Goal: Task Accomplishment & Management: Manage account settings

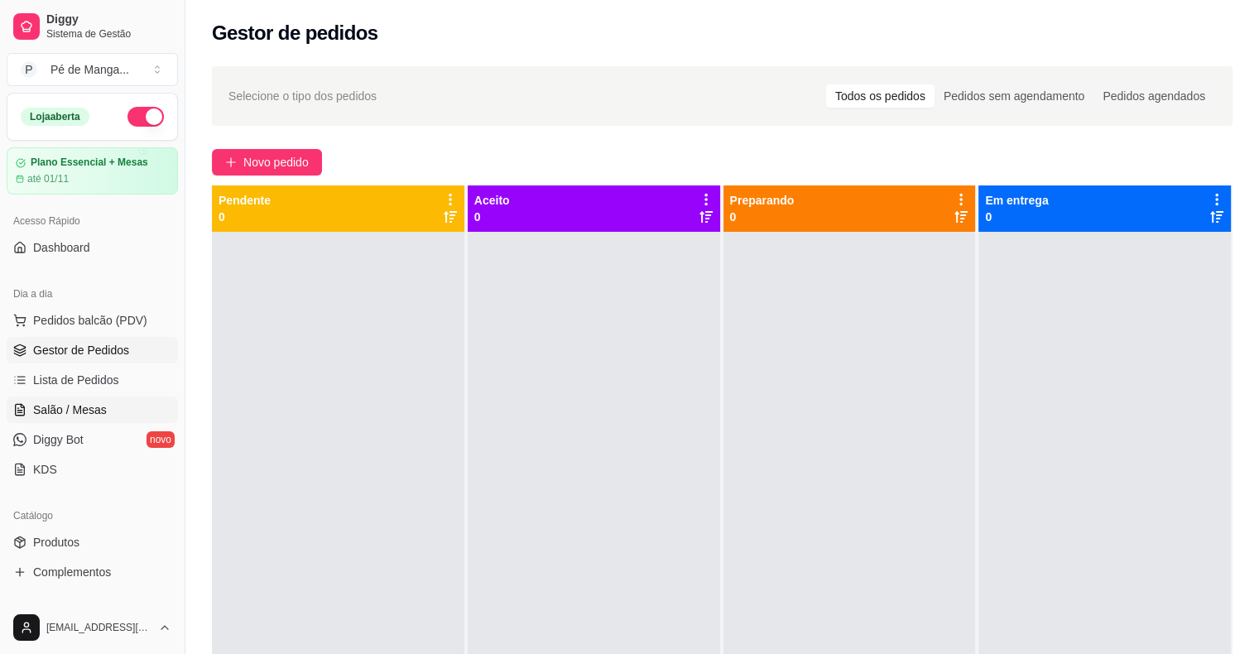
click at [80, 405] on span "Salão / Mesas" at bounding box center [70, 410] width 74 height 17
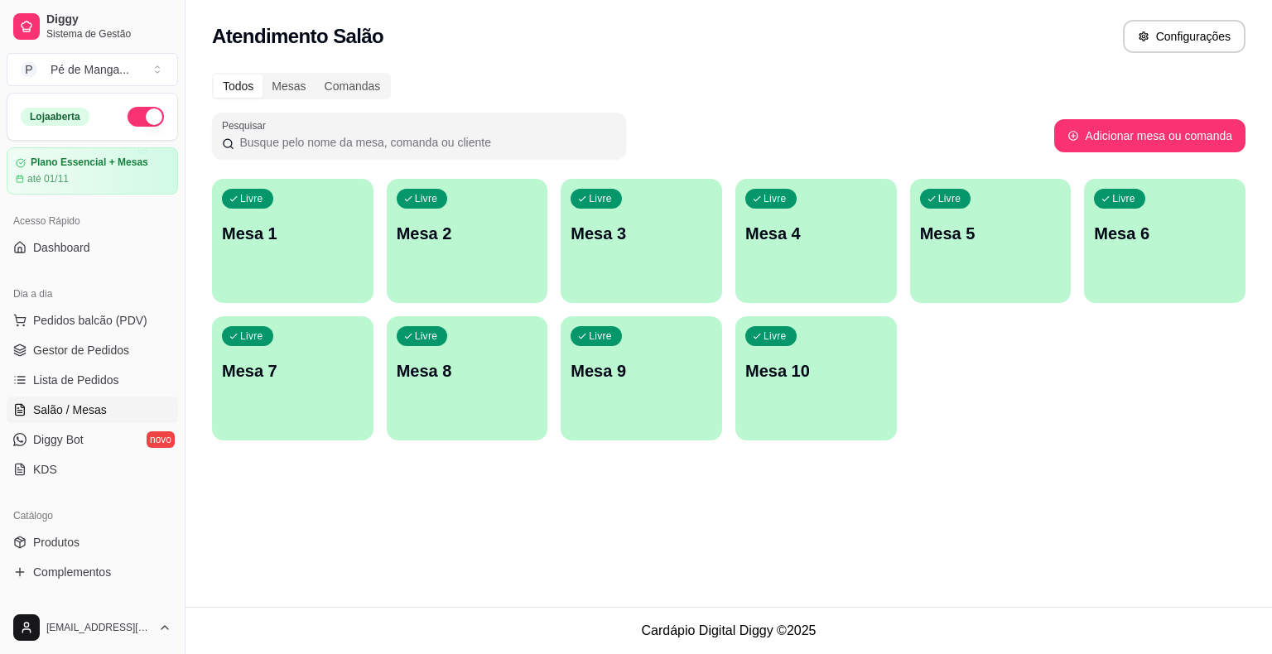
click at [286, 258] on div "Livre Mesa 1" at bounding box center [292, 231] width 161 height 104
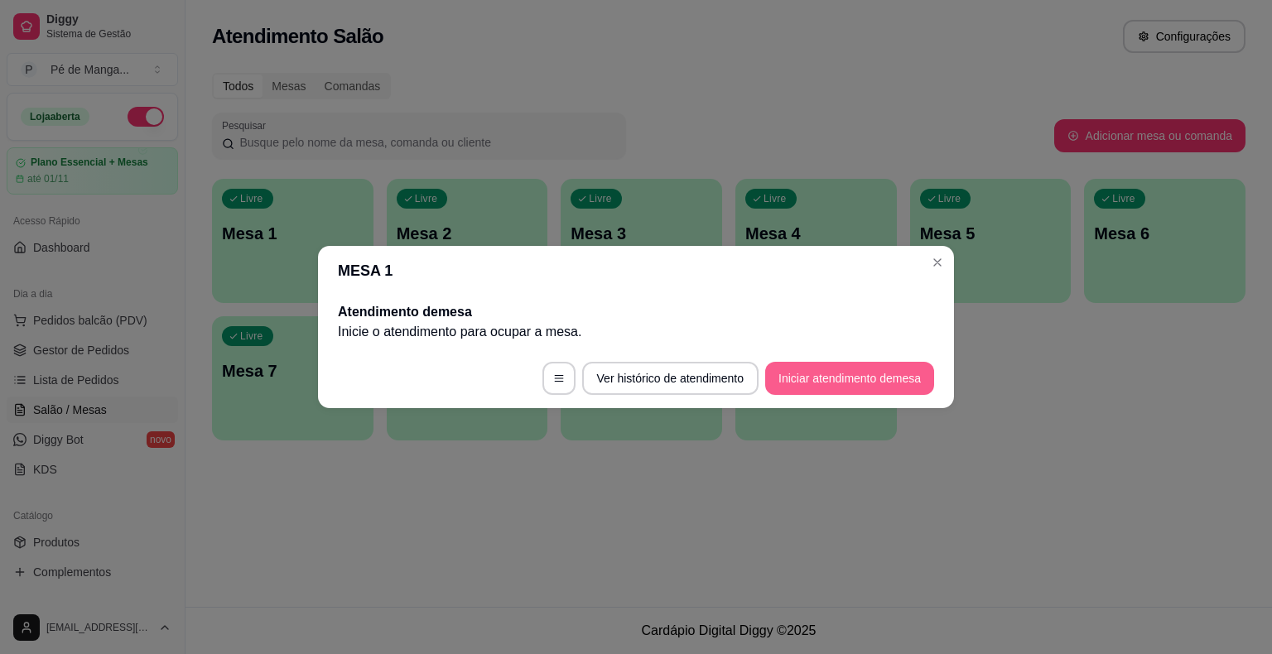
click at [835, 377] on button "Iniciar atendimento de mesa" at bounding box center [849, 378] width 169 height 33
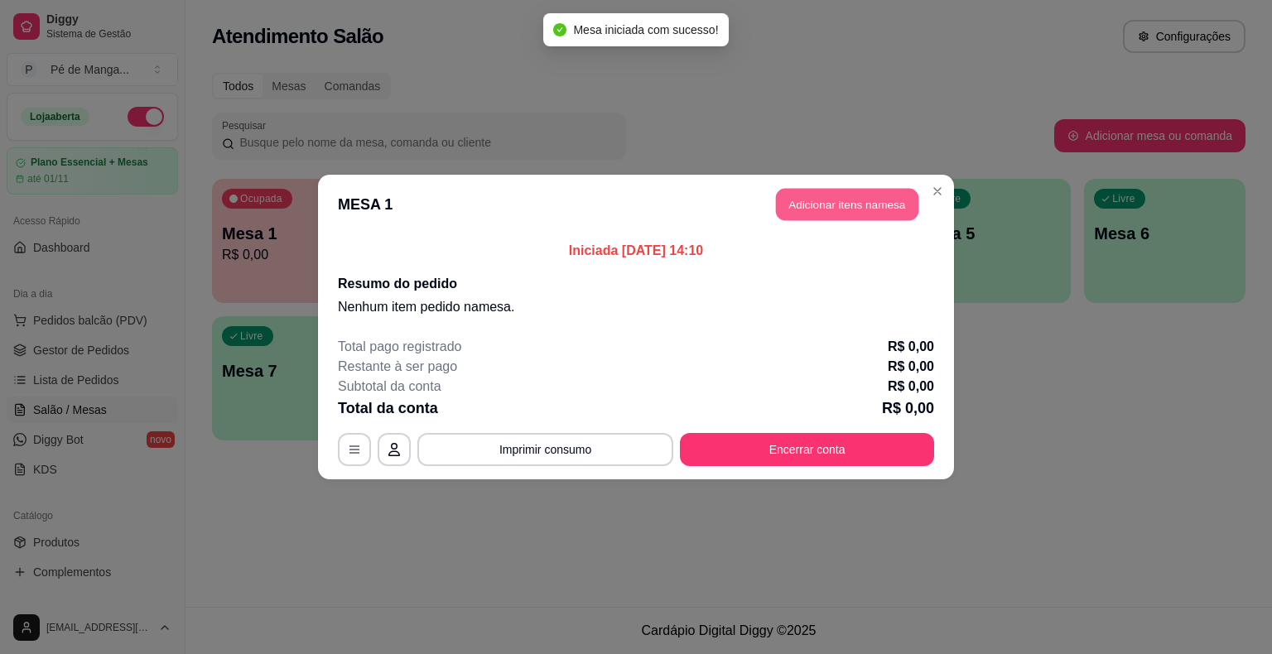
click at [840, 205] on button "Adicionar itens na mesa" at bounding box center [847, 205] width 142 height 32
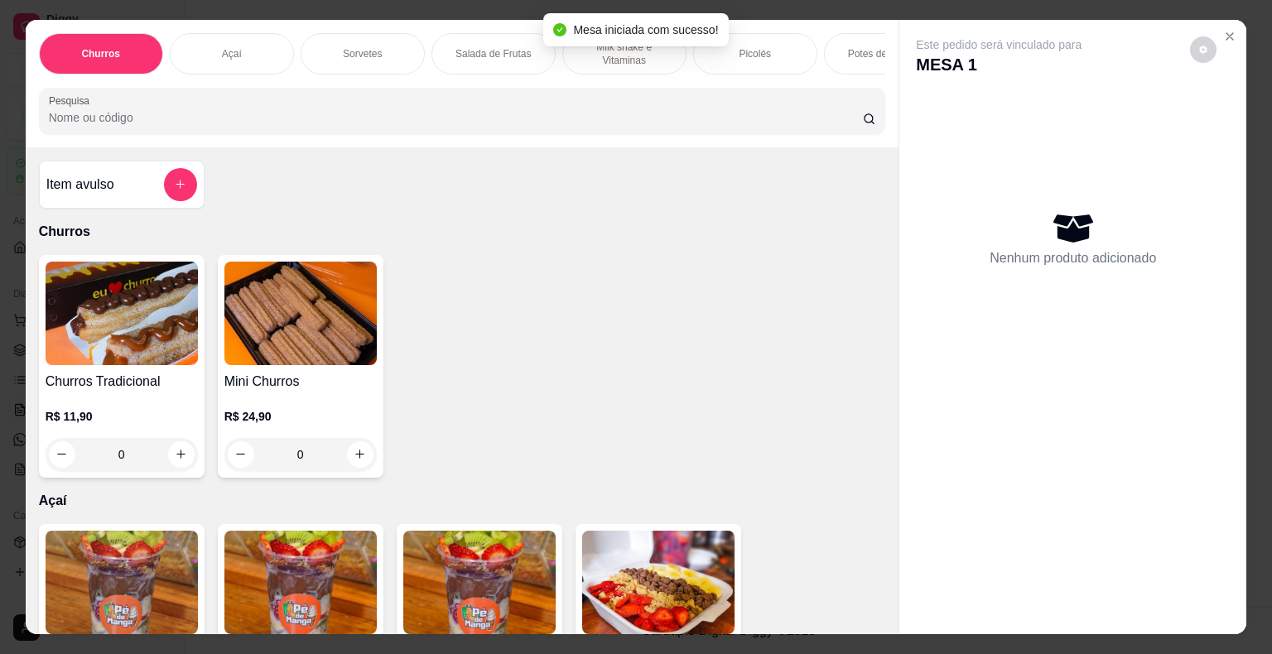
click at [290, 41] on div "Churros Açaí Sorvetes Salada de Frutas Milk shake e Vitaminas Picolés Potes de …" at bounding box center [462, 53] width 847 height 41
click at [248, 36] on div "Açaí" at bounding box center [232, 53] width 124 height 41
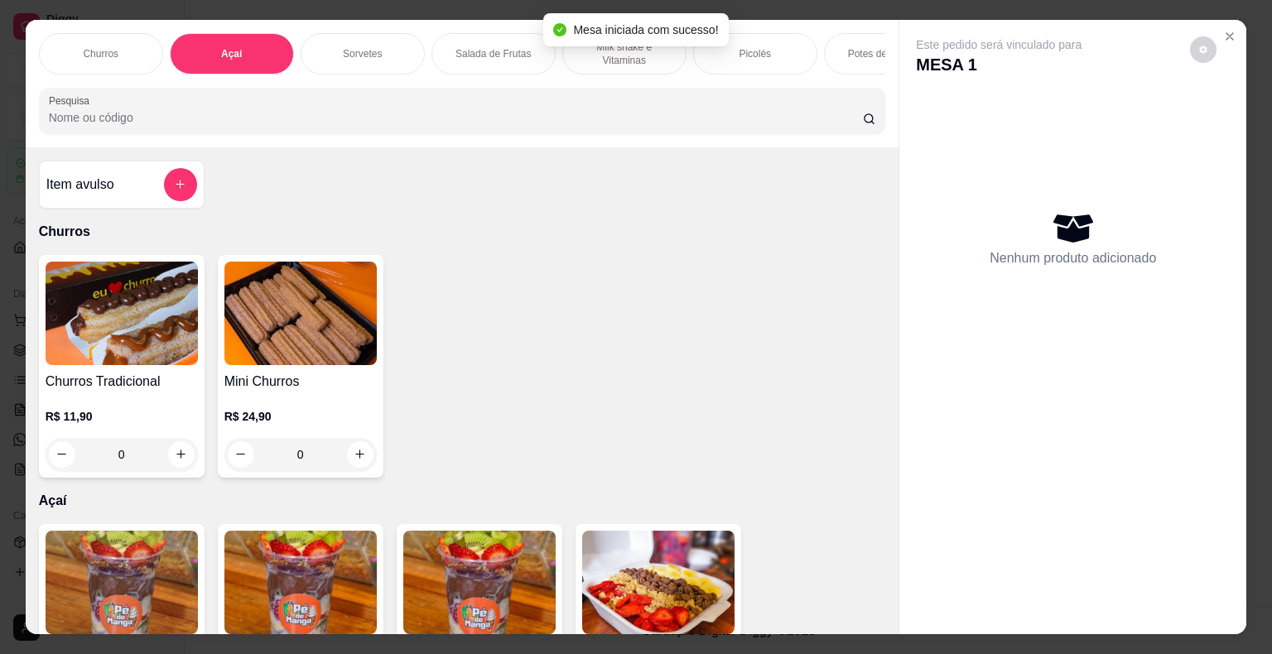
scroll to position [40, 0]
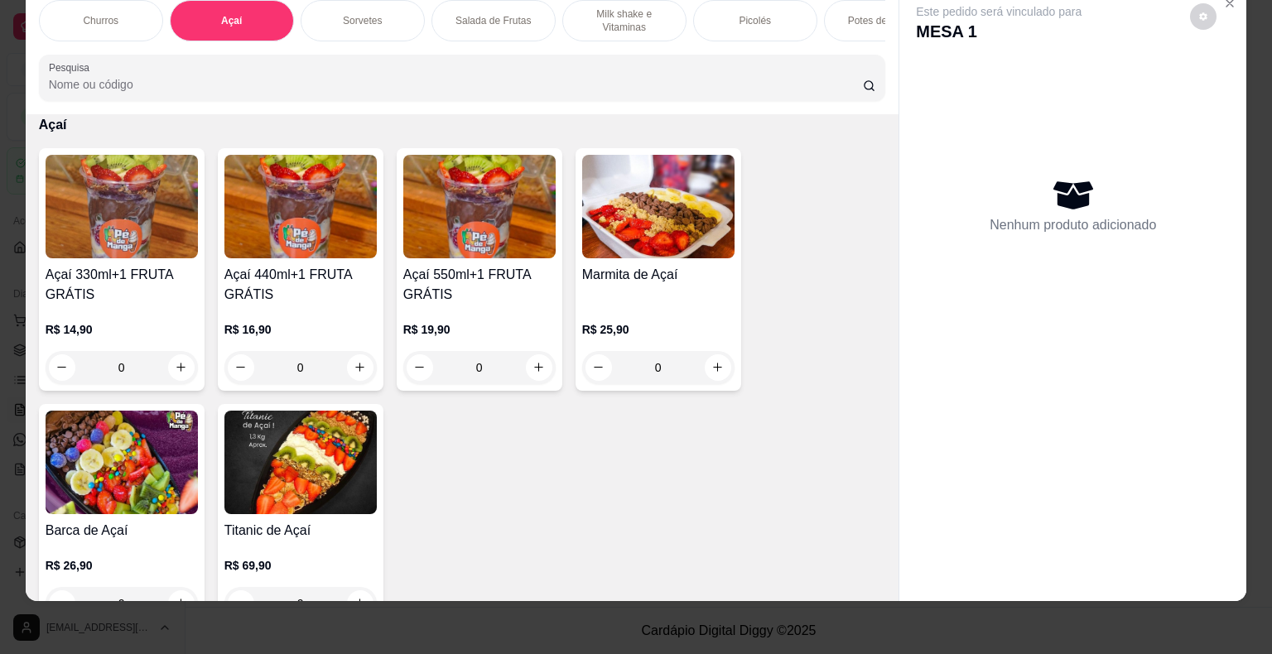
click at [124, 268] on h4 "Açaí 330ml+1 FRUTA GRÁTIS" at bounding box center [122, 285] width 152 height 40
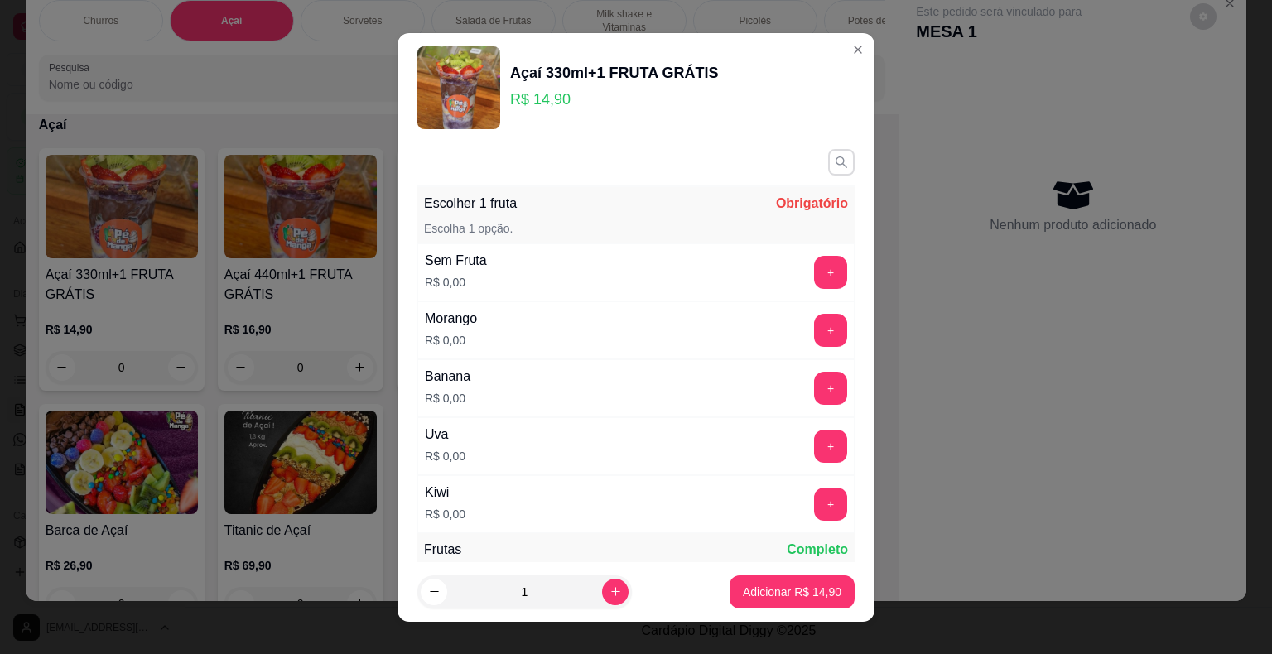
click at [828, 166] on button "button" at bounding box center [841, 162] width 26 height 26
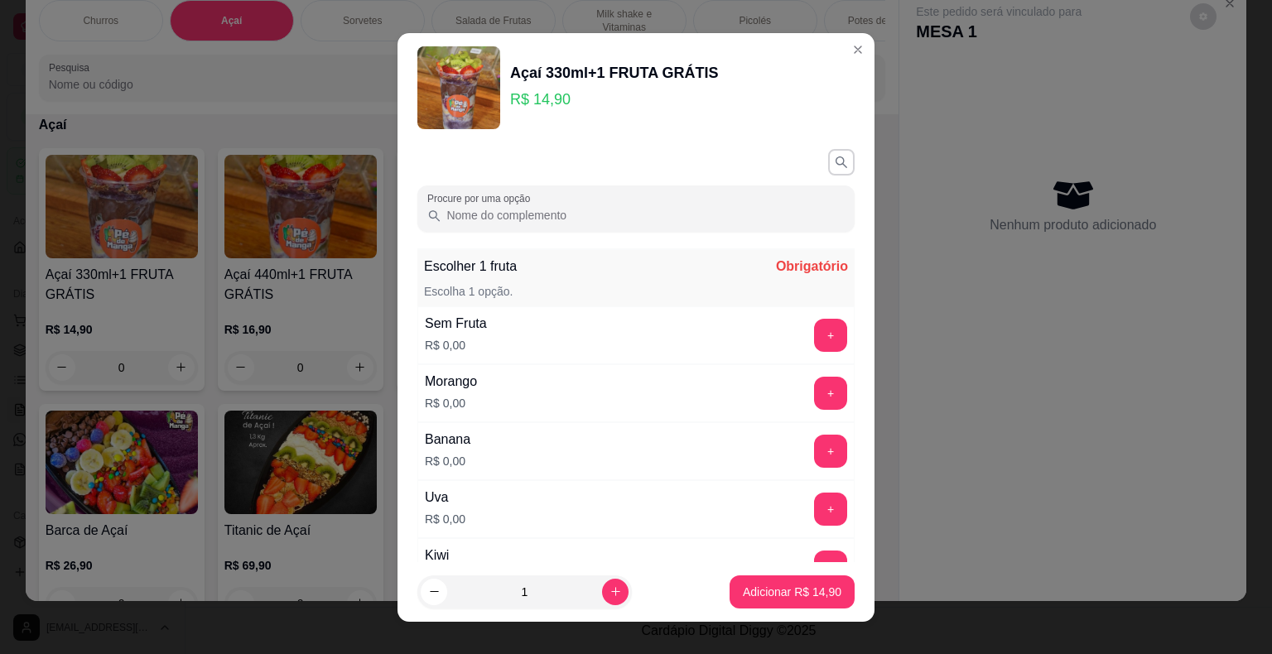
click at [654, 217] on input "Procure por uma opção" at bounding box center [642, 215] width 403 height 17
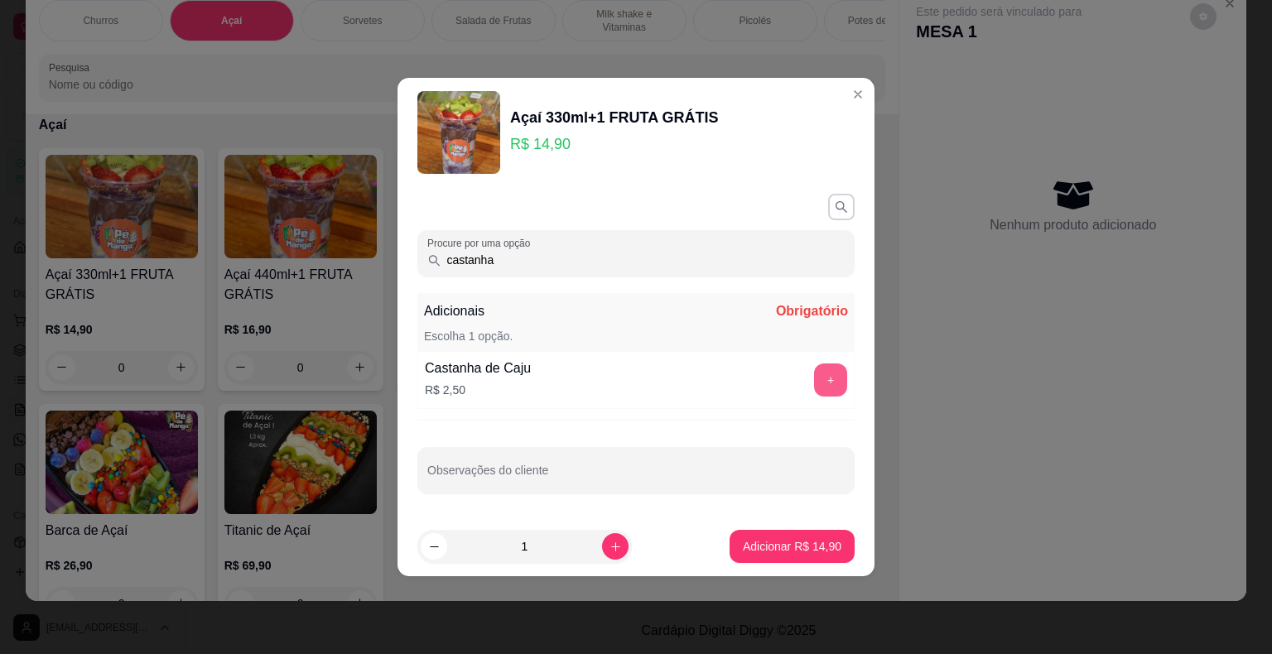
type input "castanha"
click at [815, 381] on button "+" at bounding box center [831, 380] width 32 height 32
drag, startPoint x: 455, startPoint y: 269, endPoint x: 342, endPoint y: 283, distance: 114.3
click at [344, 285] on div "Açaí 330ml+1 FRUTA GRÁTIS R$ 14,90 Procure por uma opção castanha Adicionais Co…" at bounding box center [636, 327] width 1272 height 654
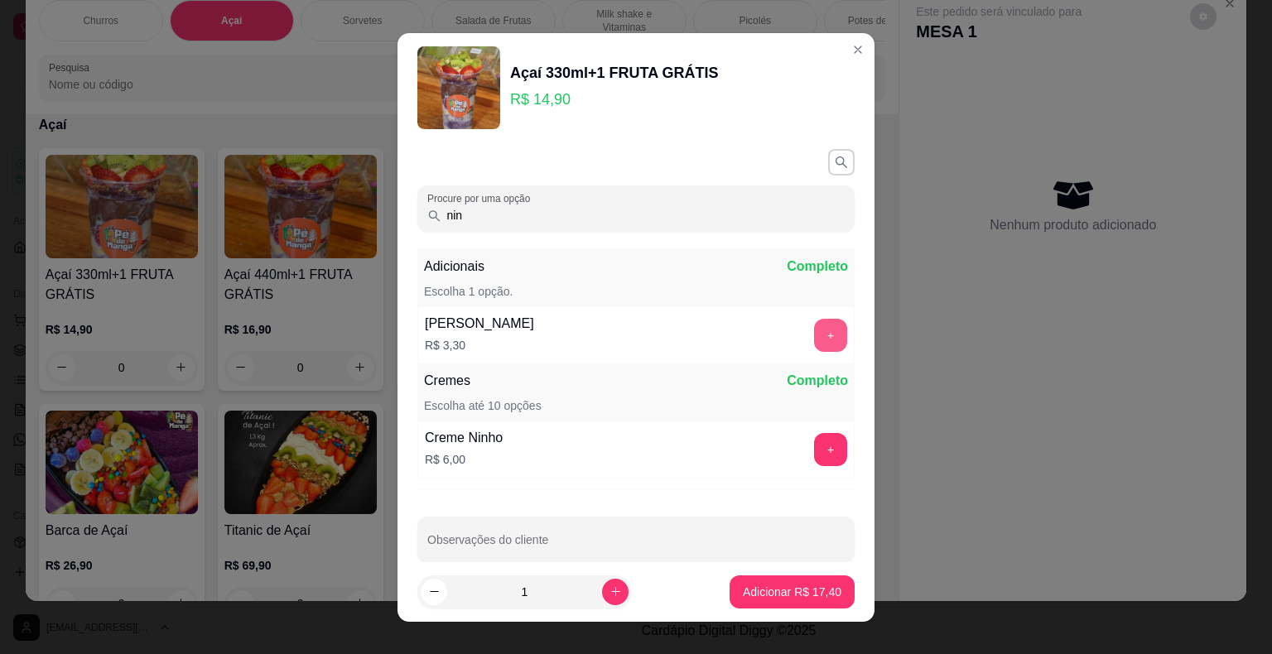
type input "nin"
click at [814, 340] on button "+" at bounding box center [830, 335] width 33 height 33
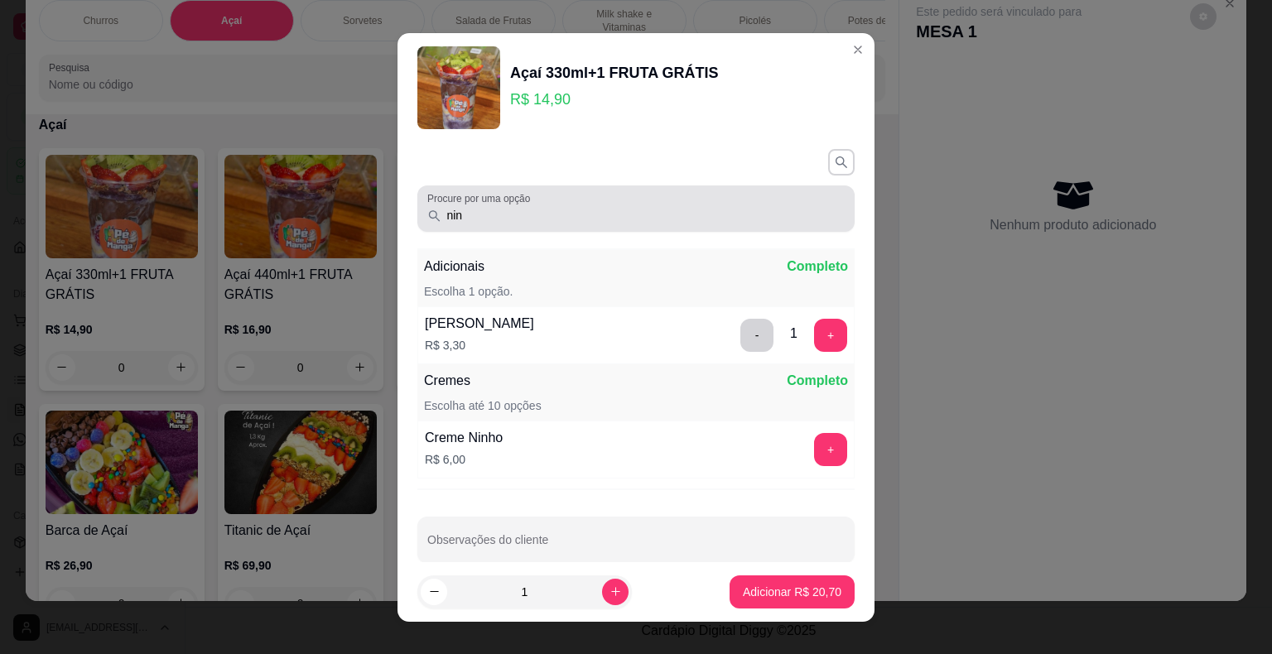
click at [344, 205] on div "Açaí 330ml+1 FRUTA GRÁTIS R$ 14,90 Procure por uma opção nin Adicionais Complet…" at bounding box center [636, 327] width 1272 height 654
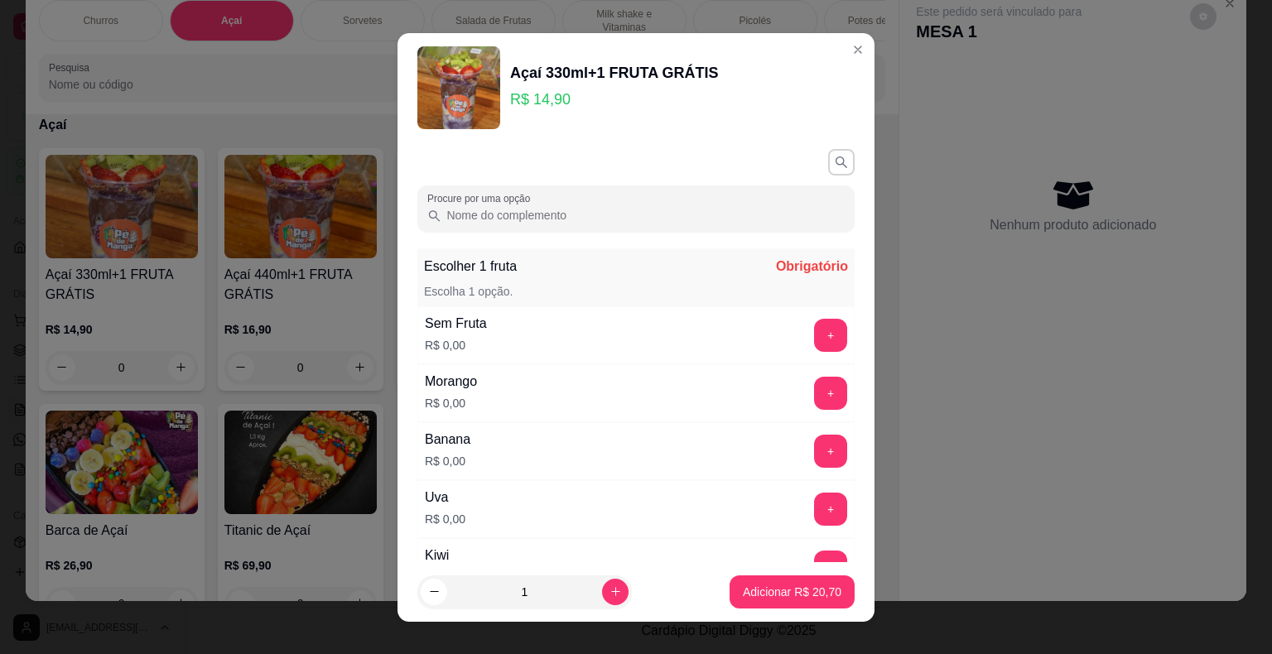
click at [630, 219] on input "Procure por uma opção" at bounding box center [642, 215] width 403 height 17
click at [616, 220] on input "Procure por uma opção" at bounding box center [642, 215] width 403 height 17
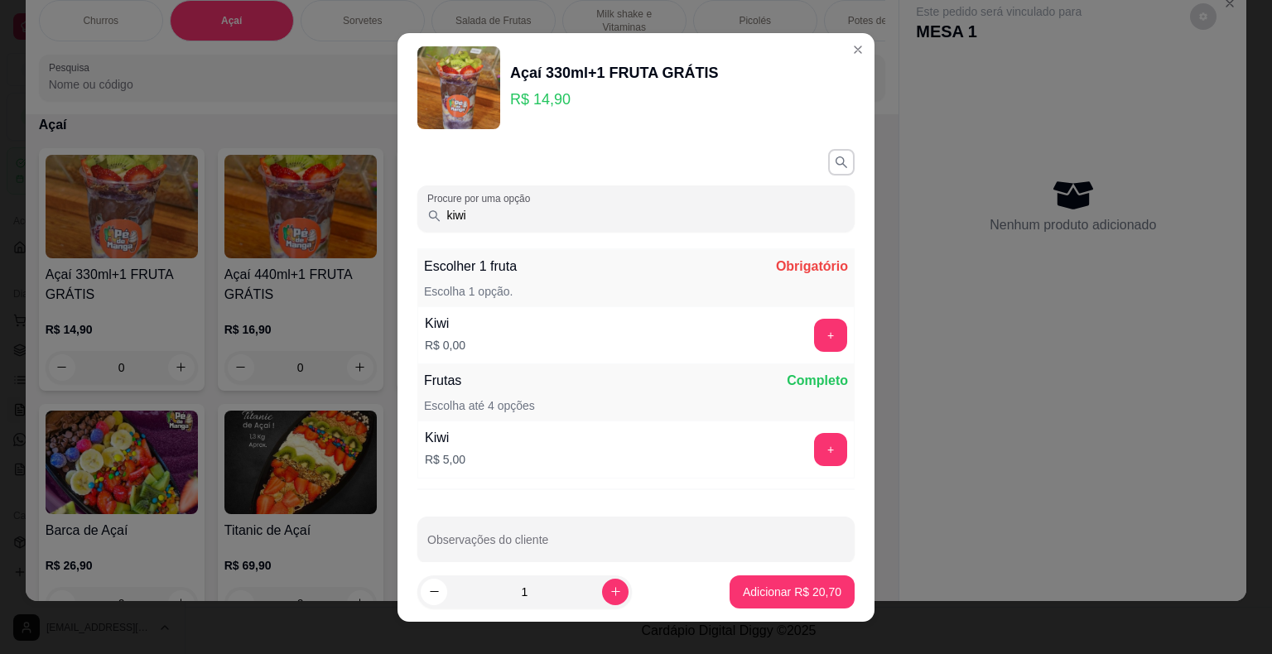
type input "kiwi"
click at [815, 335] on button "+" at bounding box center [831, 335] width 32 height 32
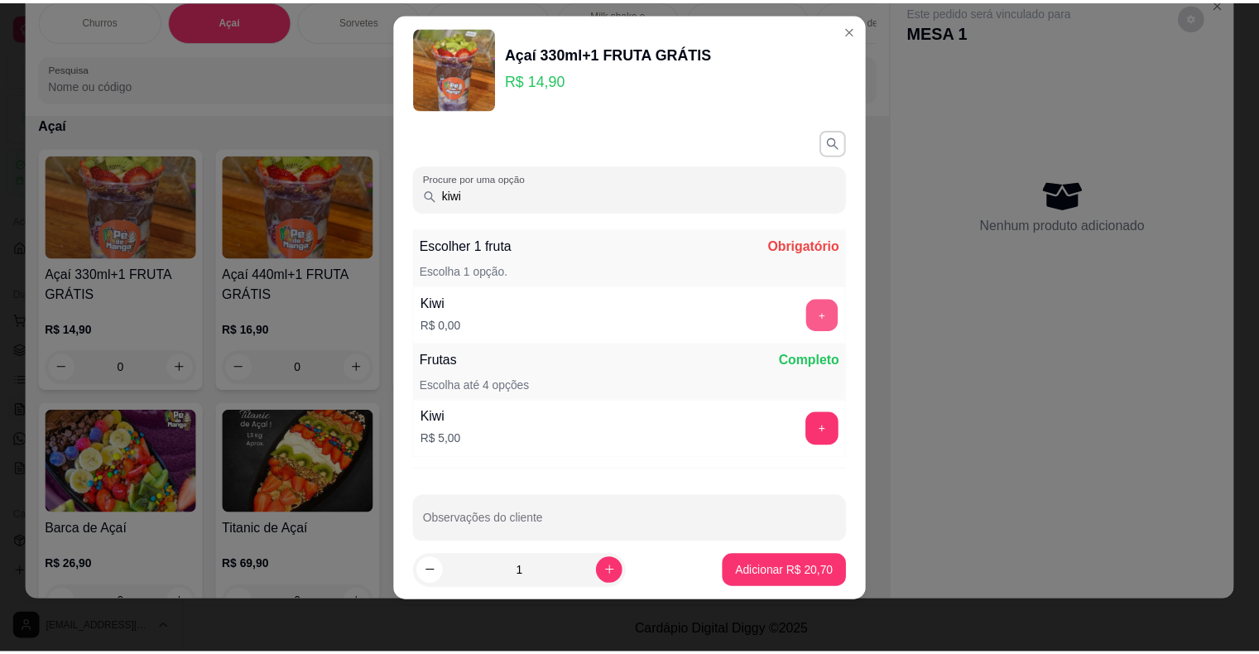
scroll to position [22, 0]
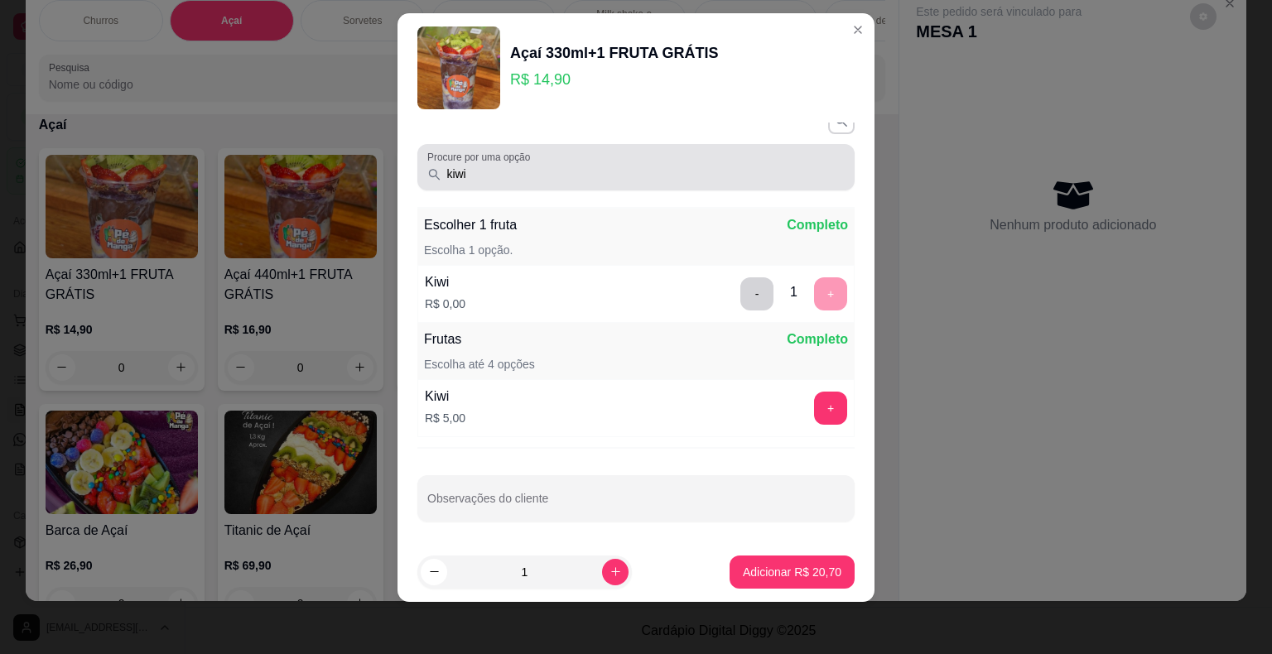
drag, startPoint x: 501, startPoint y: 184, endPoint x: 455, endPoint y: 222, distance: 59.4
click at [418, 182] on div "Procure por uma opção kiwi" at bounding box center [635, 167] width 437 height 46
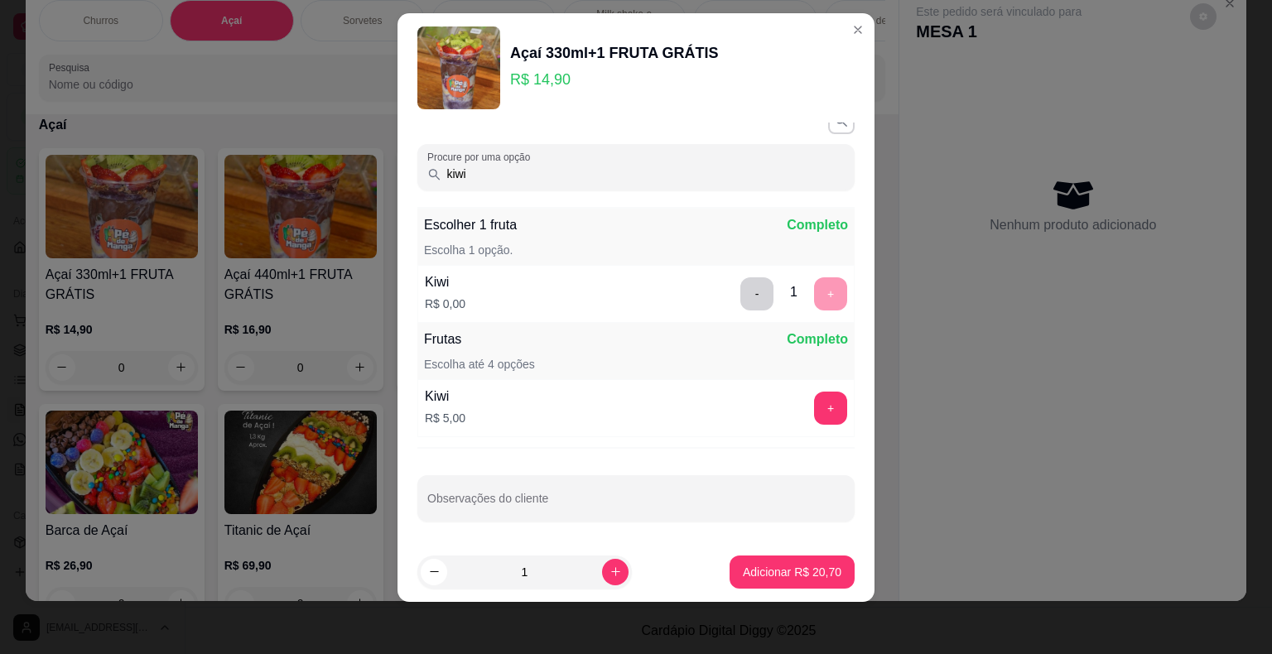
drag, startPoint x: 467, startPoint y: 171, endPoint x: 389, endPoint y: 171, distance: 77.8
click at [389, 171] on div "Açaí 330ml+1 FRUTA GRÁTIS R$ 14,90 Procure por uma opção kiwi Escolher 1 fruta …" at bounding box center [636, 327] width 1272 height 654
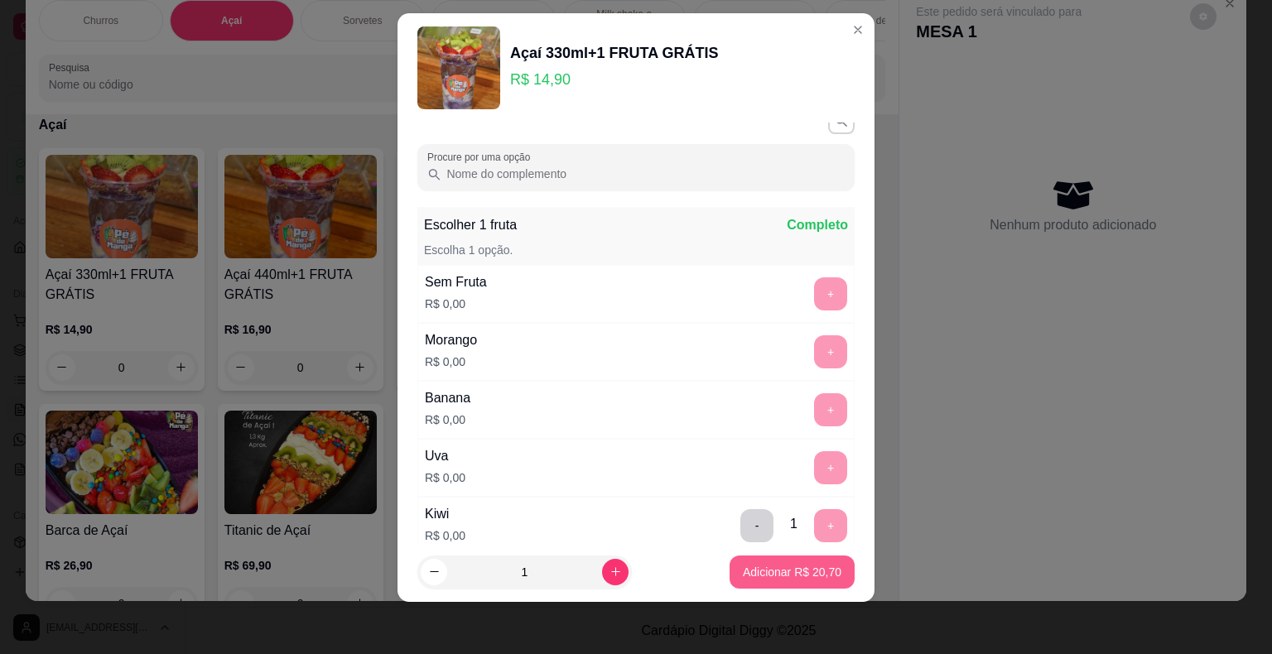
click at [777, 580] on button "Adicionar R$ 20,70" at bounding box center [791, 572] width 125 height 33
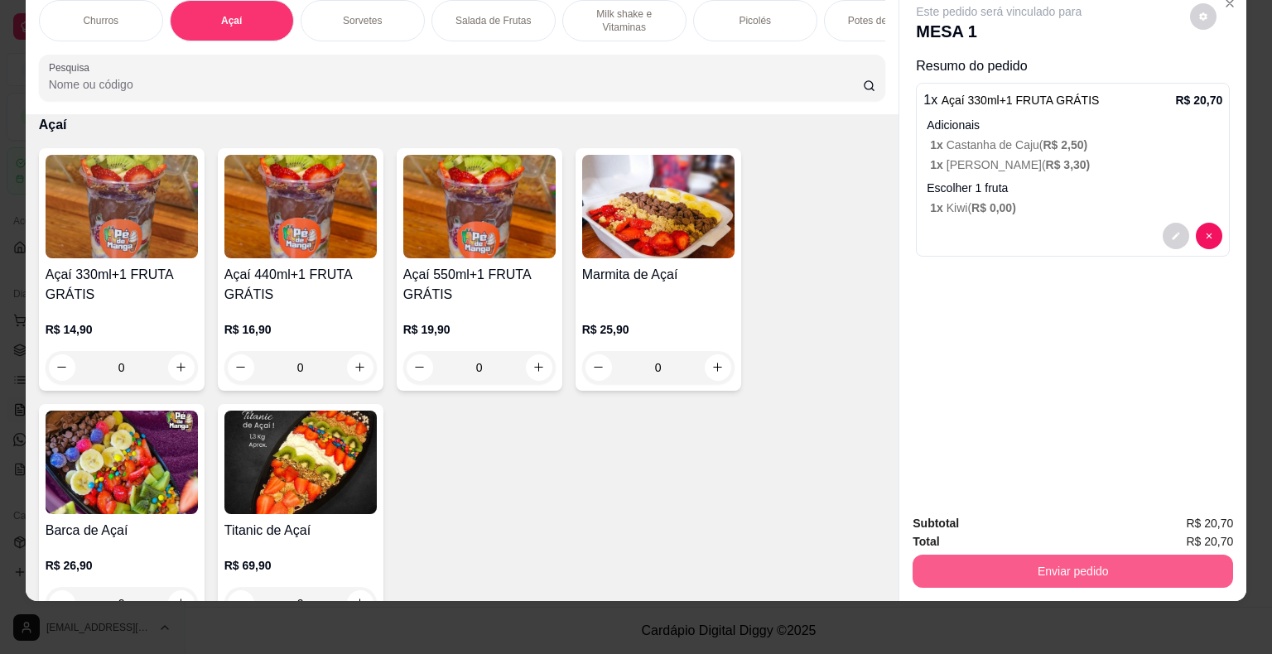
click at [950, 566] on button "Enviar pedido" at bounding box center [1072, 571] width 320 height 33
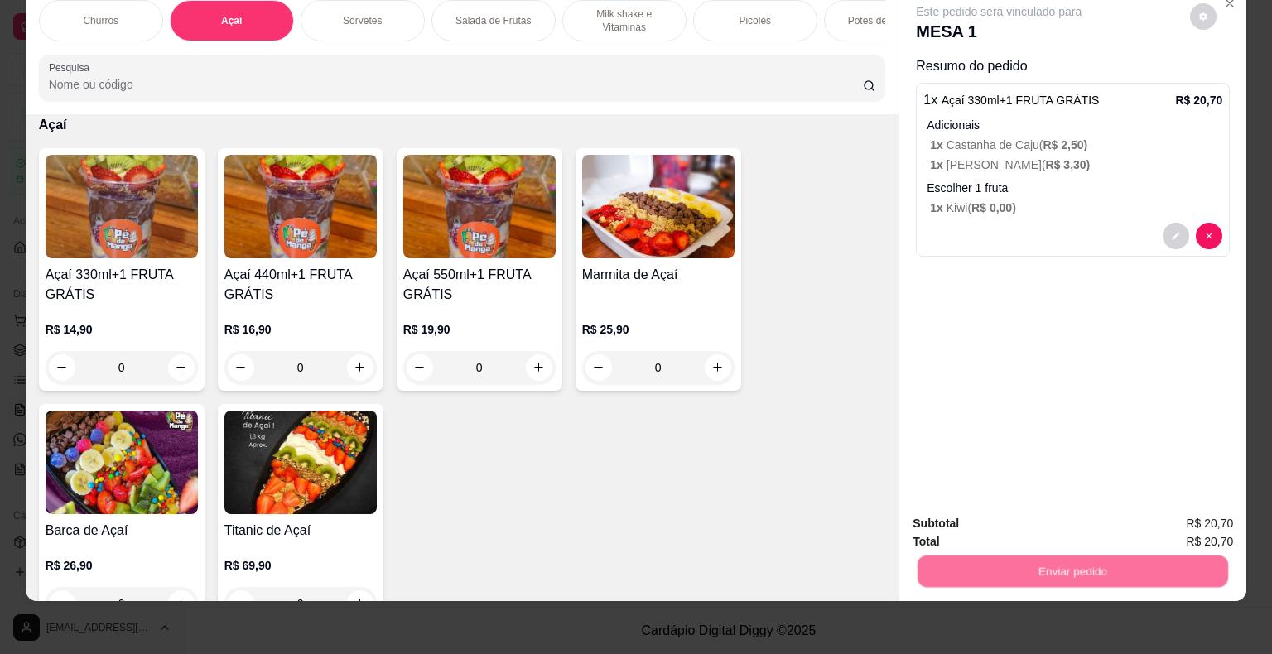
click at [1179, 516] on button "Enviar pedido" at bounding box center [1190, 518] width 94 height 31
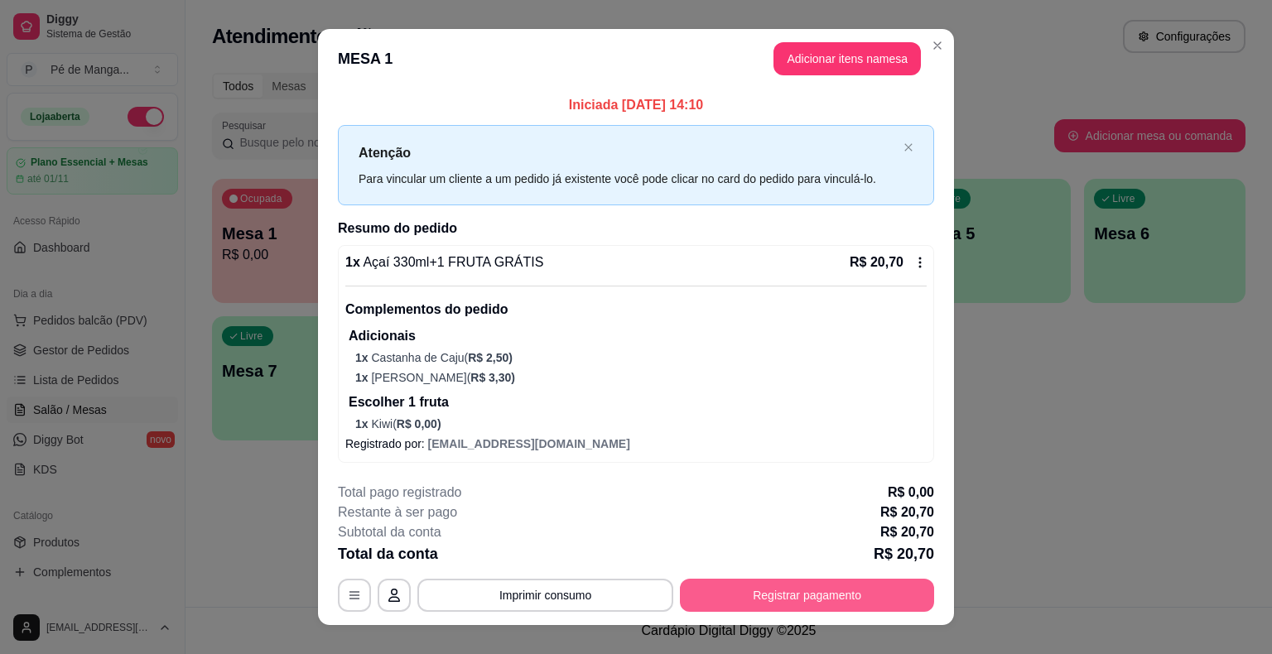
click at [871, 594] on button "Registrar pagamento" at bounding box center [807, 595] width 254 height 33
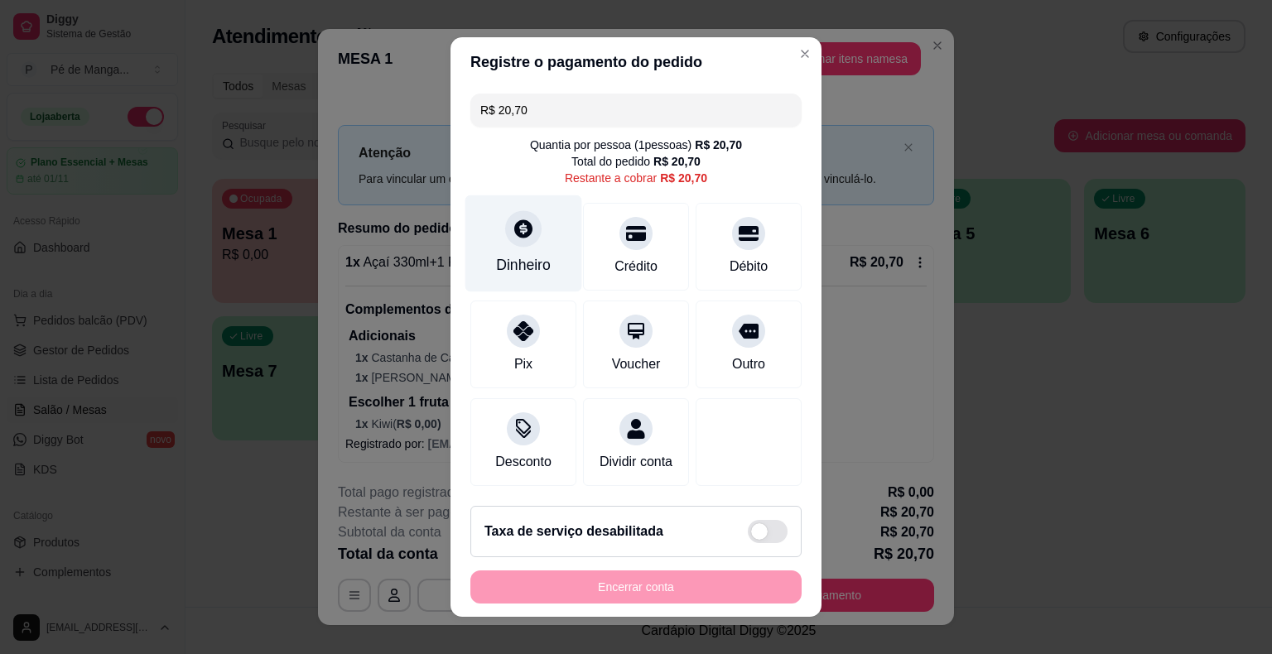
click at [520, 277] on div "Dinheiro" at bounding box center [523, 243] width 117 height 97
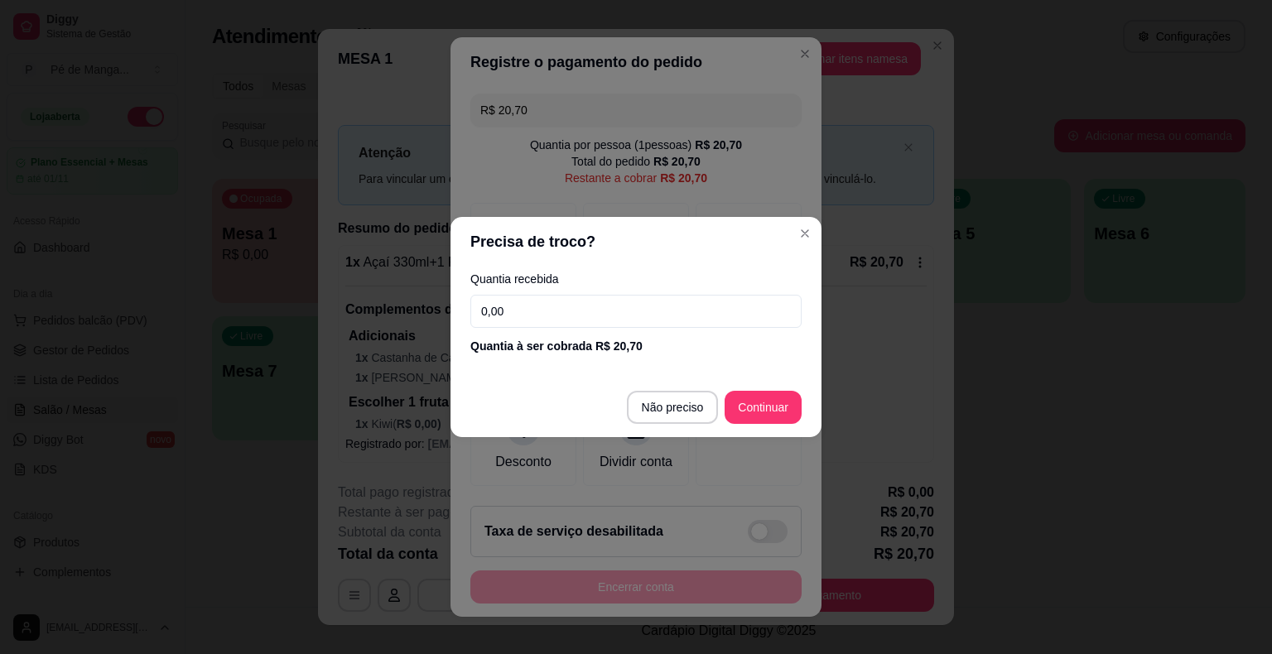
click at [550, 302] on input "0,00" at bounding box center [635, 311] width 331 height 33
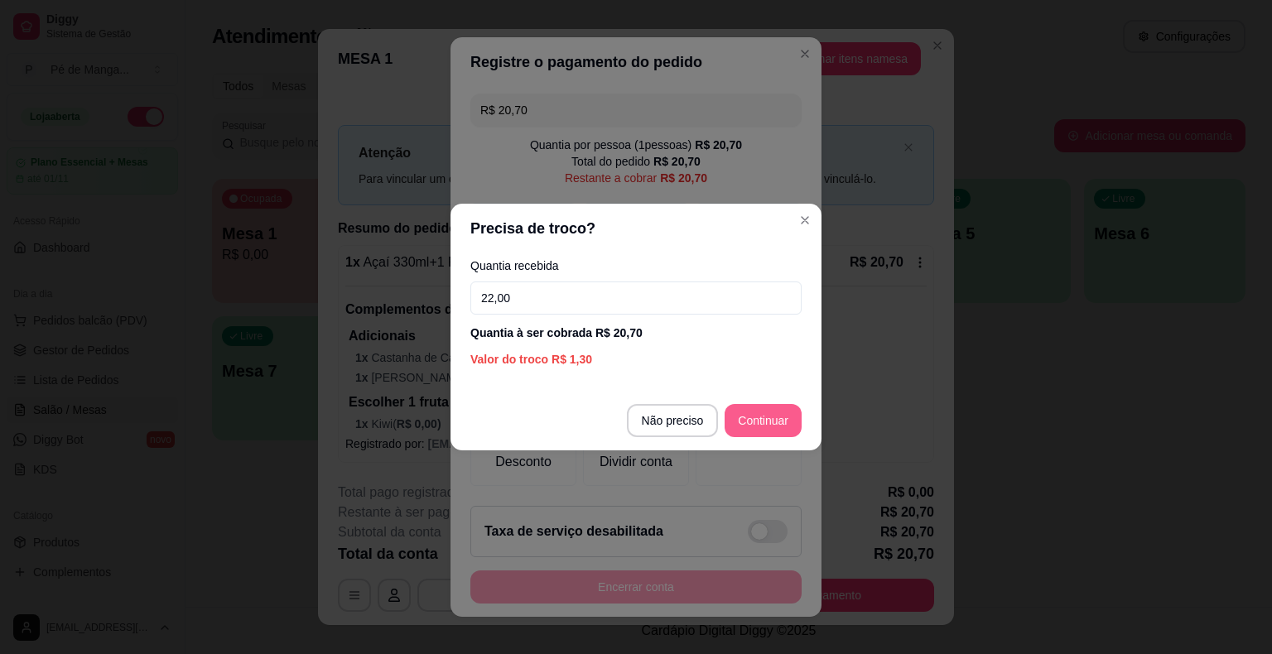
type input "22,00"
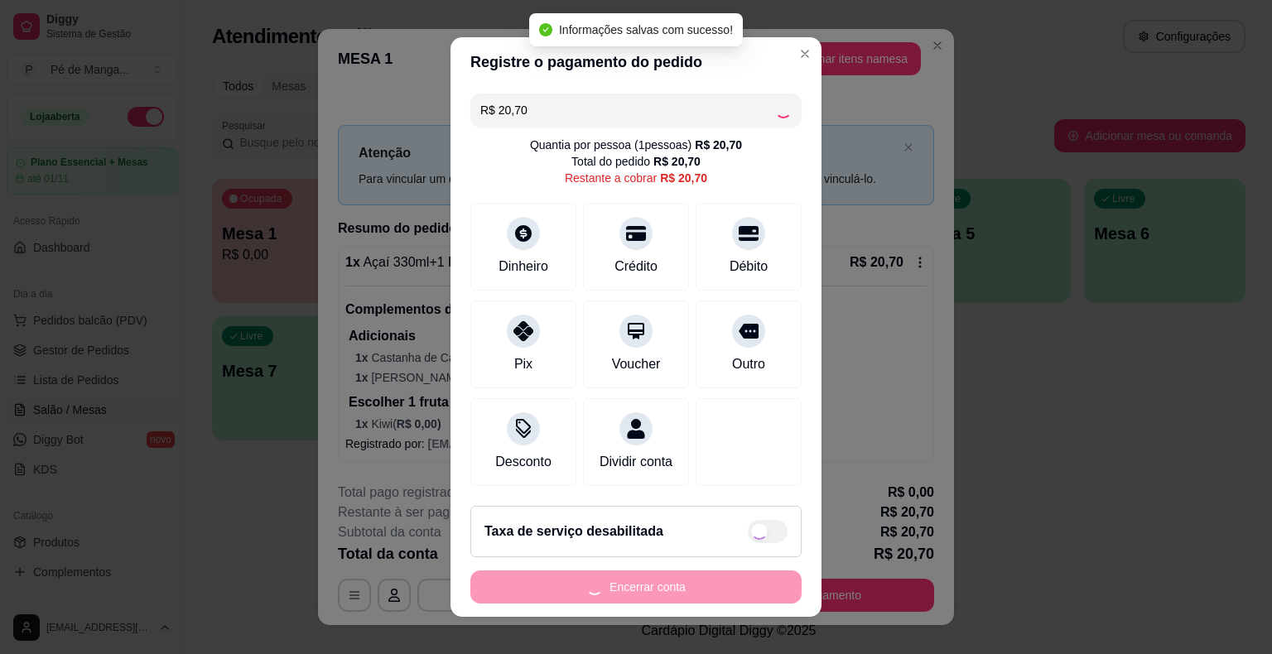
type input "R$ 0,00"
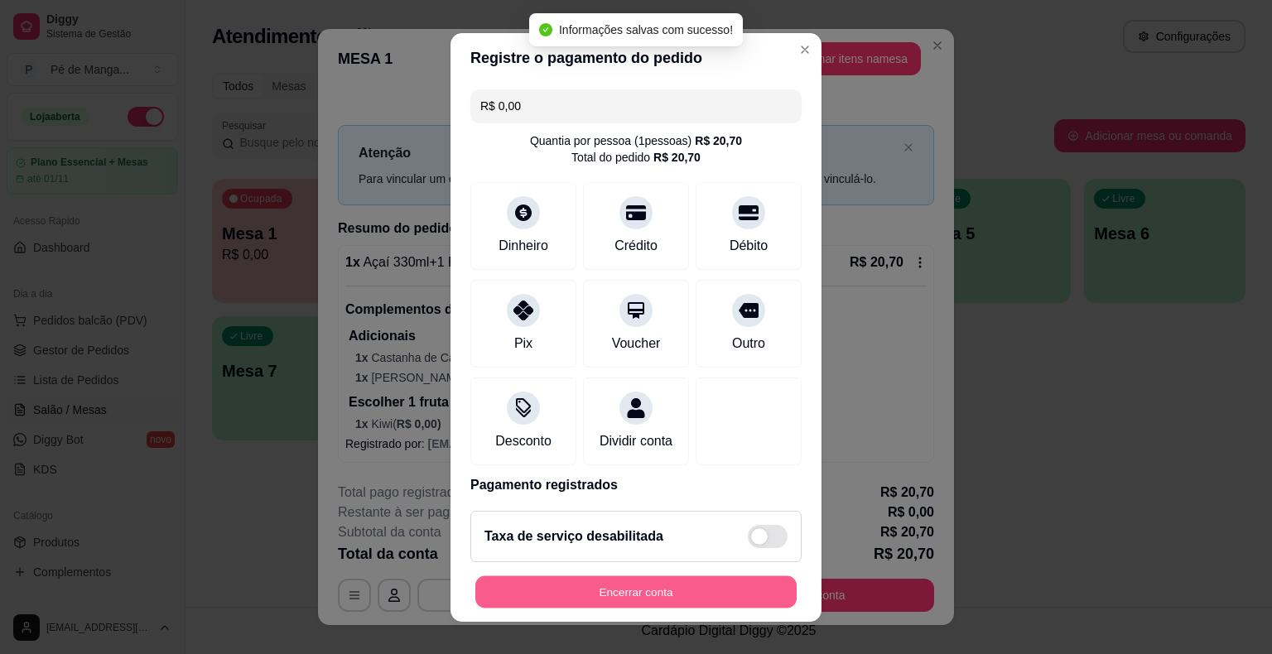
click at [685, 593] on button "Encerrar conta" at bounding box center [635, 591] width 321 height 32
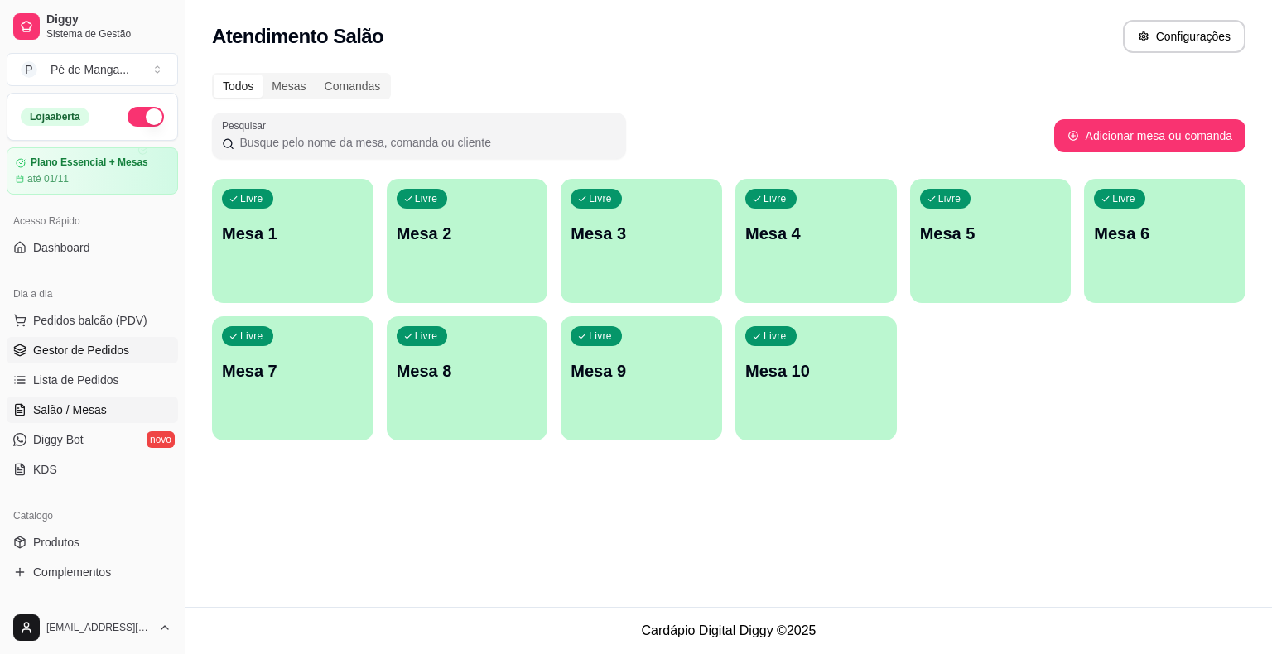
click at [86, 349] on span "Gestor de Pedidos" at bounding box center [81, 350] width 96 height 17
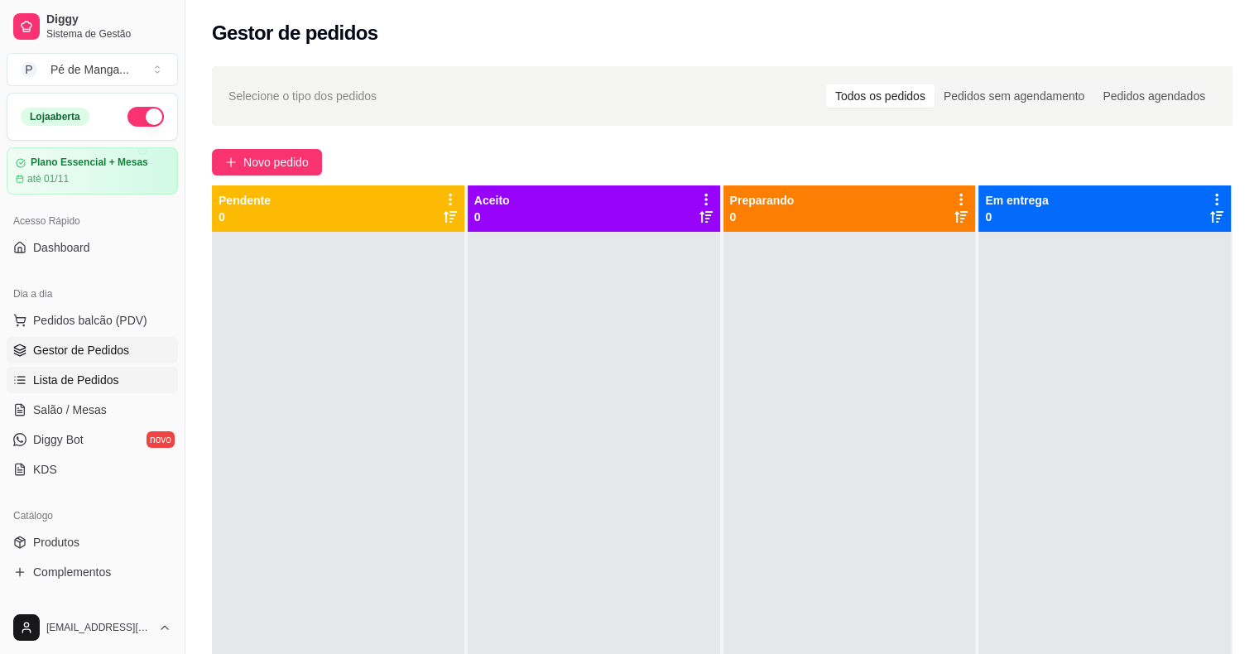
click at [87, 385] on span "Lista de Pedidos" at bounding box center [76, 380] width 86 height 17
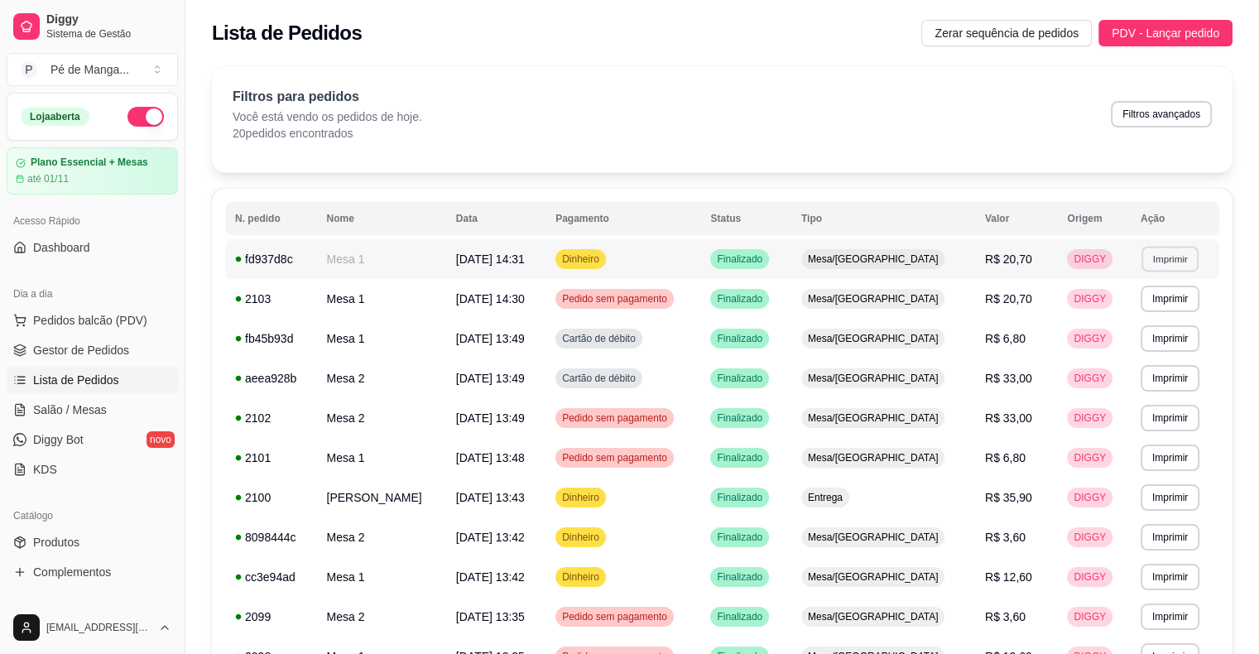
click at [1164, 261] on button "Imprimir" at bounding box center [1170, 259] width 57 height 26
click at [1138, 317] on button "IMPRESSORA" at bounding box center [1133, 317] width 120 height 26
click at [106, 354] on span "Gestor de Pedidos" at bounding box center [81, 350] width 96 height 17
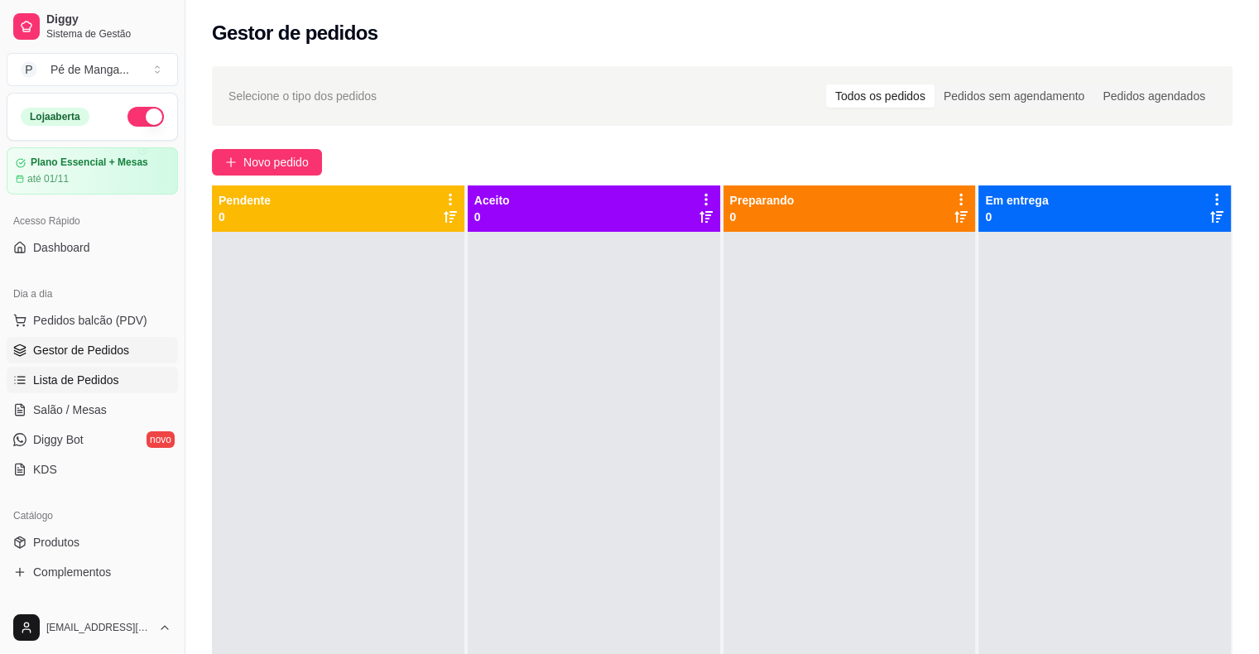
click at [87, 372] on span "Lista de Pedidos" at bounding box center [76, 380] width 86 height 17
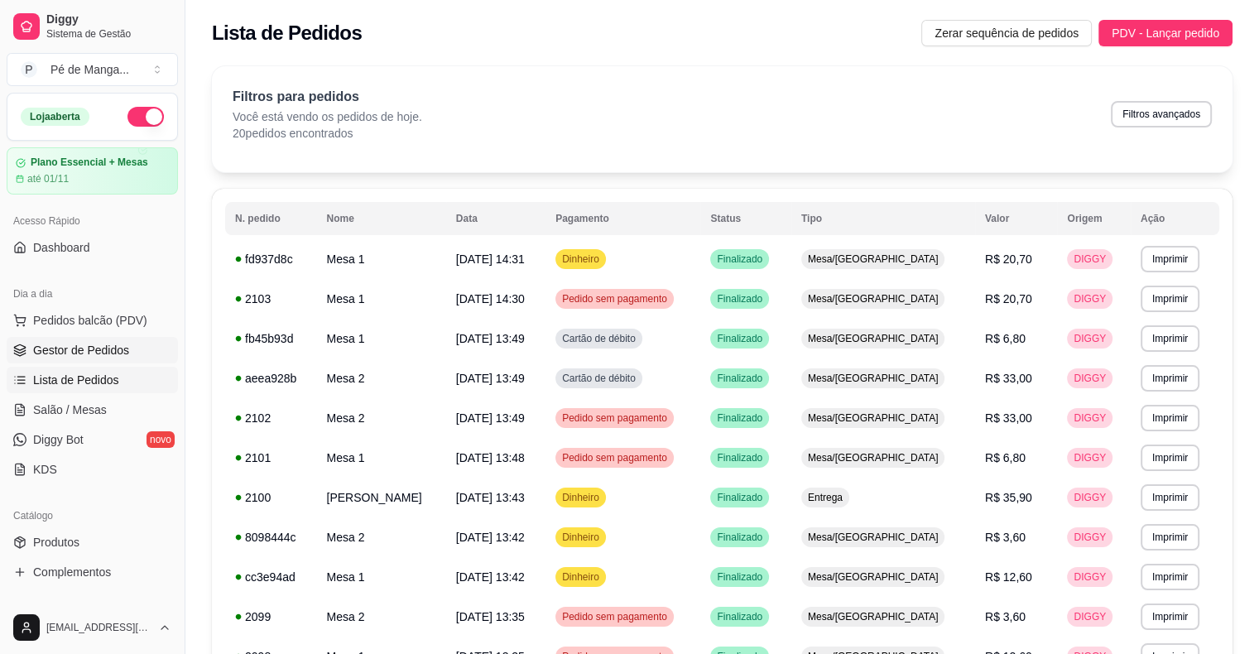
click at [99, 348] on span "Gestor de Pedidos" at bounding box center [81, 350] width 96 height 17
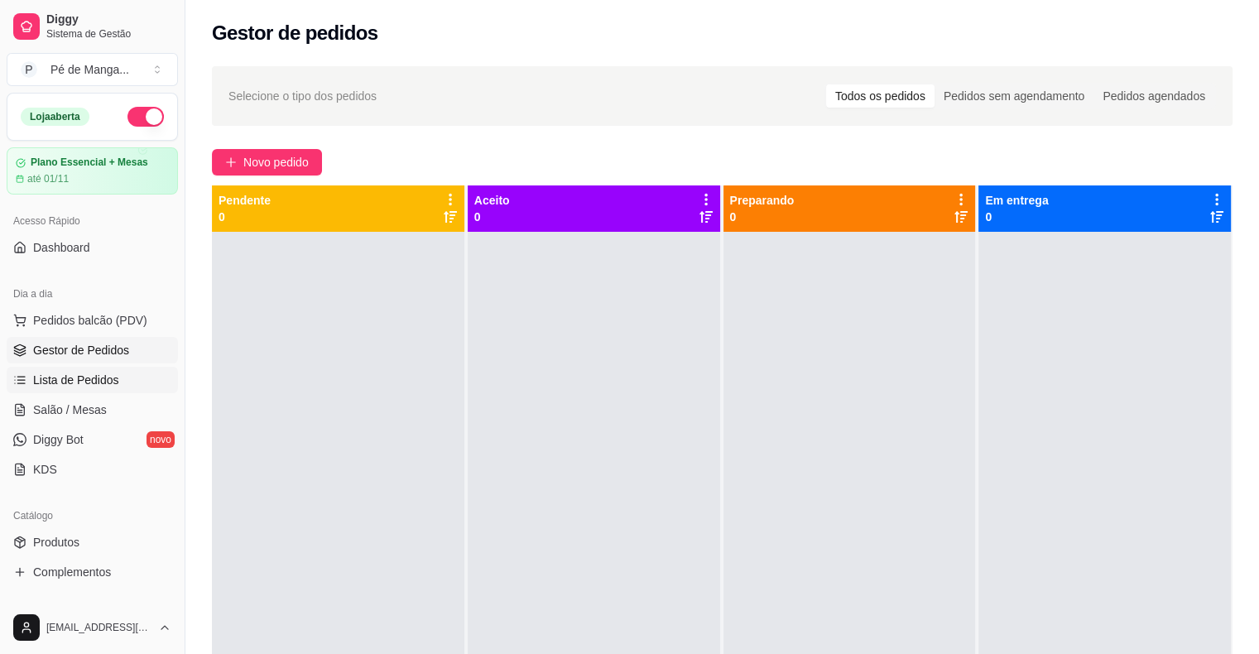
click at [78, 382] on span "Lista de Pedidos" at bounding box center [76, 380] width 86 height 17
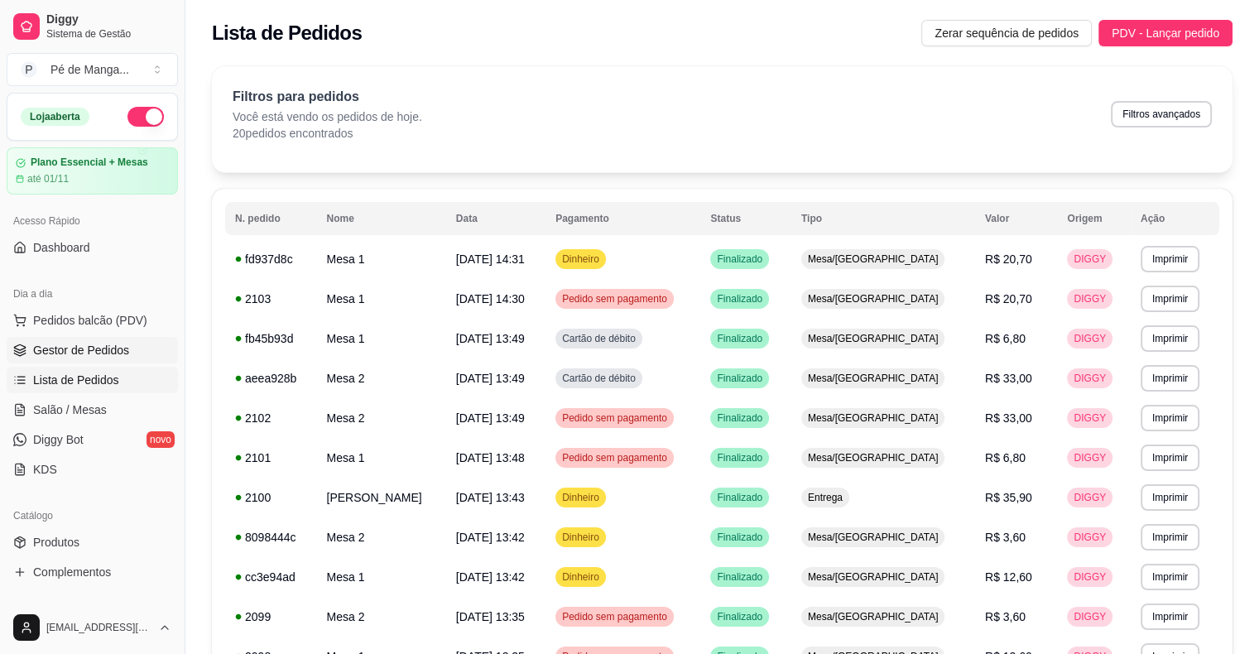
click at [113, 337] on link "Gestor de Pedidos" at bounding box center [92, 350] width 171 height 26
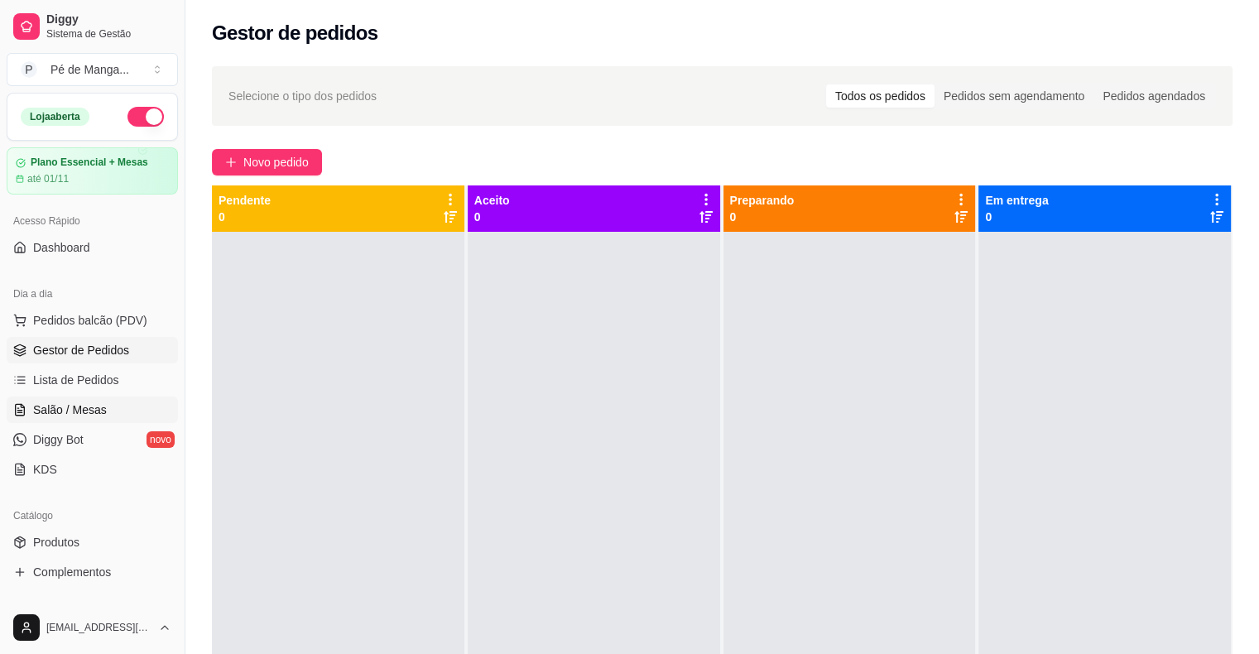
click at [78, 399] on link "Salão / Mesas" at bounding box center [92, 410] width 171 height 26
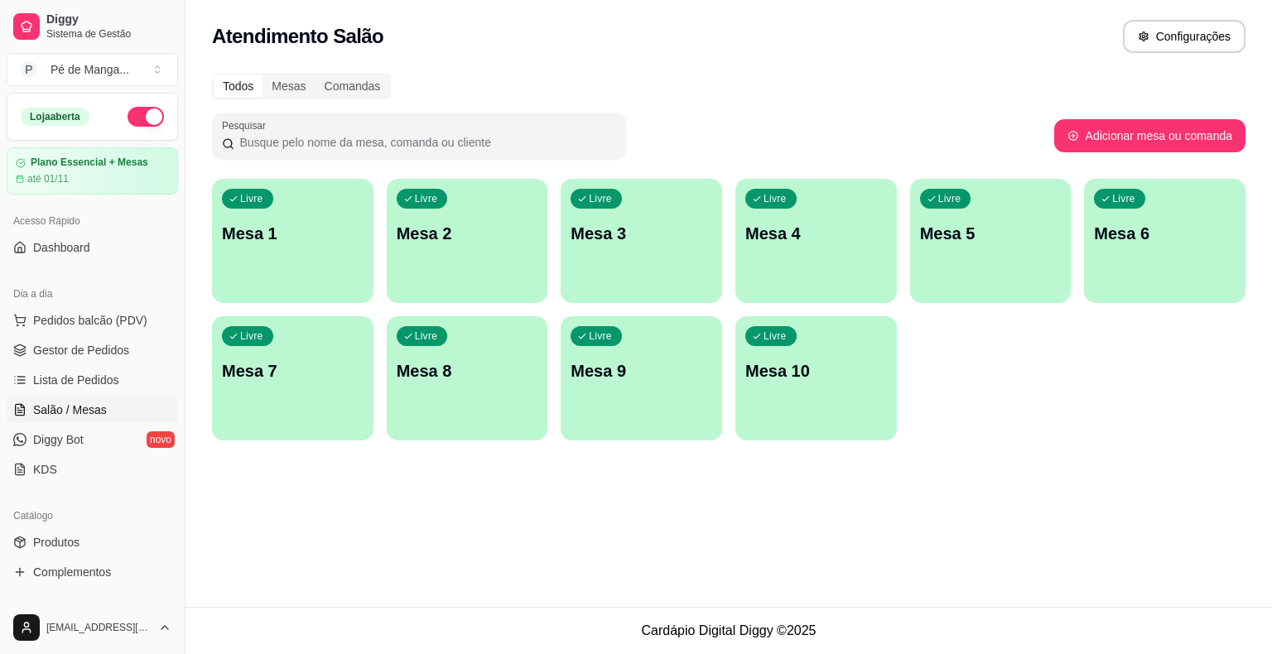
click at [339, 267] on div "Livre Mesa 1" at bounding box center [292, 231] width 161 height 104
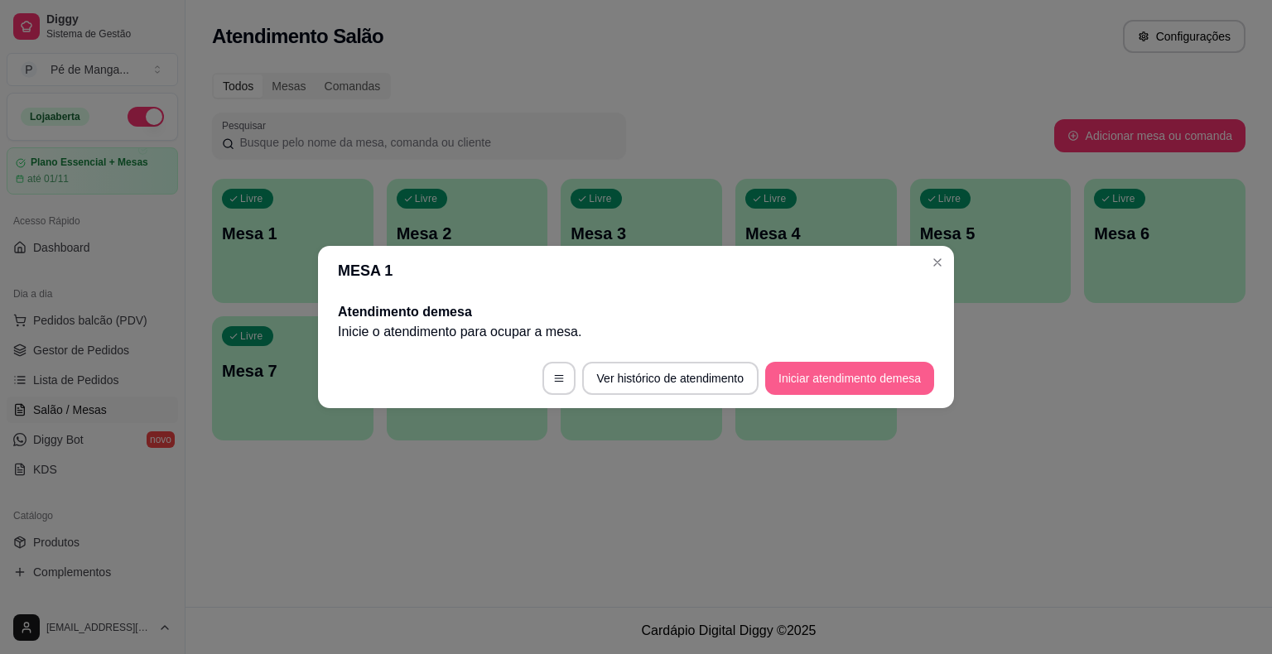
click at [824, 374] on button "Iniciar atendimento de mesa" at bounding box center [849, 378] width 169 height 33
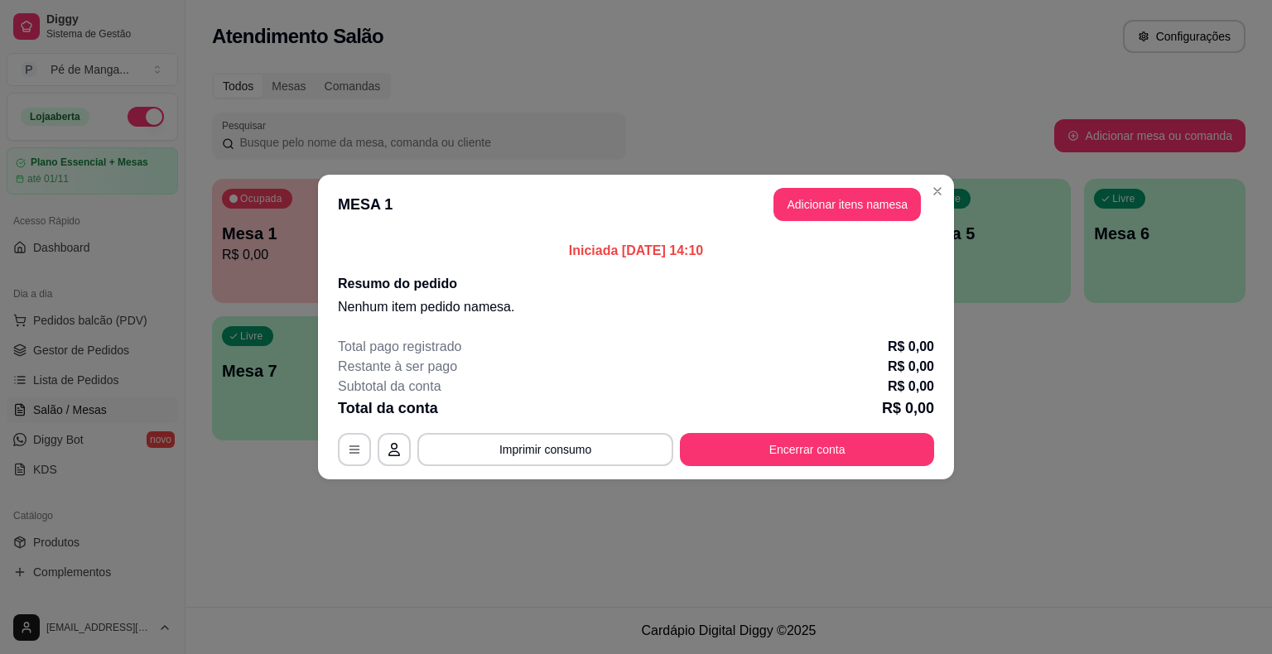
click at [983, 436] on div "MESA 1 Adicionar itens na mesa Iniciada [DATE] 14:10 Resumo do pedido Nenhum it…" at bounding box center [636, 327] width 1272 height 654
click at [854, 204] on button "Adicionar itens na mesa" at bounding box center [846, 204] width 147 height 33
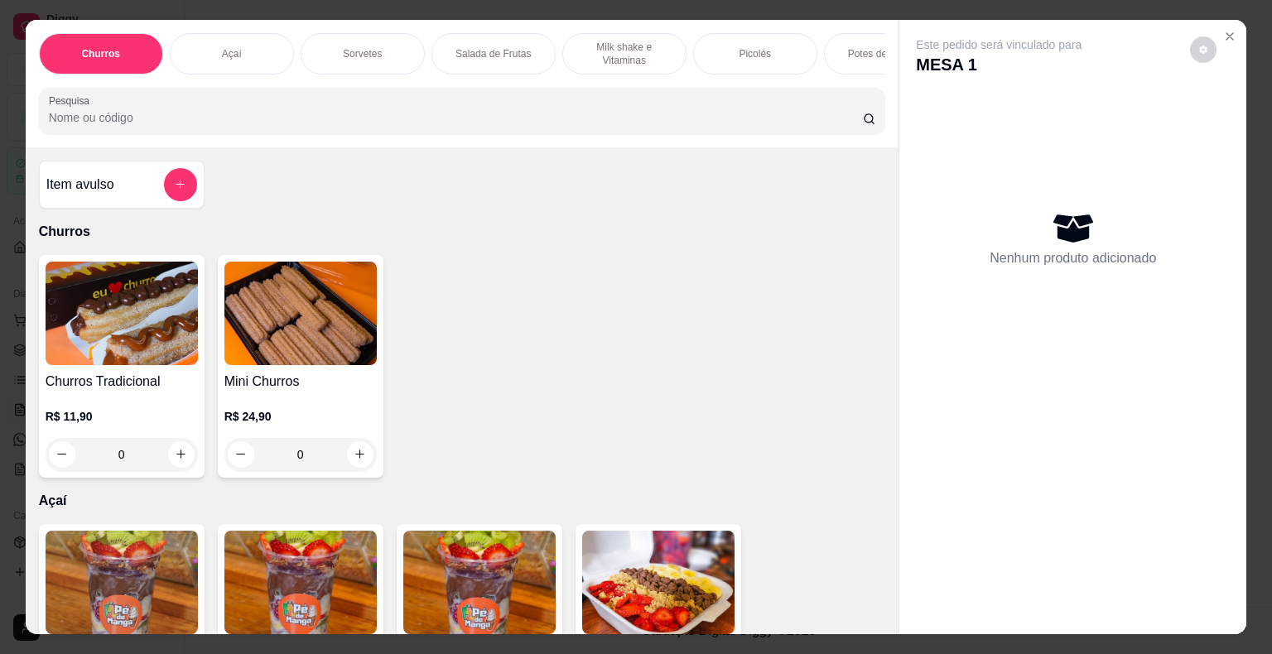
drag, startPoint x: 844, startPoint y: 40, endPoint x: 802, endPoint y: 61, distance: 46.7
click at [842, 39] on div "Potes de Sorvete" at bounding box center [886, 53] width 124 height 41
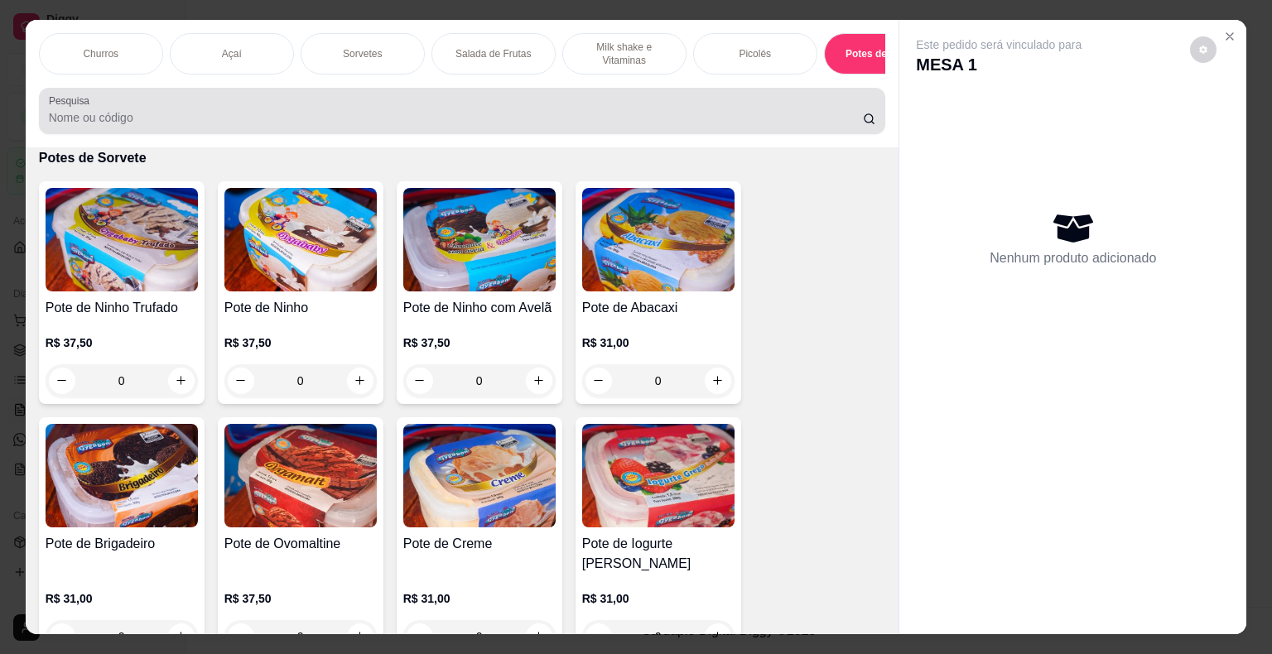
scroll to position [40, 0]
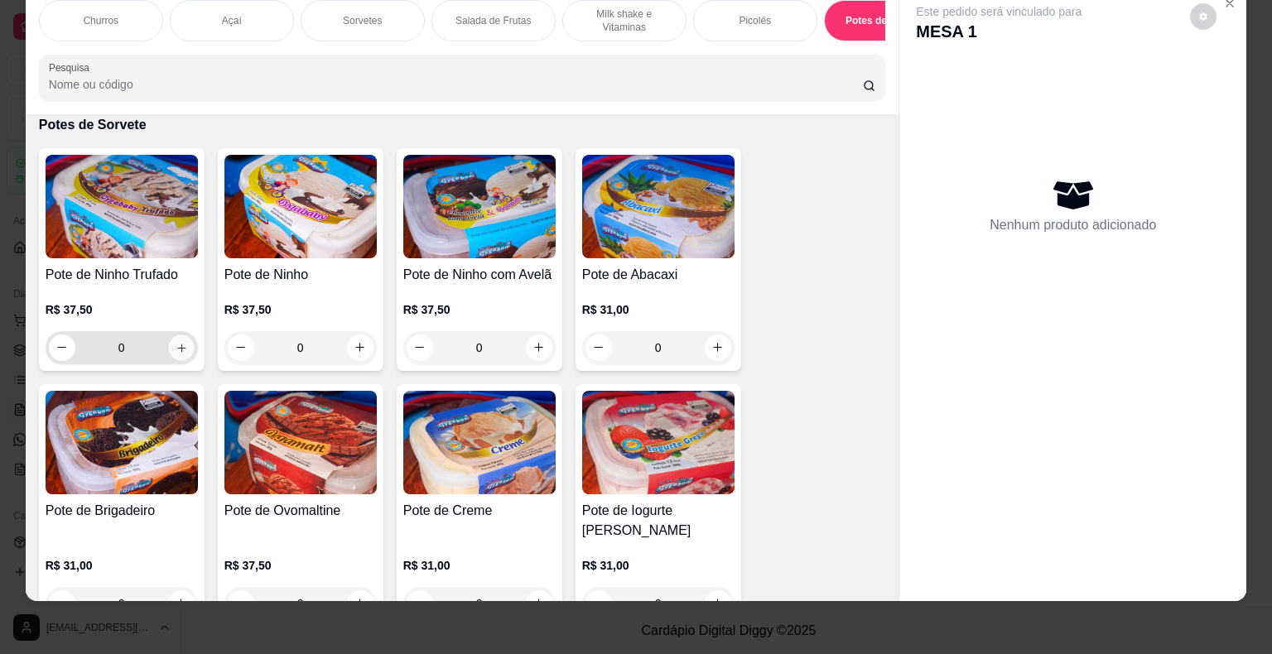
click at [175, 342] on icon "increase-product-quantity" at bounding box center [181, 347] width 12 height 12
type input "1"
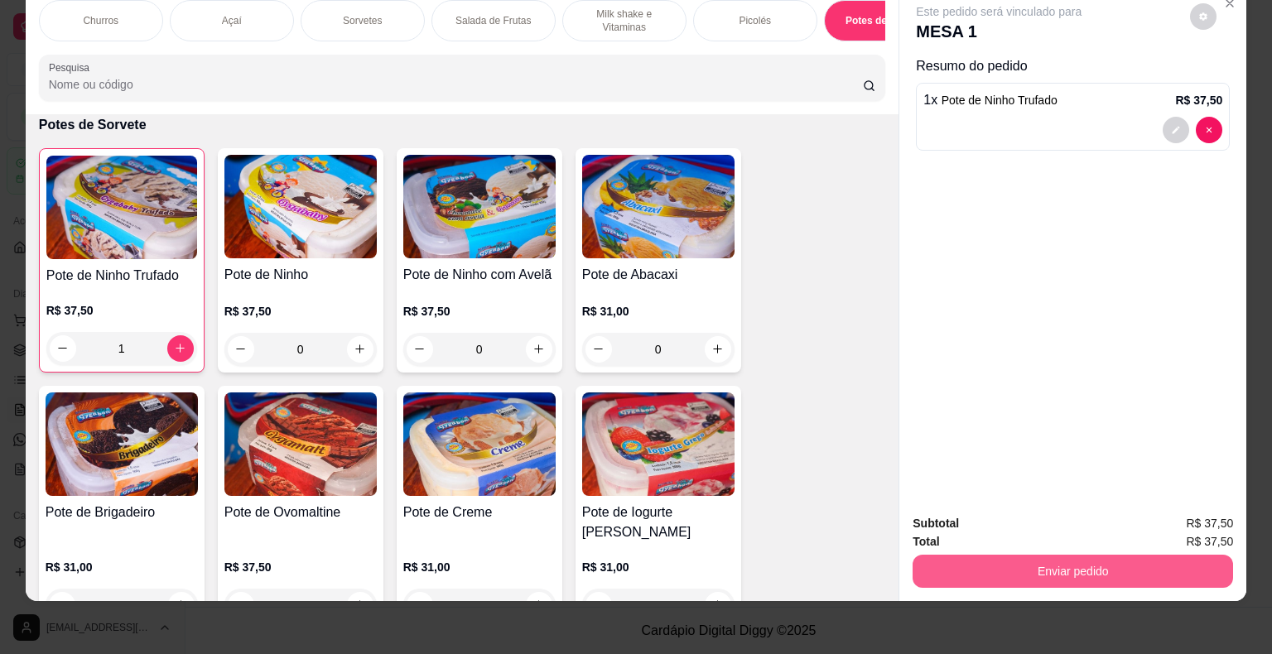
click at [1076, 556] on button "Enviar pedido" at bounding box center [1072, 571] width 320 height 33
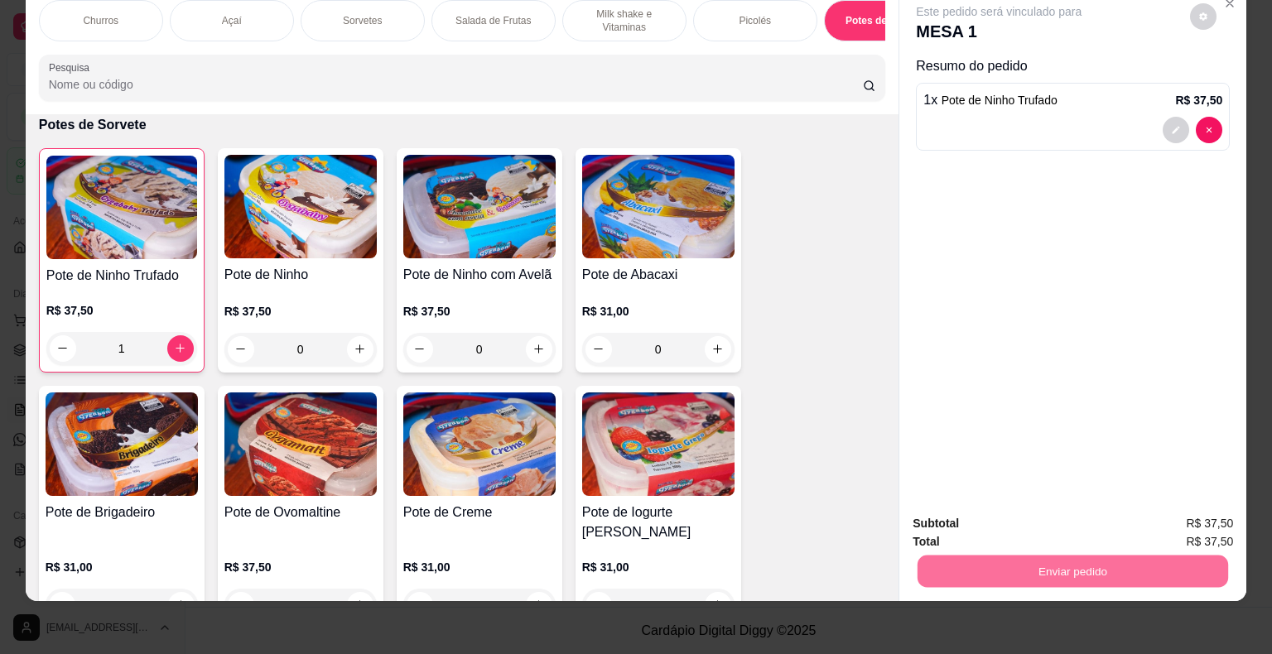
click at [1211, 521] on button "Enviar pedido" at bounding box center [1190, 518] width 94 height 31
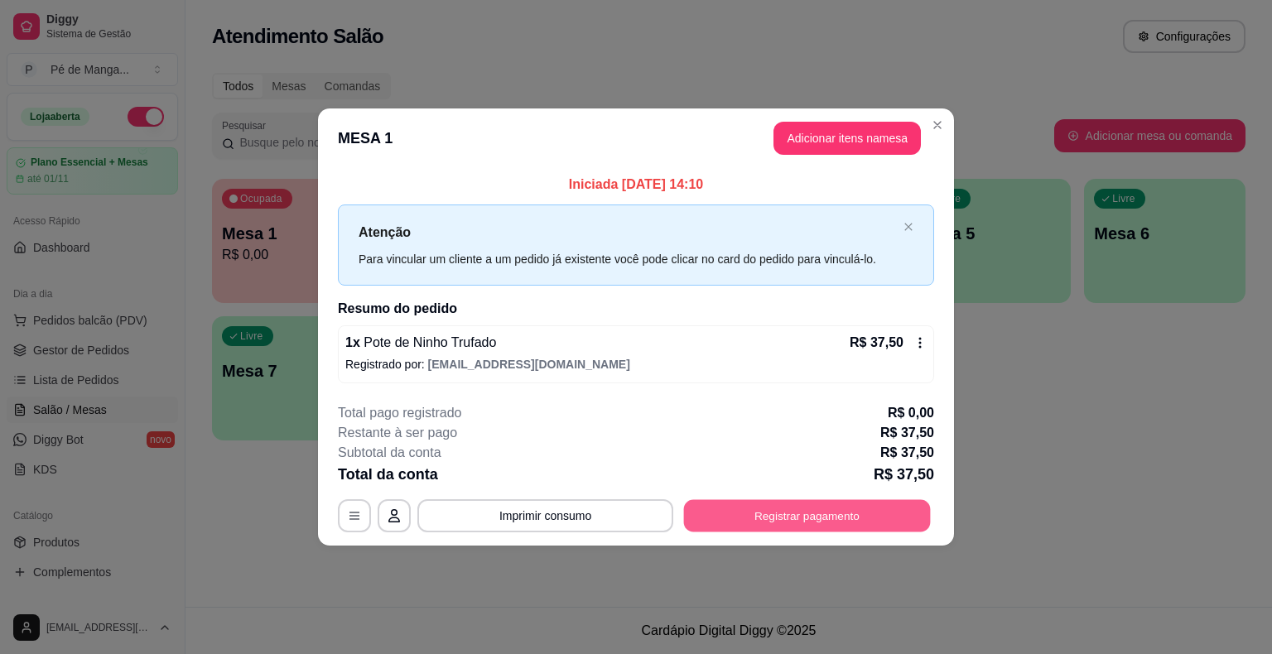
click at [869, 512] on button "Registrar pagamento" at bounding box center [807, 515] width 247 height 32
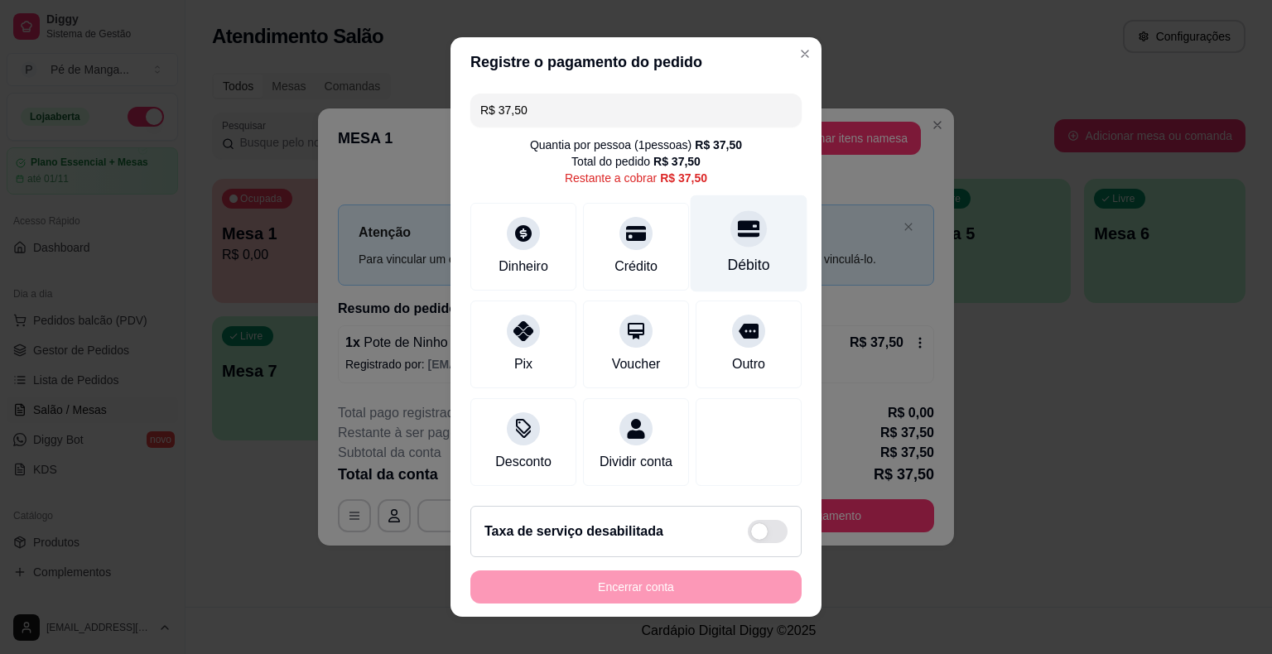
drag, startPoint x: 754, startPoint y: 233, endPoint x: 747, endPoint y: 250, distance: 18.2
click at [754, 233] on div "Débito" at bounding box center [748, 243] width 117 height 97
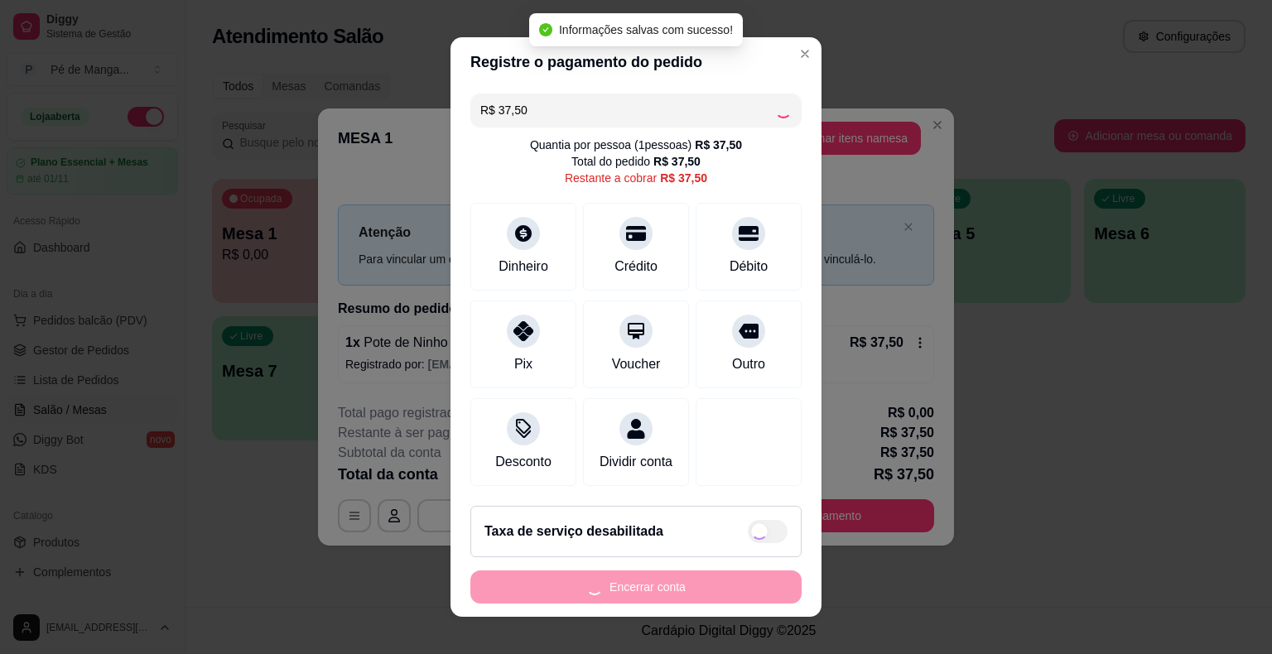
type input "R$ 0,00"
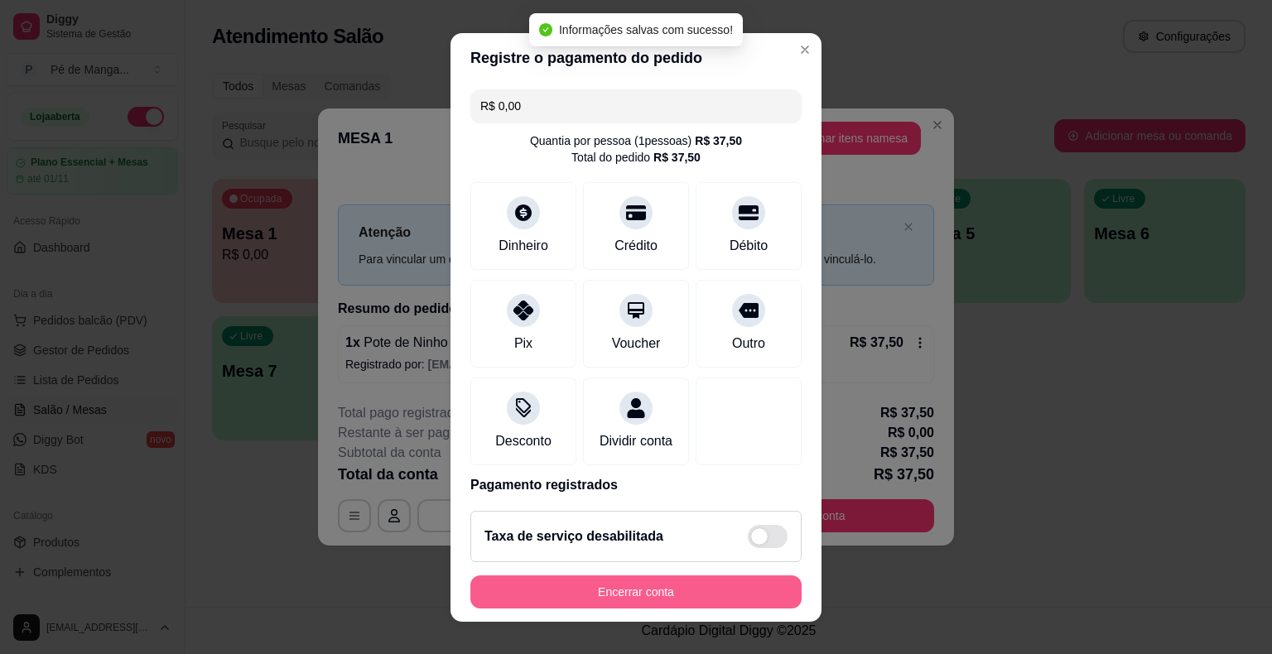
click at [554, 606] on footer "Taxa de serviço desabilitada Encerrar conta" at bounding box center [635, 560] width 371 height 124
click at [551, 601] on button "Encerrar conta" at bounding box center [635, 591] width 321 height 32
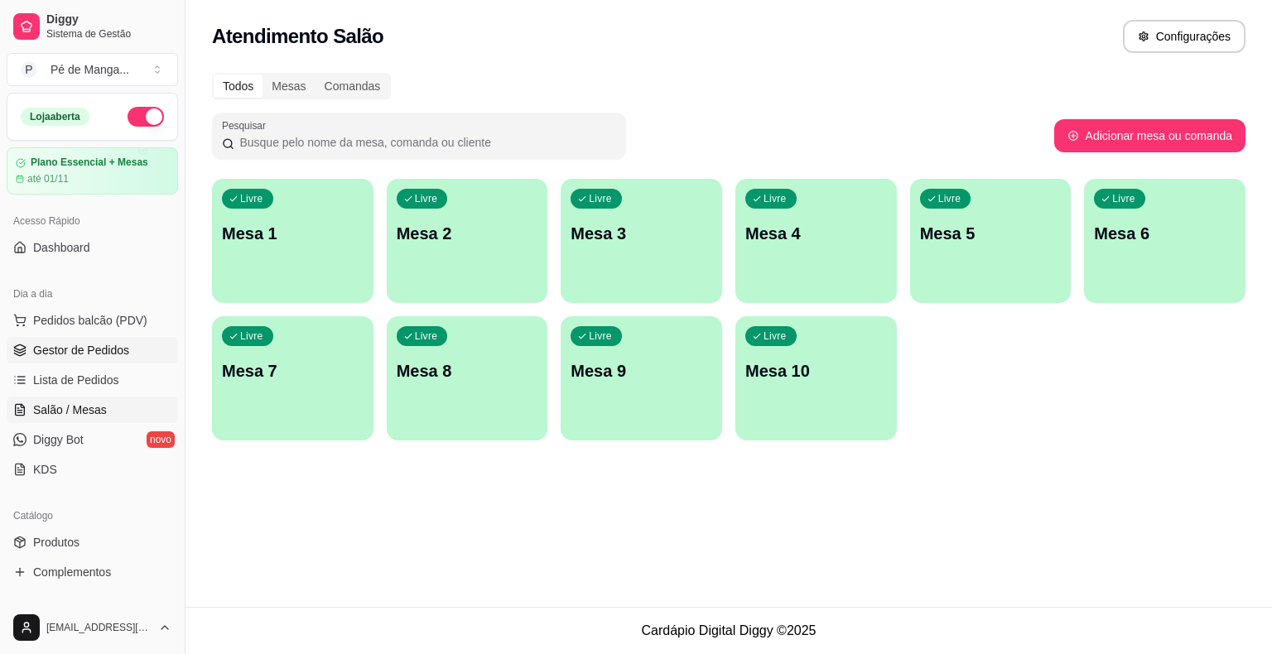
click at [108, 346] on span "Gestor de Pedidos" at bounding box center [81, 350] width 96 height 17
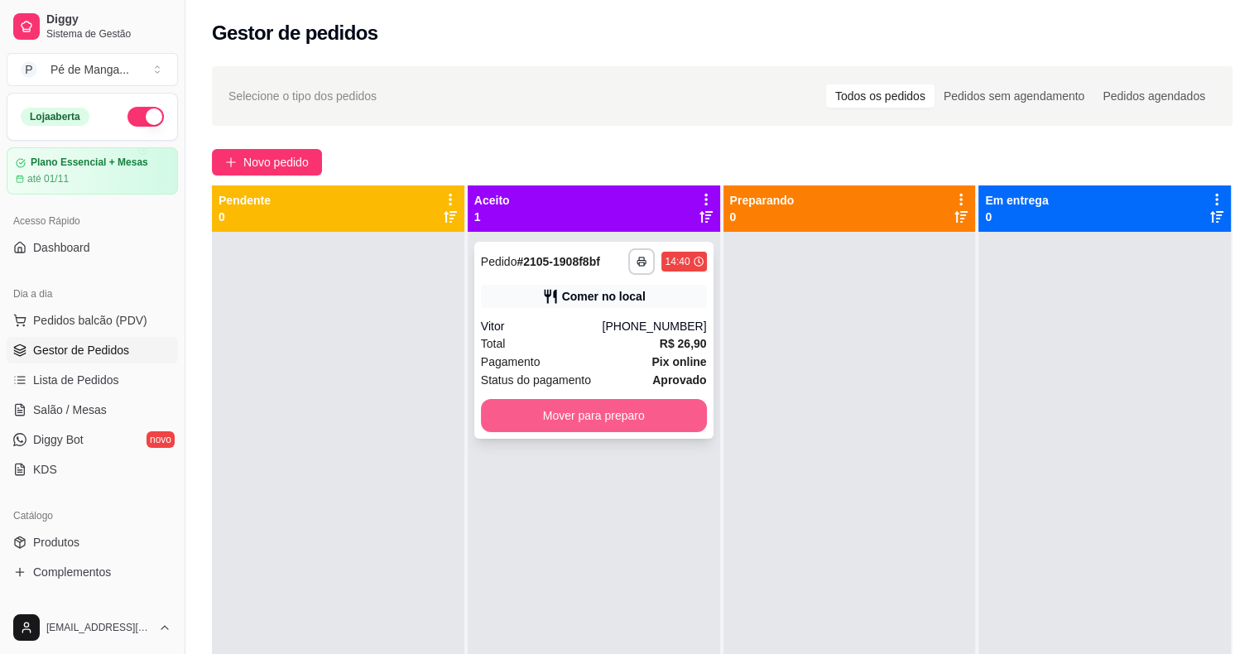
click at [599, 409] on button "Mover para preparo" at bounding box center [594, 415] width 226 height 33
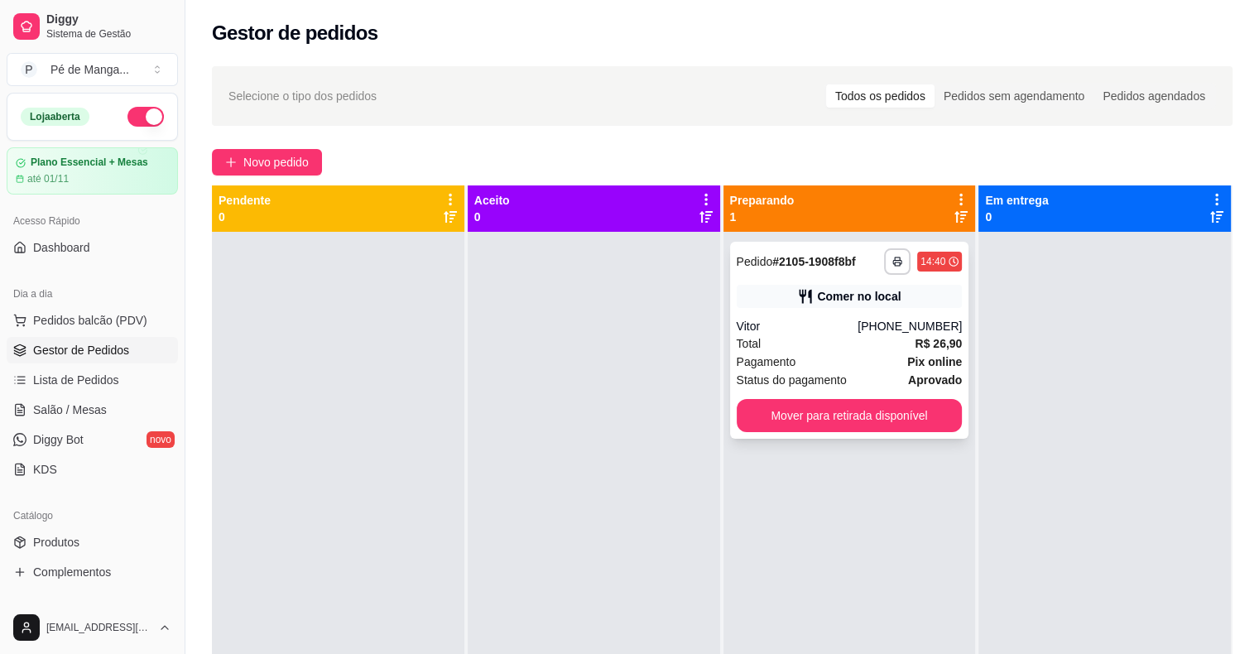
click at [884, 350] on div "Total R$ 26,90" at bounding box center [850, 343] width 226 height 18
click at [843, 334] on div "Total R$ 26,90" at bounding box center [850, 343] width 226 height 18
click at [99, 381] on span "Lista de Pedidos" at bounding box center [76, 380] width 86 height 17
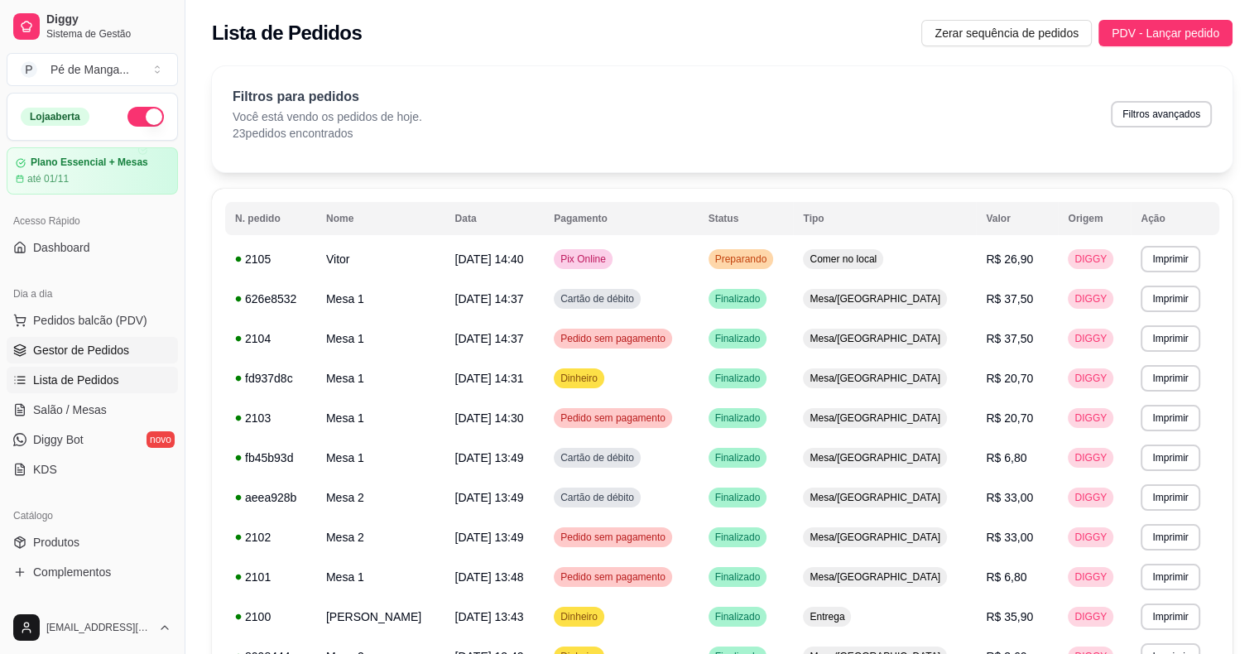
click at [96, 354] on span "Gestor de Pedidos" at bounding box center [81, 350] width 96 height 17
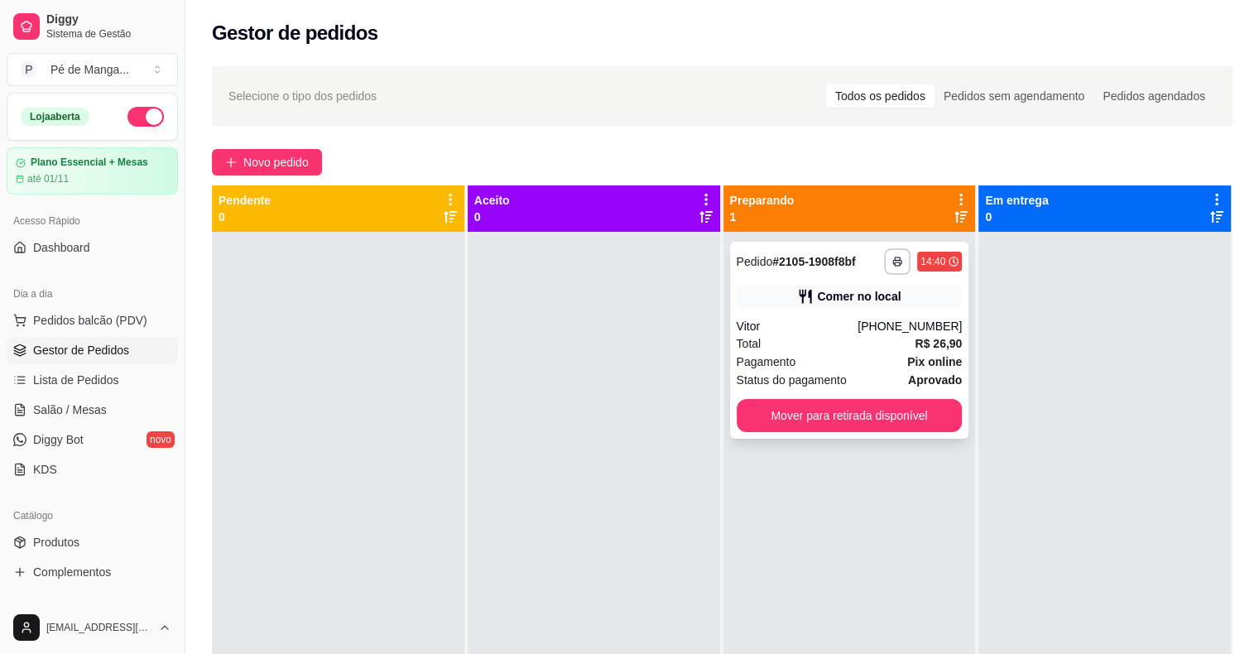
click at [871, 363] on div "Pagamento Pix online" at bounding box center [850, 362] width 226 height 18
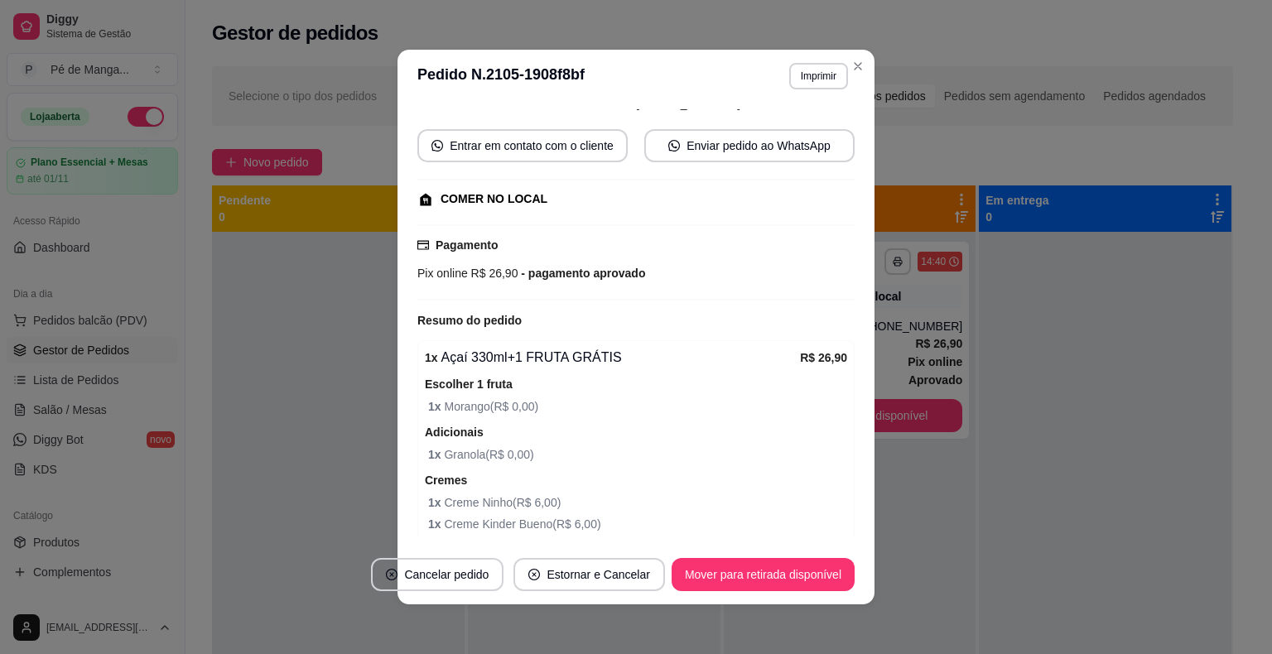
scroll to position [217, 0]
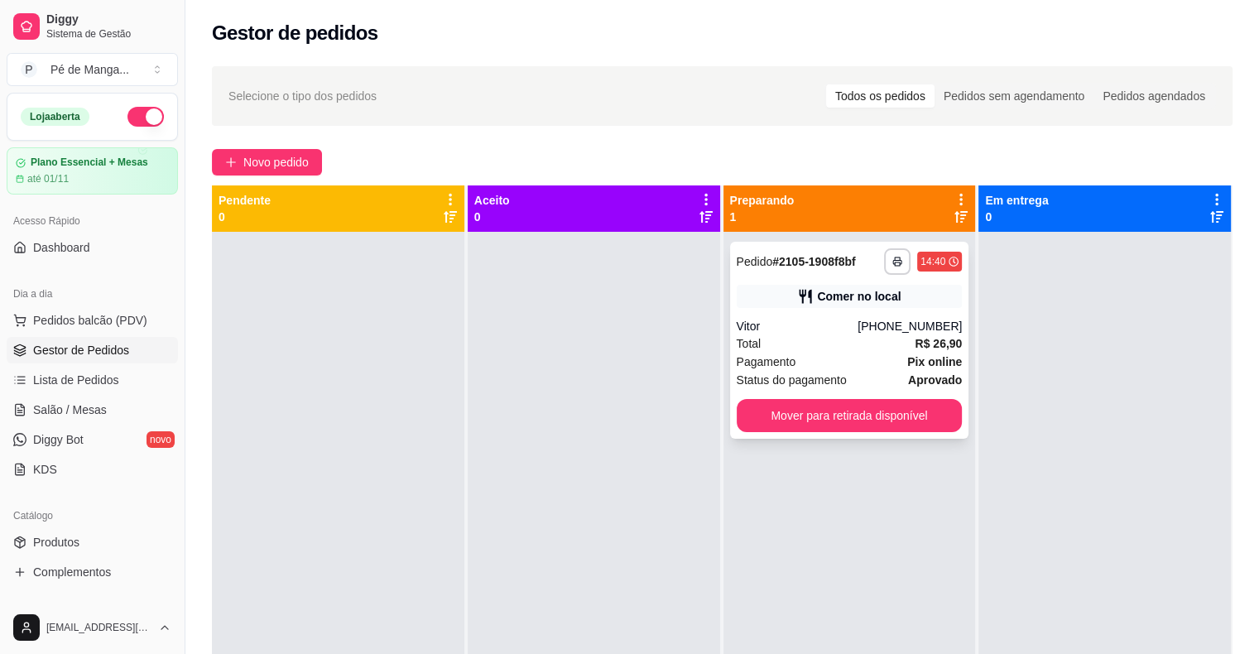
click at [753, 333] on div "**********" at bounding box center [849, 340] width 239 height 197
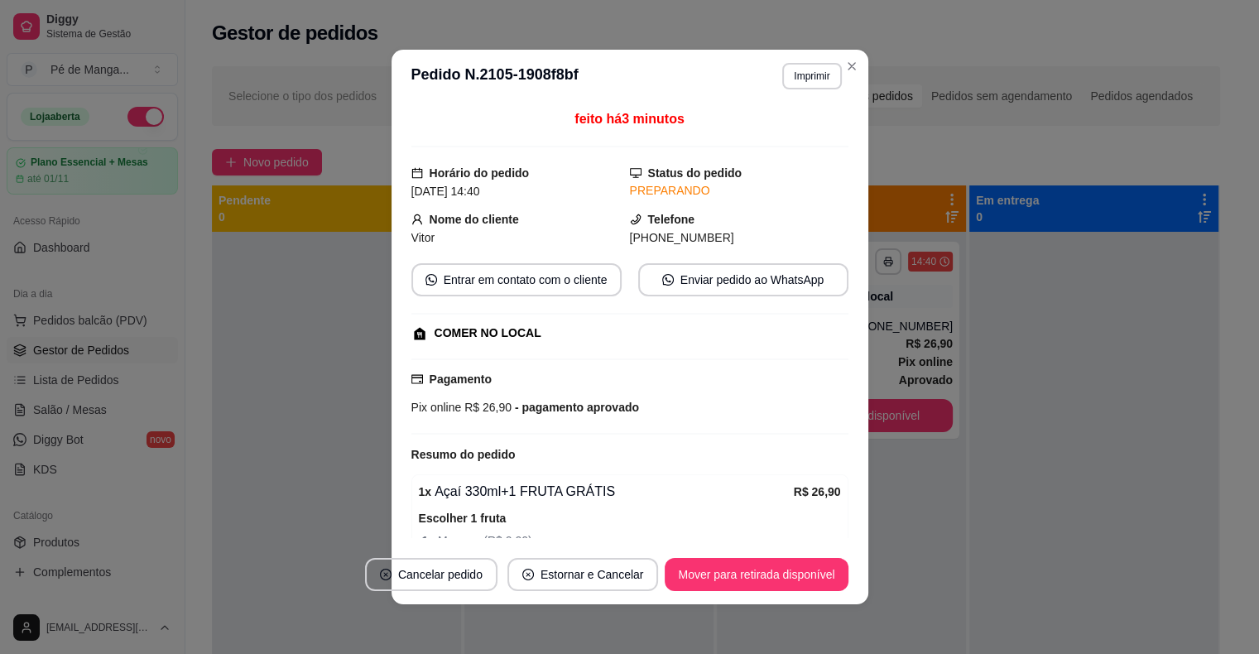
click at [1073, 433] on div at bounding box center [1093, 559] width 249 height 654
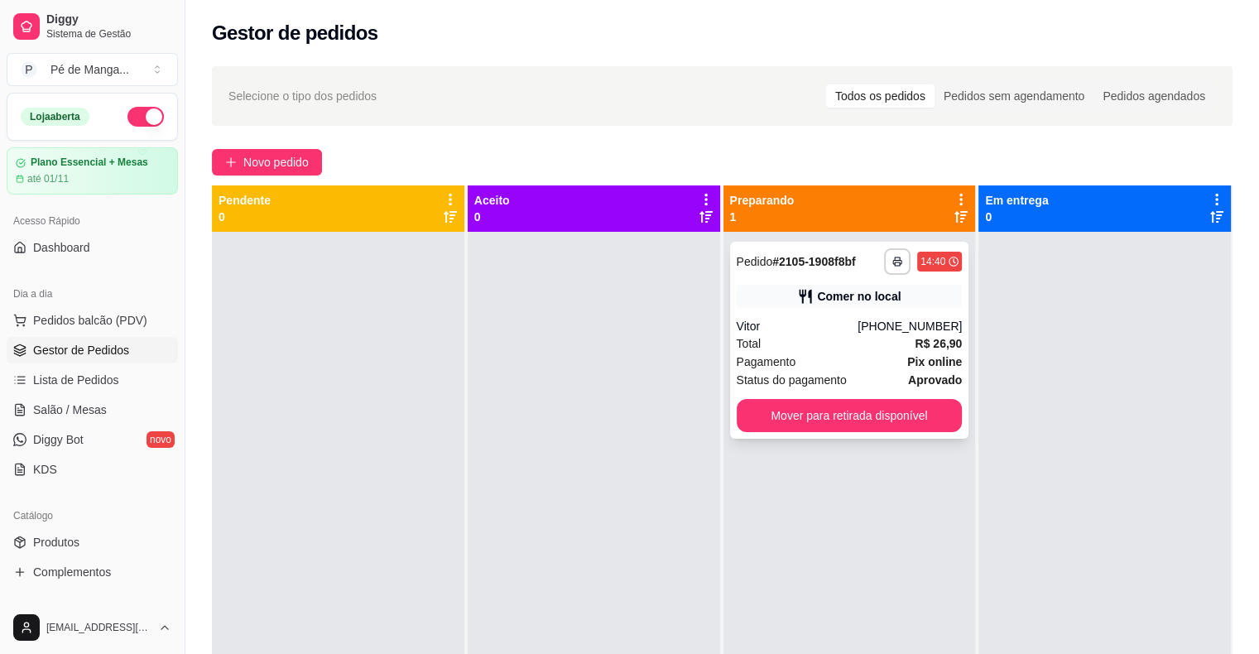
click at [746, 340] on span "Total" at bounding box center [749, 343] width 25 height 18
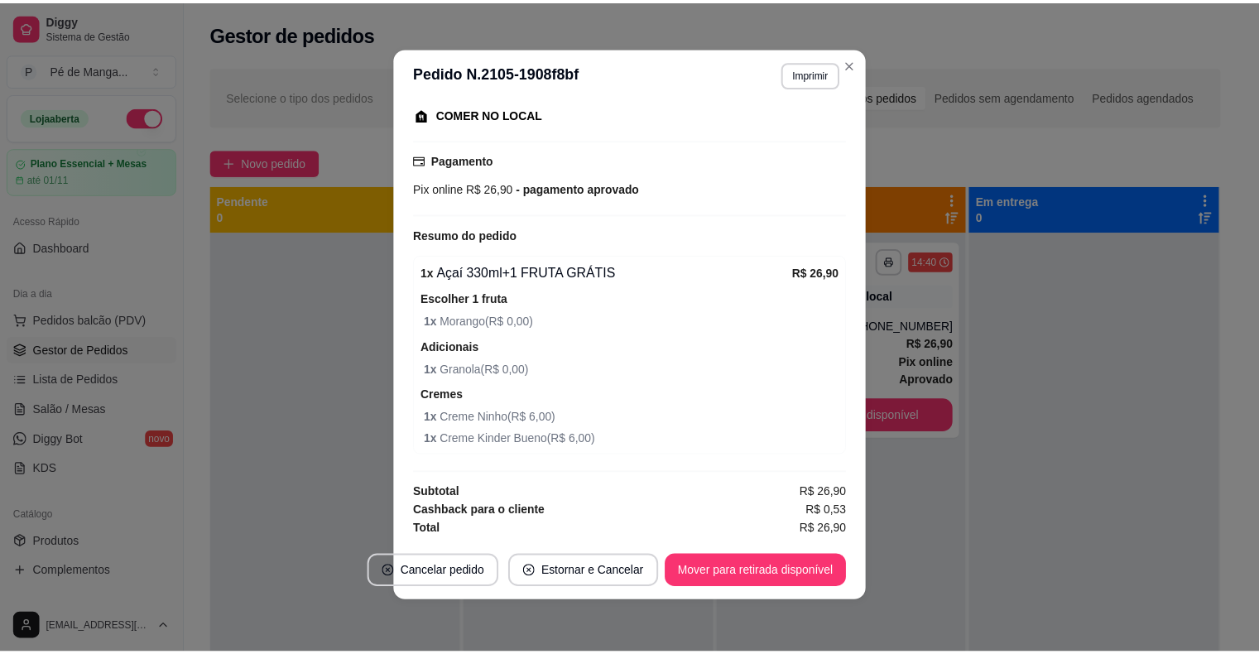
scroll to position [3, 0]
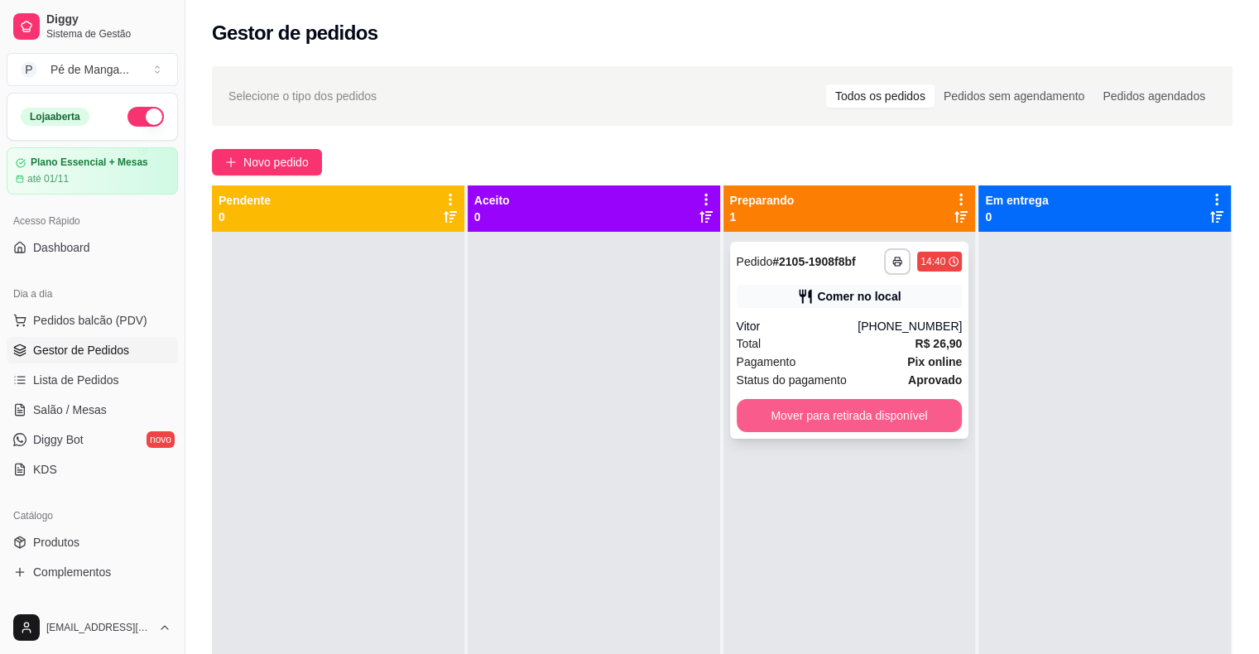
click at [844, 422] on button "Mover para retirada disponível" at bounding box center [850, 415] width 226 height 33
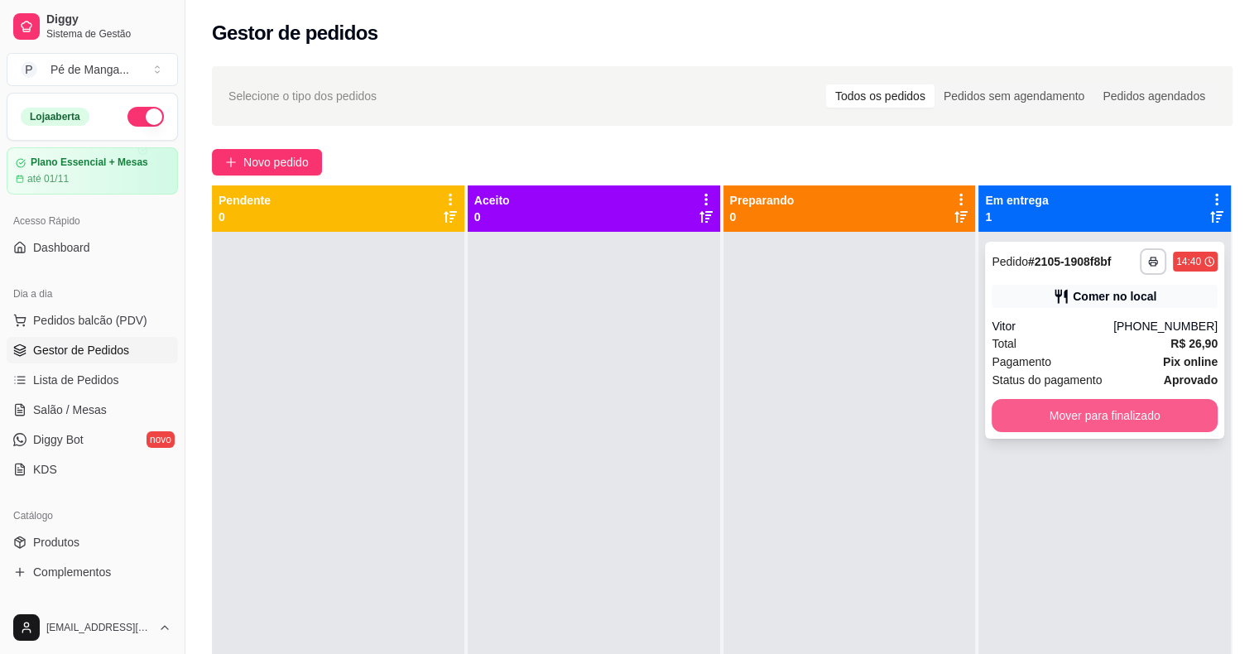
click at [1063, 411] on button "Mover para finalizado" at bounding box center [1105, 415] width 226 height 33
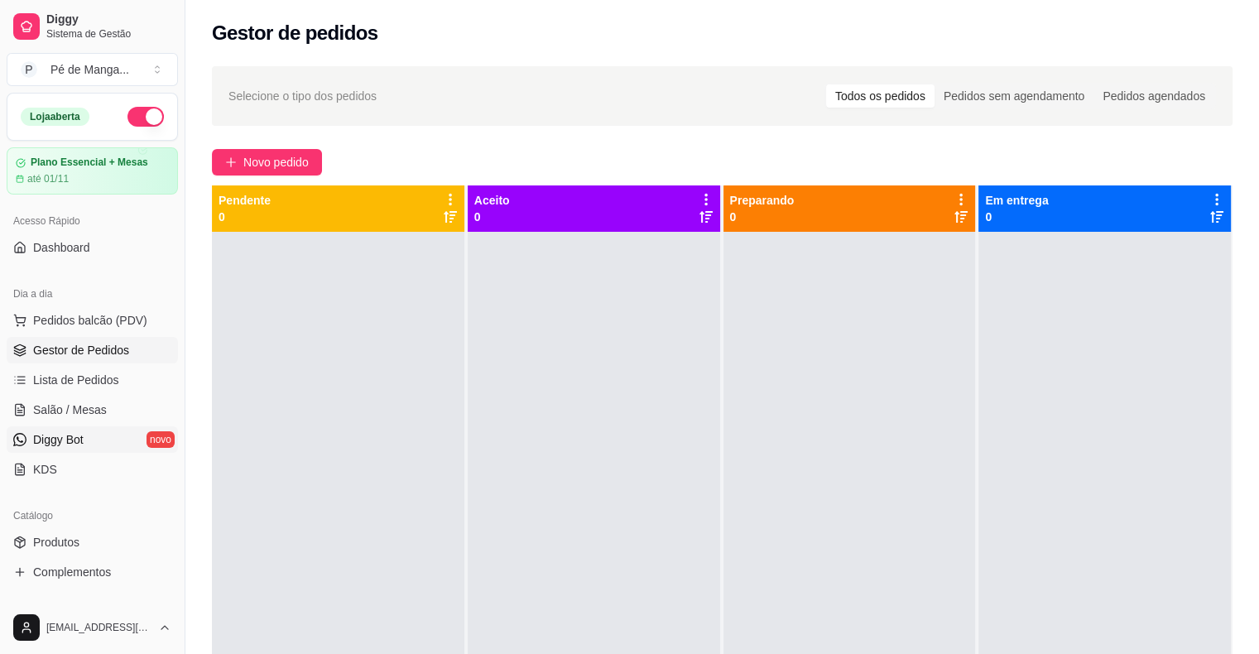
click at [90, 445] on link "Diggy Bot novo" at bounding box center [92, 439] width 171 height 26
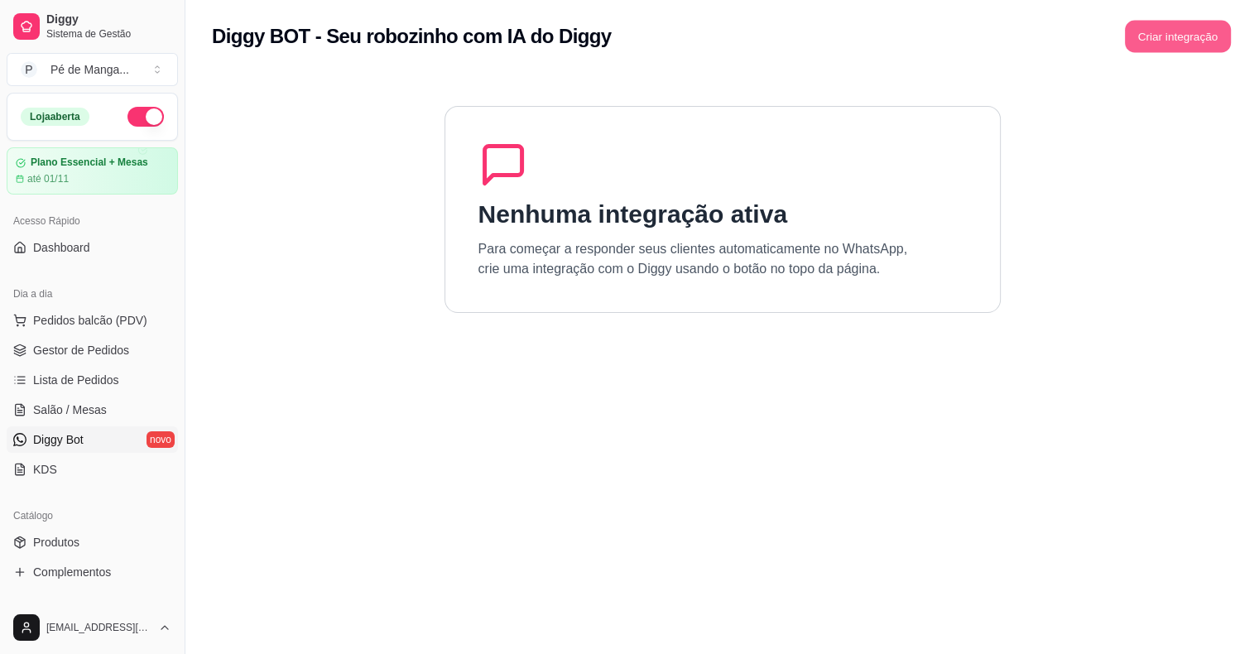
click at [1176, 51] on button "Criar integração" at bounding box center [1178, 37] width 106 height 32
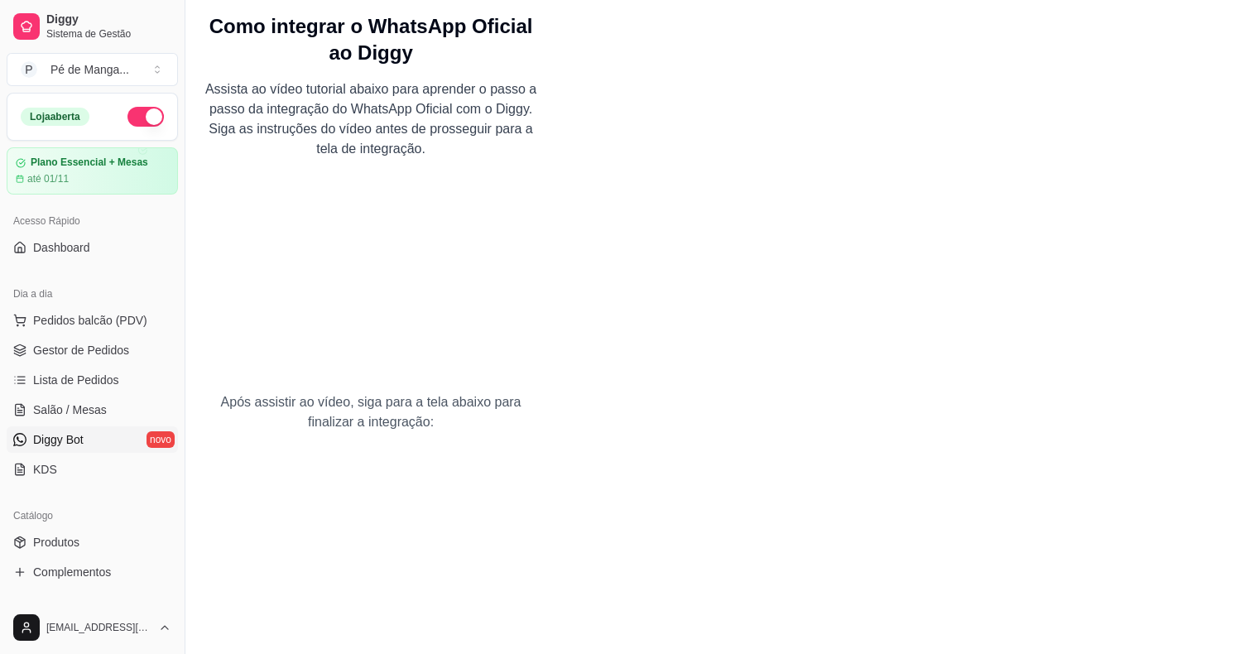
scroll to position [55, 0]
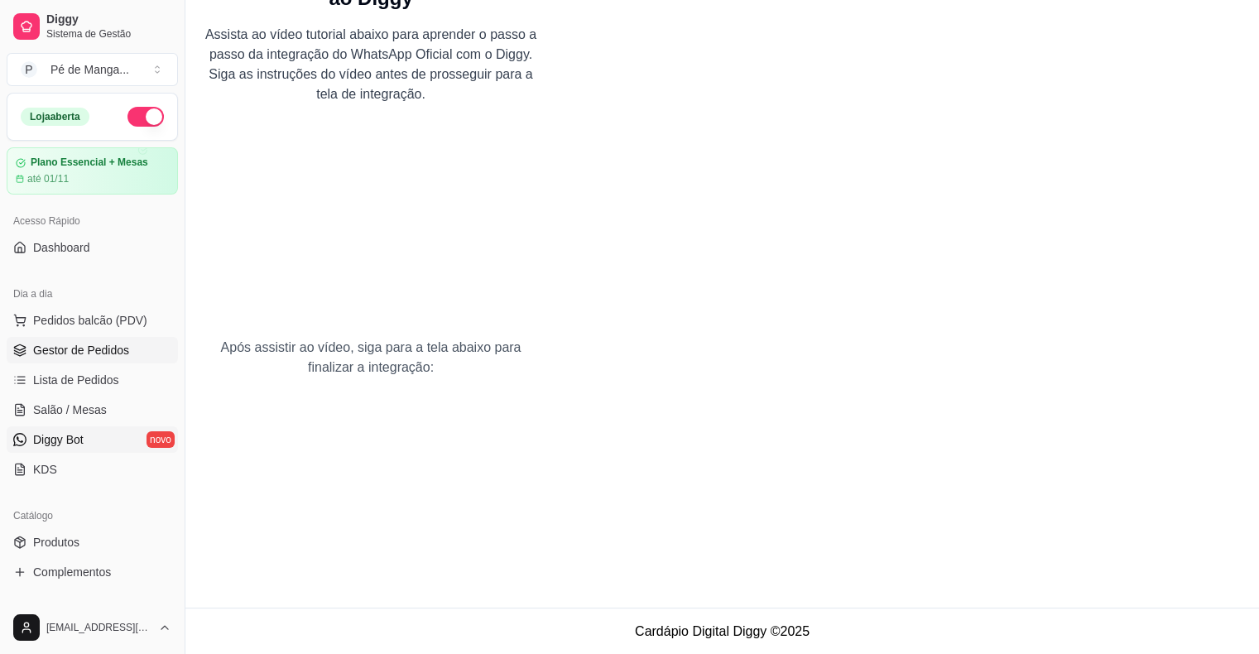
click at [46, 357] on span "Gestor de Pedidos" at bounding box center [81, 350] width 96 height 17
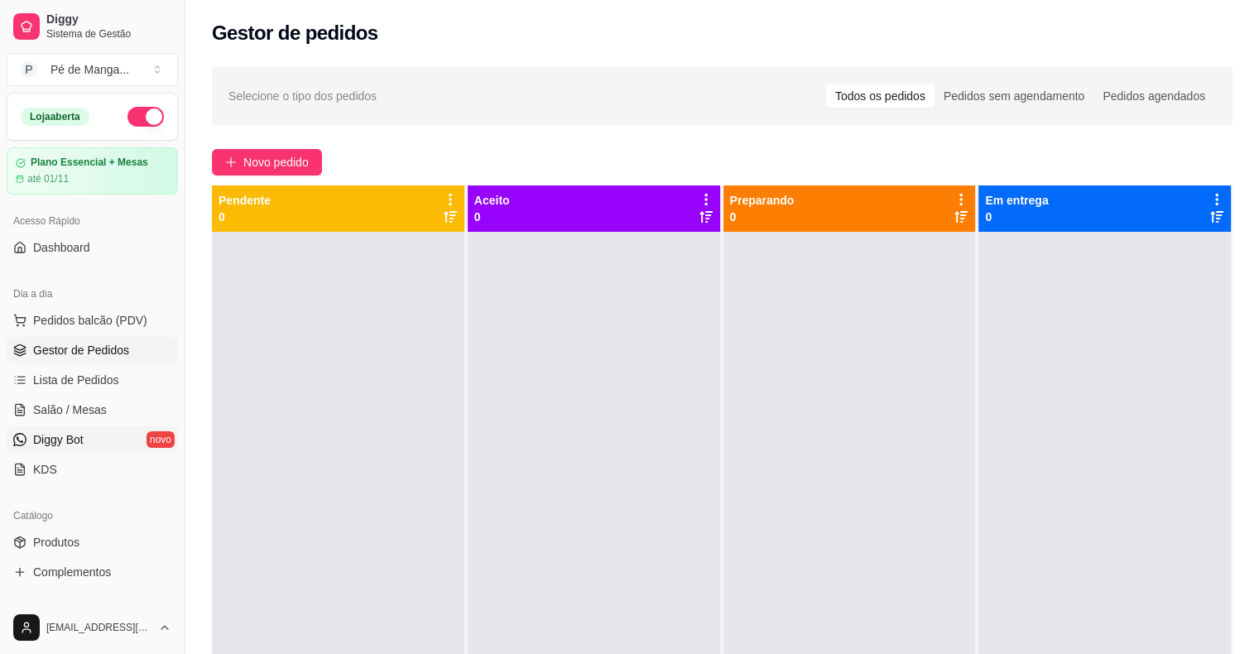
click at [117, 432] on link "Diggy Bot novo" at bounding box center [92, 439] width 171 height 26
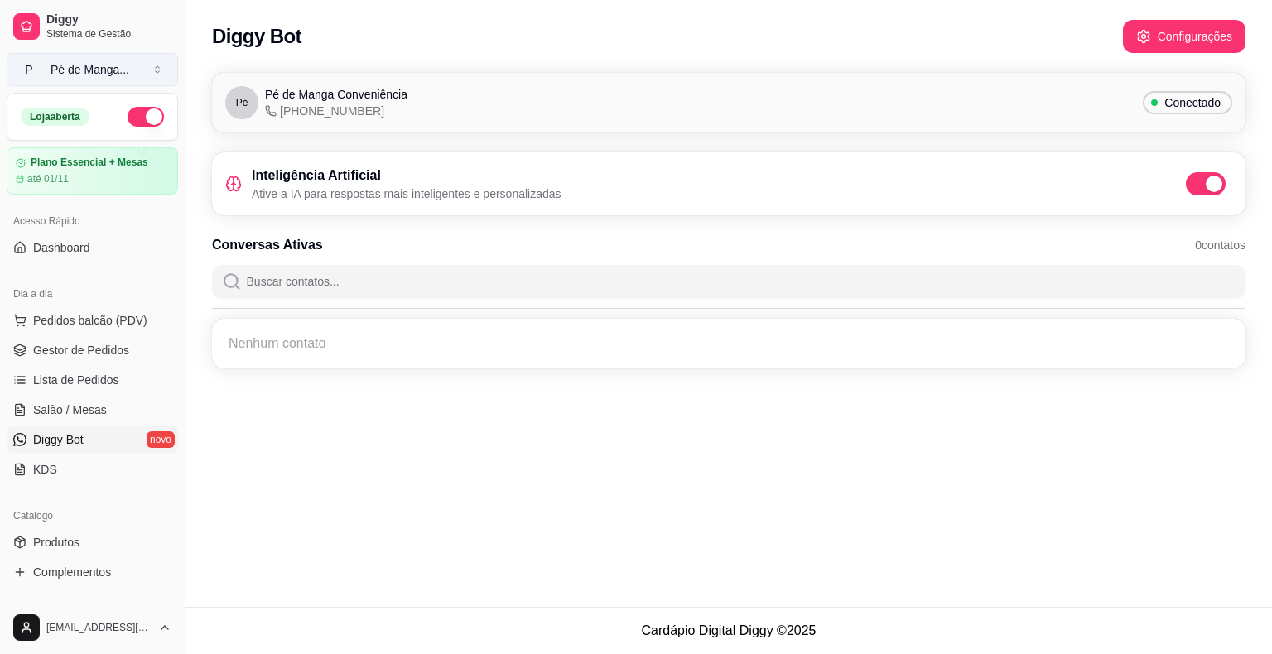
drag, startPoint x: 124, startPoint y: 43, endPoint x: 137, endPoint y: 60, distance: 21.4
click at [124, 44] on link "Diggy Sistema de Gestão" at bounding box center [92, 27] width 171 height 40
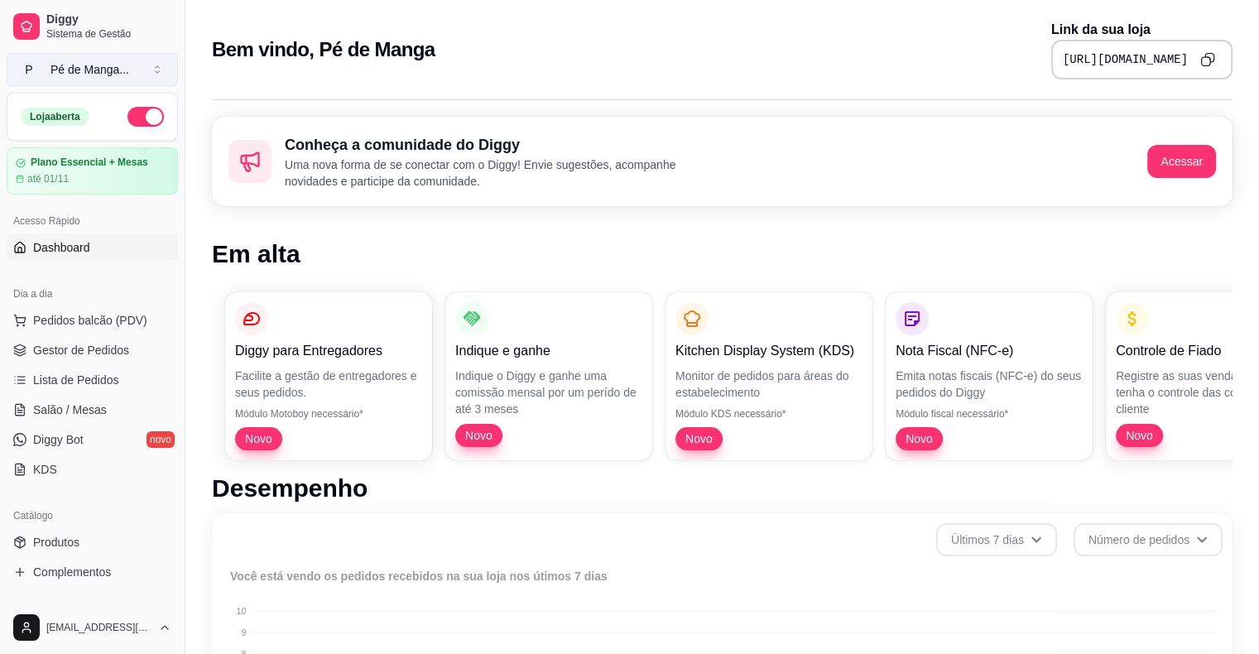
click at [137, 60] on button "P Pé de Manga ..." at bounding box center [92, 69] width 171 height 33
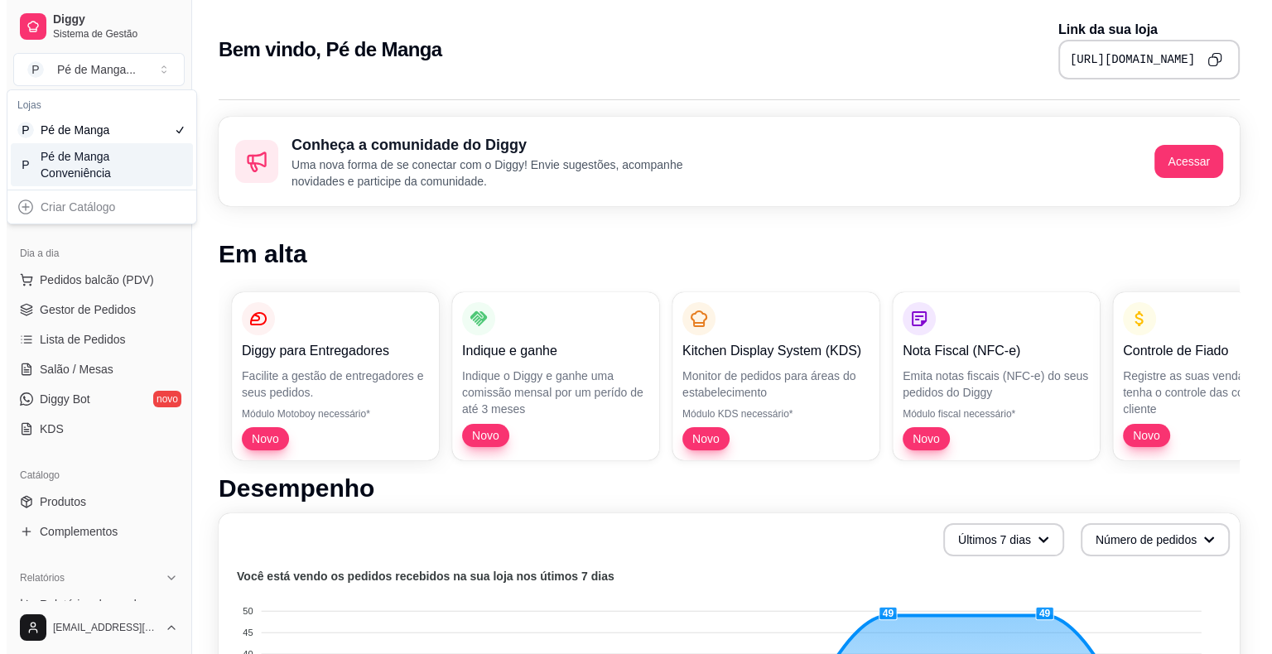
scroll to position [40, 0]
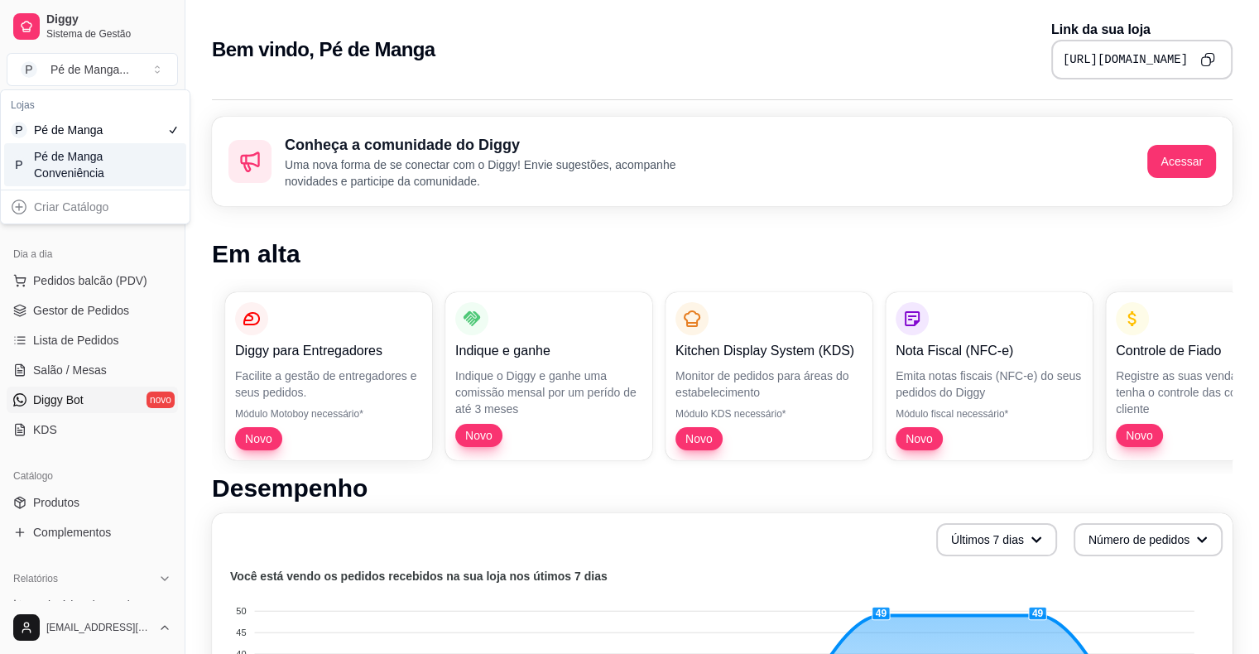
click at [103, 397] on link "Diggy Bot novo" at bounding box center [92, 400] width 171 height 26
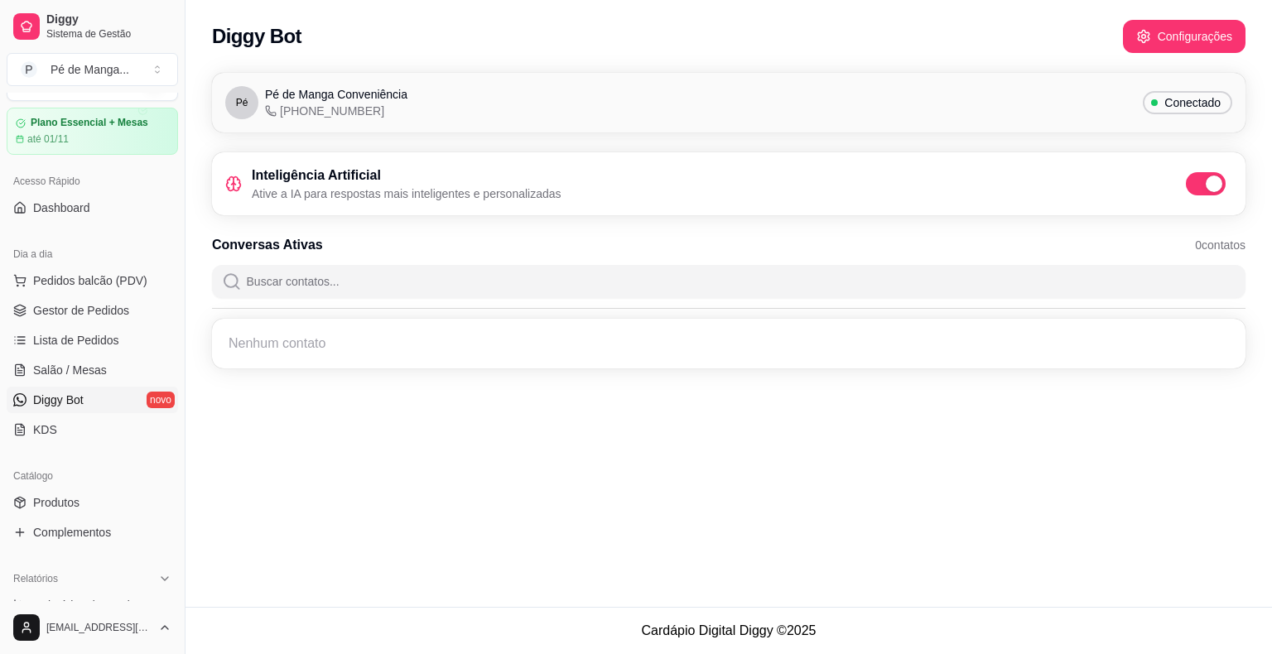
click at [1150, 94] on div "Conectado" at bounding box center [1186, 102] width 89 height 23
click at [1173, 33] on button "Configurações" at bounding box center [1183, 37] width 119 height 32
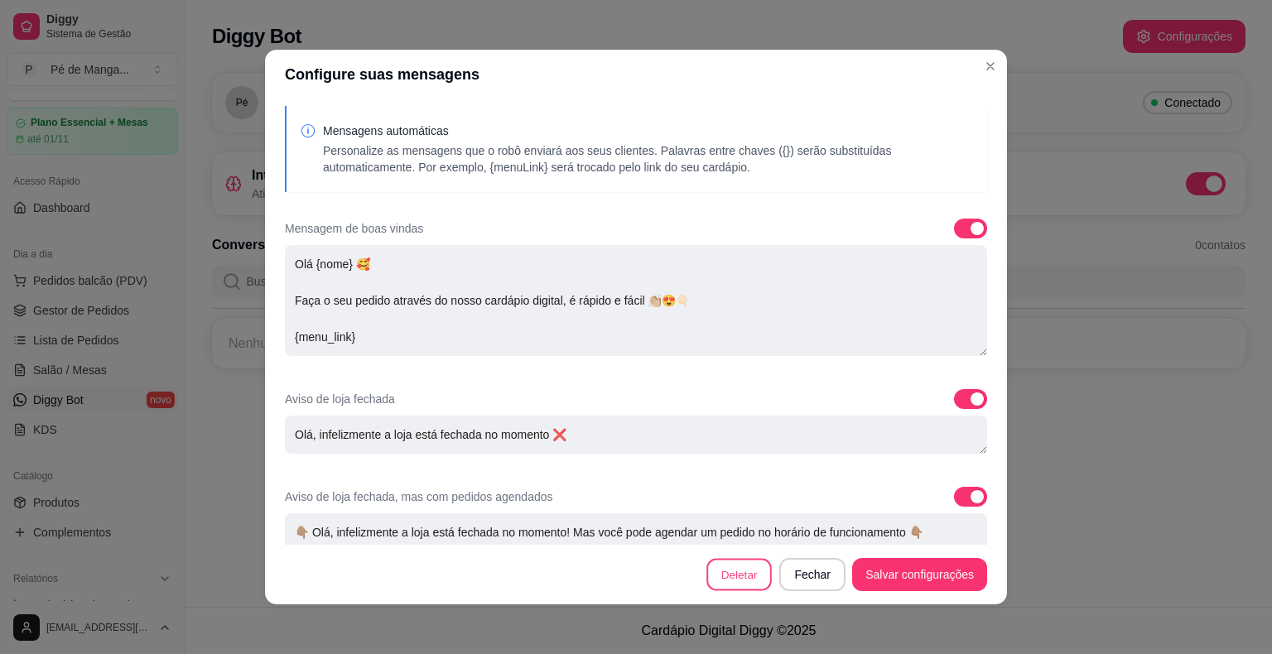
click at [731, 573] on button "Deletar" at bounding box center [738, 575] width 65 height 32
click at [769, 382] on button "Deletar" at bounding box center [768, 378] width 66 height 33
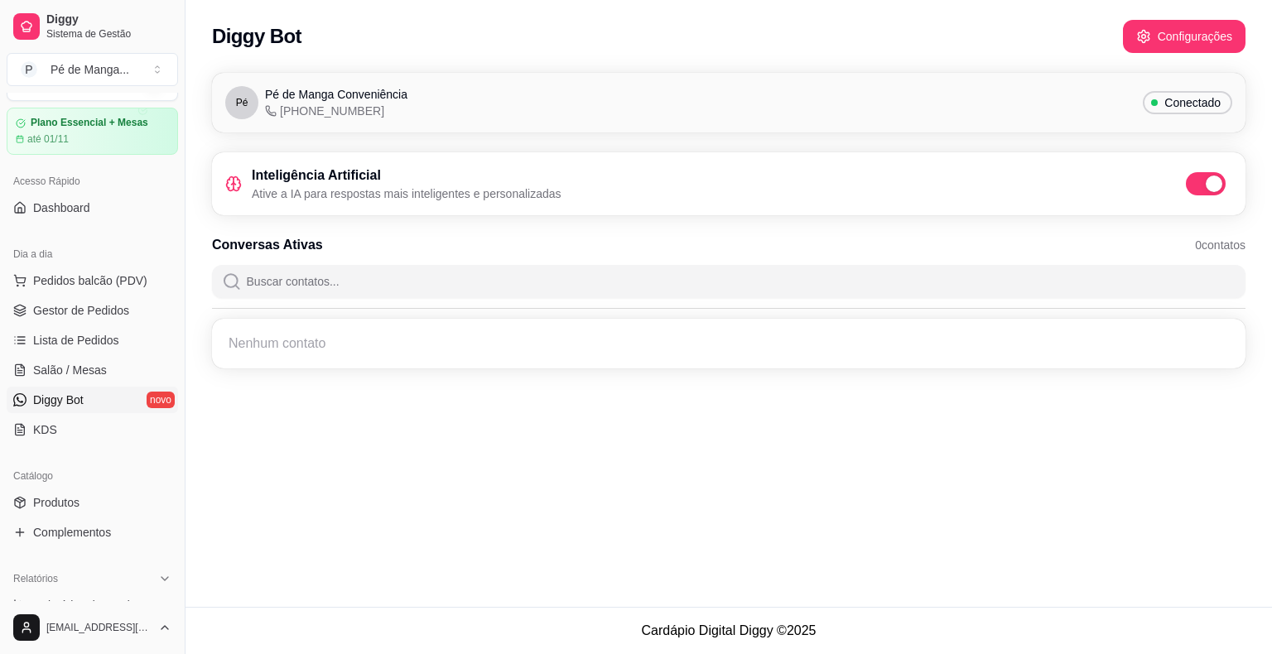
click at [1172, 110] on div "Conectado" at bounding box center [1186, 102] width 89 height 23
click at [1162, 41] on button "Configurações" at bounding box center [1184, 36] width 123 height 33
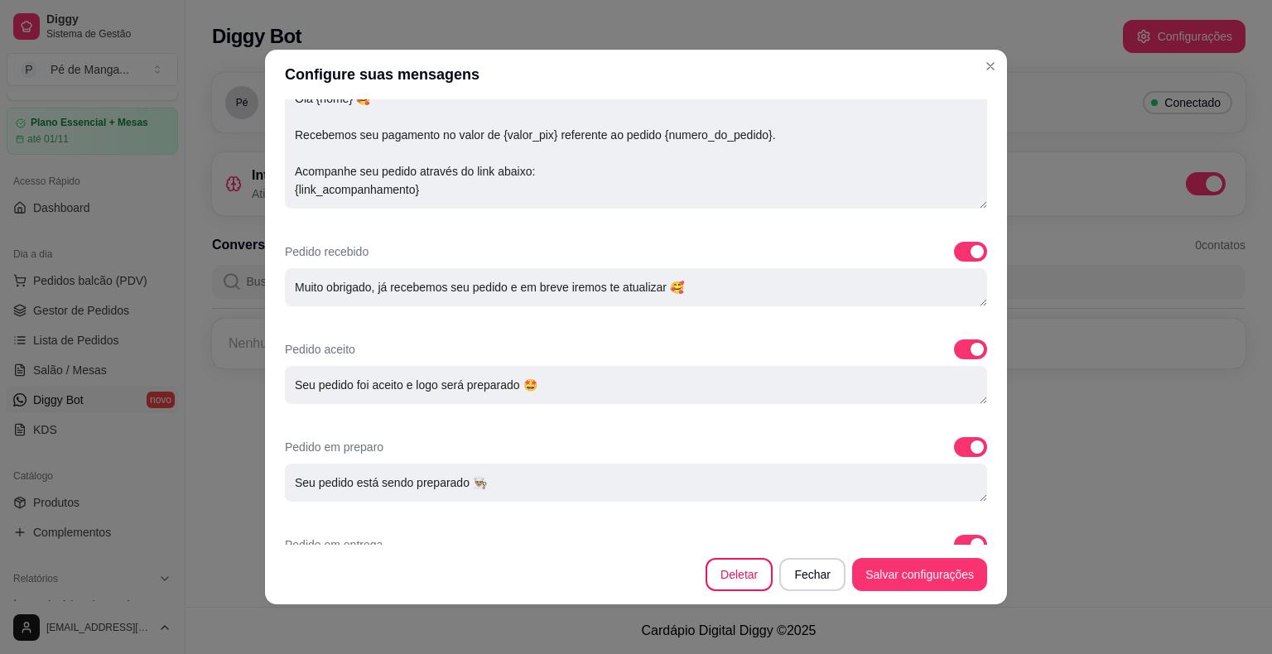
scroll to position [580, 0]
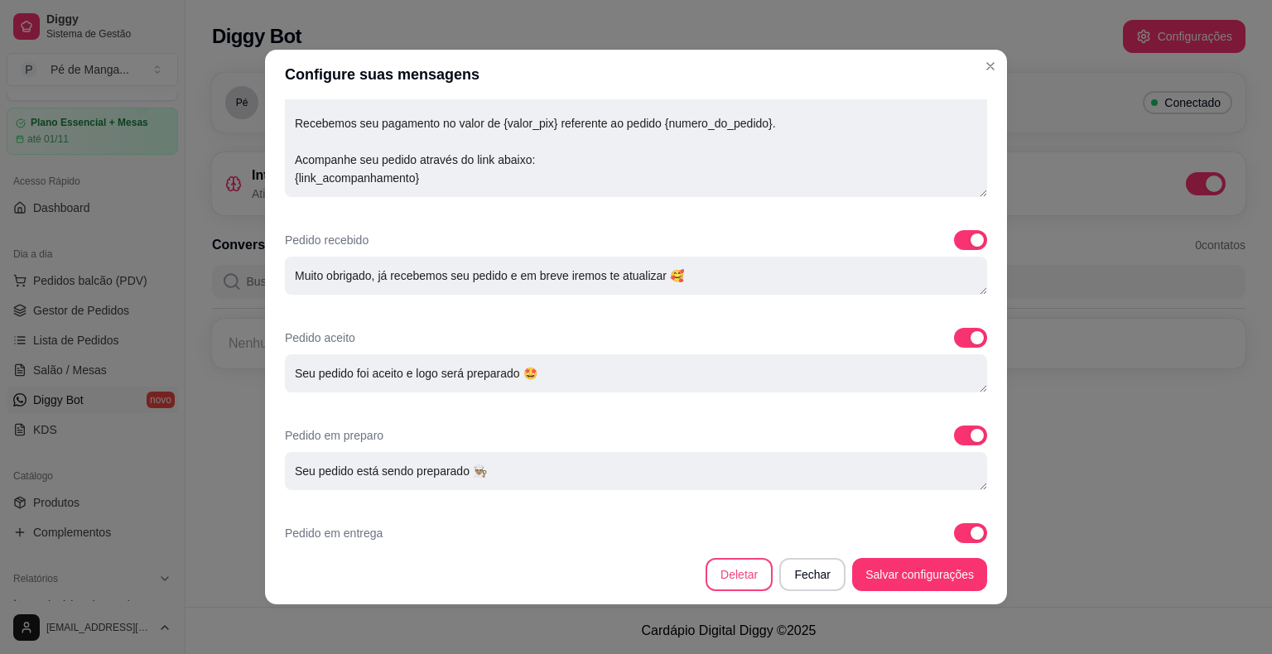
click at [752, 571] on button "Deletar" at bounding box center [738, 574] width 67 height 33
click at [758, 377] on button "Deletar" at bounding box center [768, 378] width 66 height 33
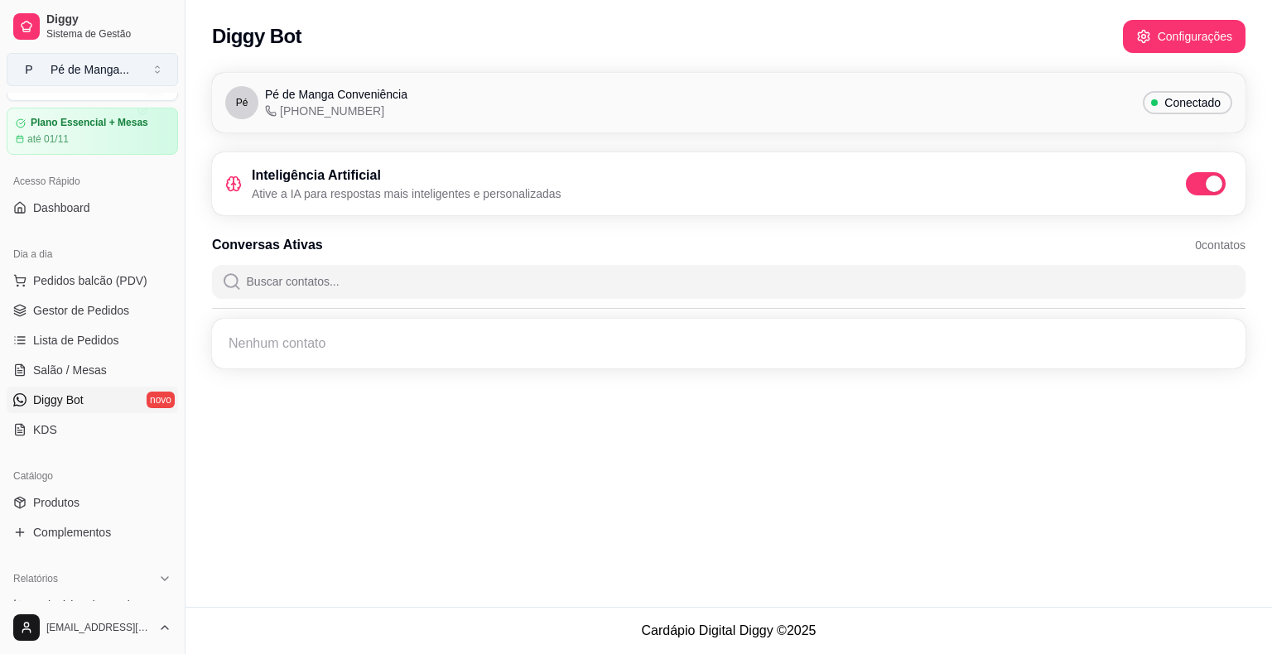
click at [156, 66] on button "P Pé de Manga ..." at bounding box center [92, 69] width 171 height 33
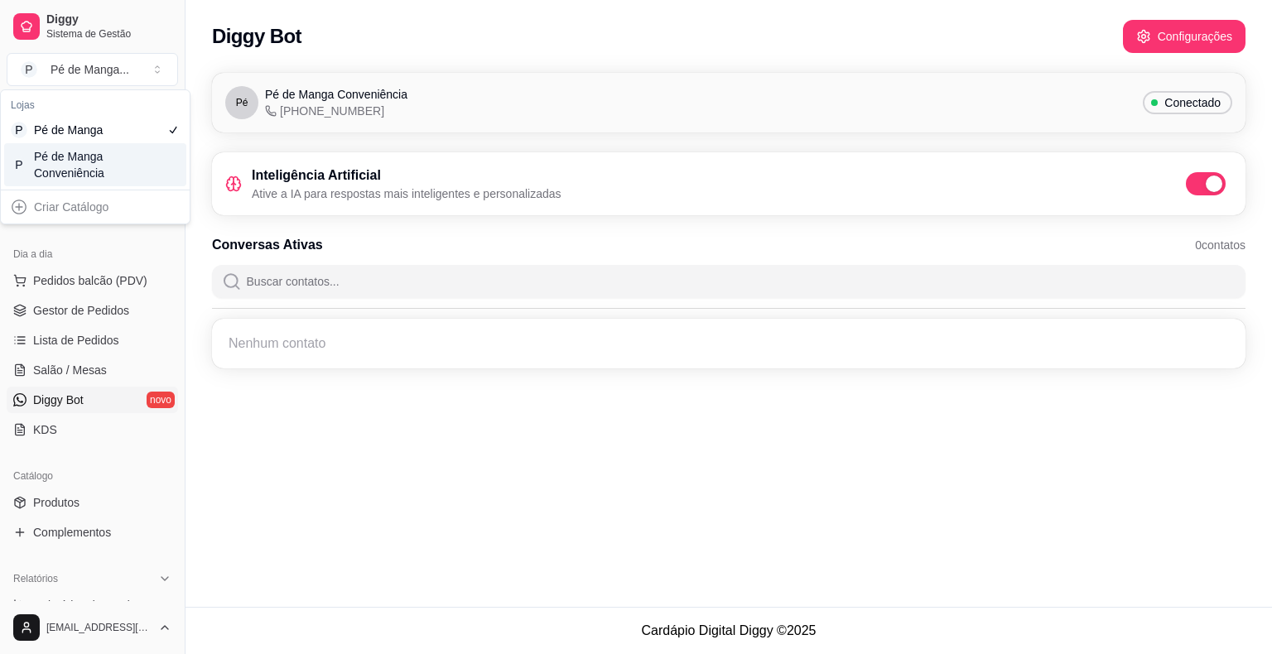
click at [123, 166] on div "P Pé de Manga Conveniência" at bounding box center [95, 164] width 182 height 43
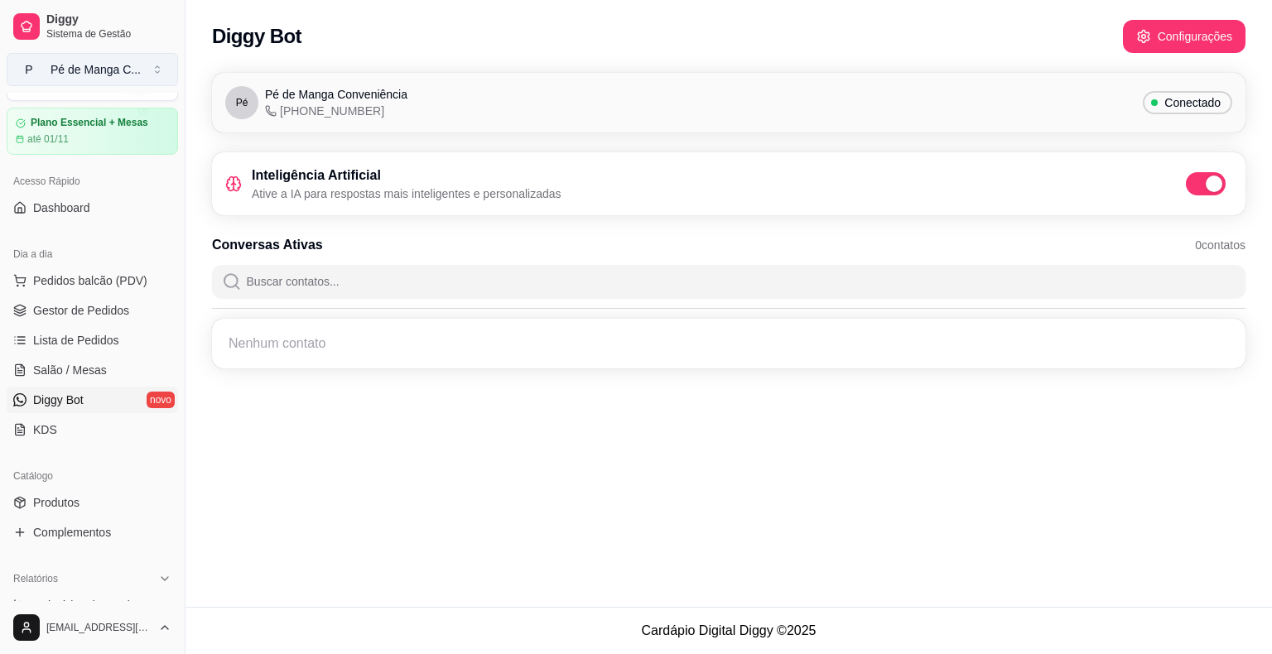
click at [149, 70] on button "P Pé de Manga C ..." at bounding box center [92, 69] width 171 height 33
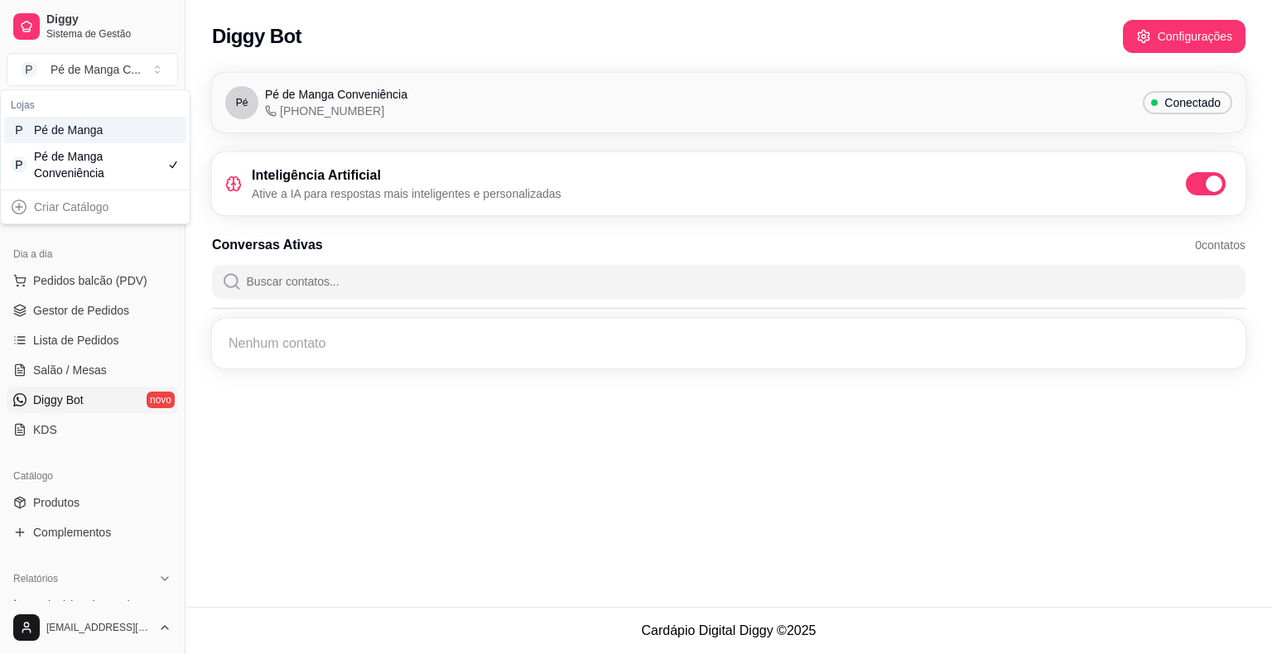
click at [119, 134] on div "P Pé de Manga" at bounding box center [95, 130] width 182 height 26
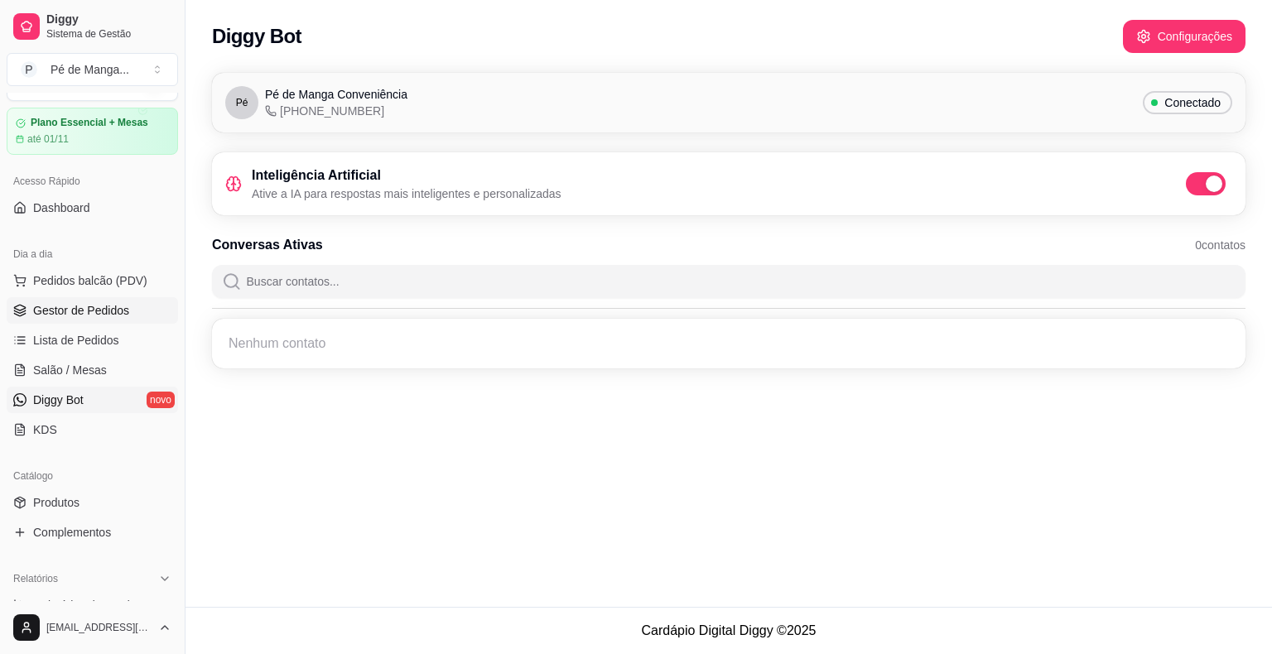
click at [73, 310] on span "Gestor de Pedidos" at bounding box center [81, 310] width 96 height 17
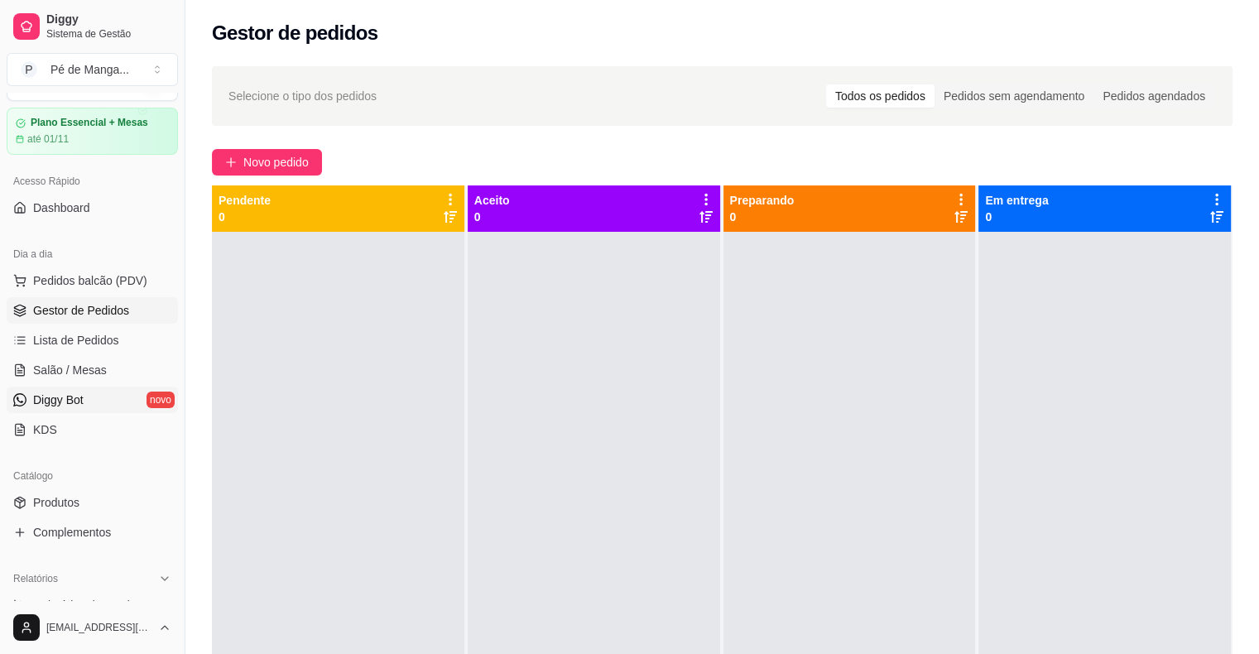
click at [81, 399] on span "Diggy Bot" at bounding box center [58, 400] width 51 height 17
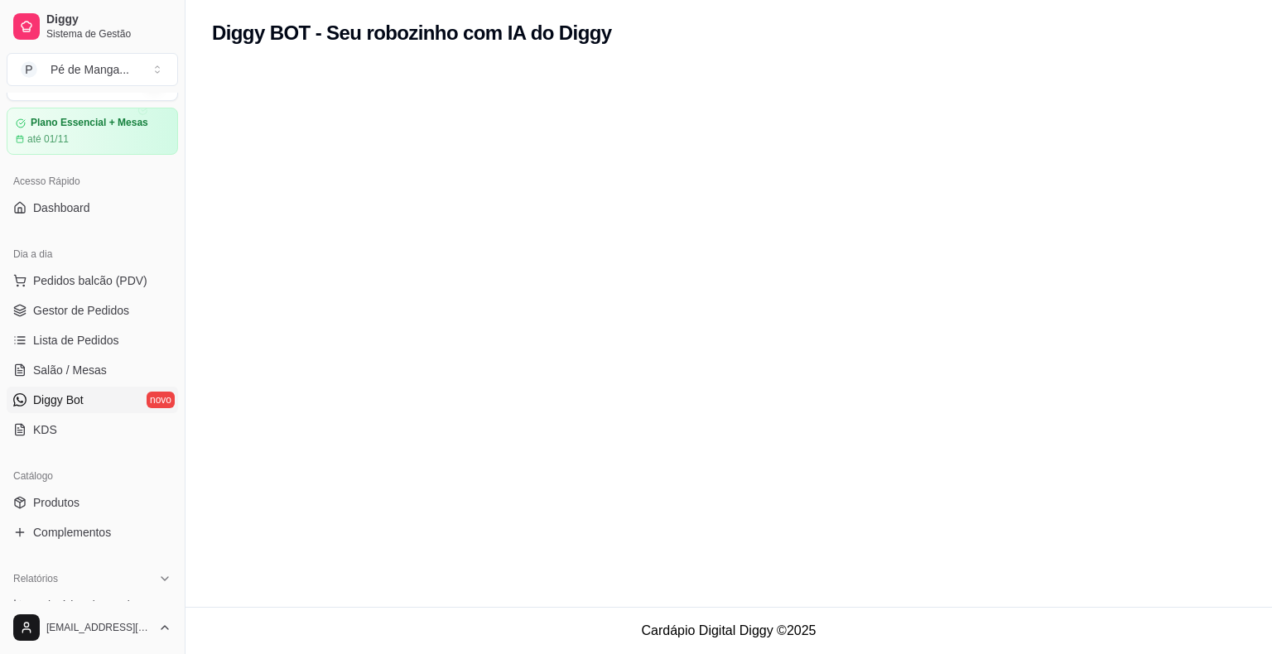
click at [81, 399] on span "Diggy Bot" at bounding box center [58, 400] width 51 height 17
click at [78, 434] on link "KDS" at bounding box center [92, 429] width 171 height 26
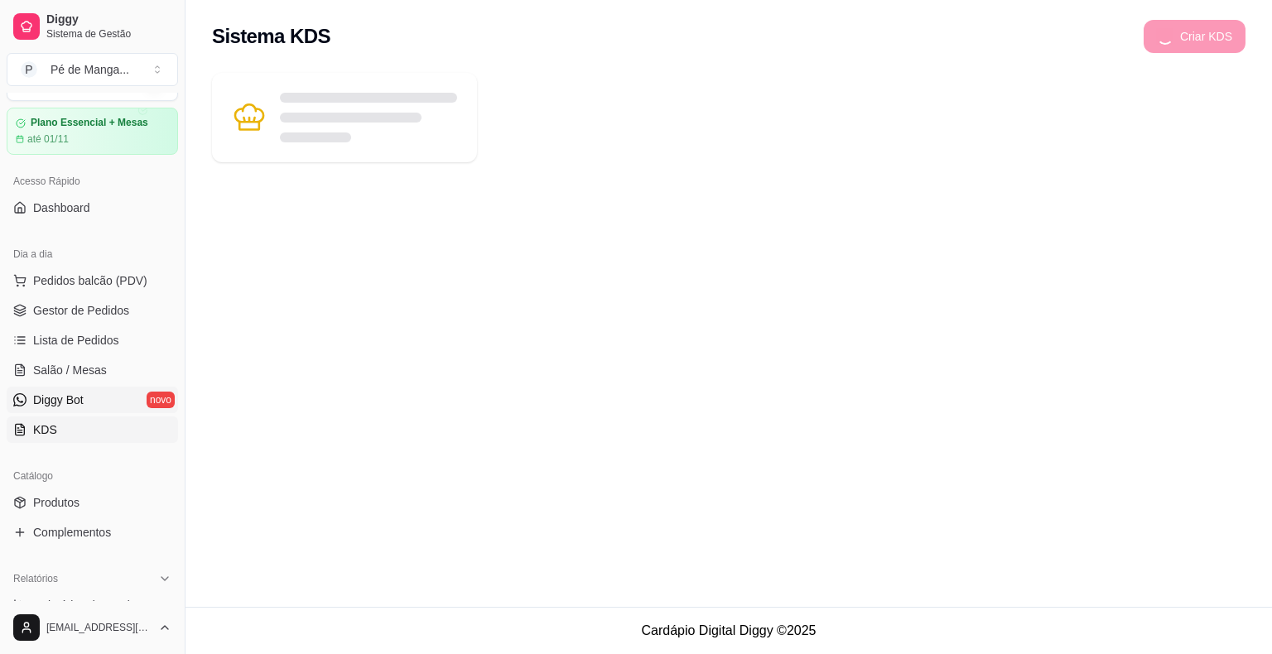
click at [83, 395] on span "Diggy Bot" at bounding box center [58, 400] width 51 height 17
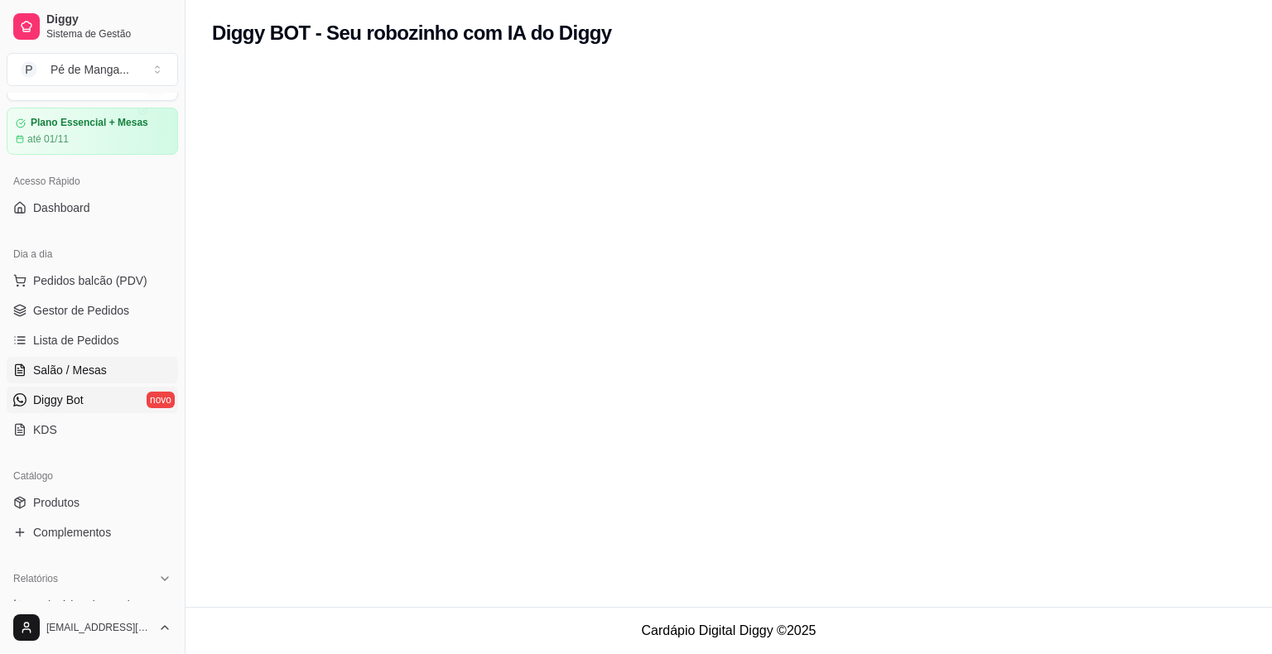
click at [96, 362] on span "Salão / Mesas" at bounding box center [70, 370] width 74 height 17
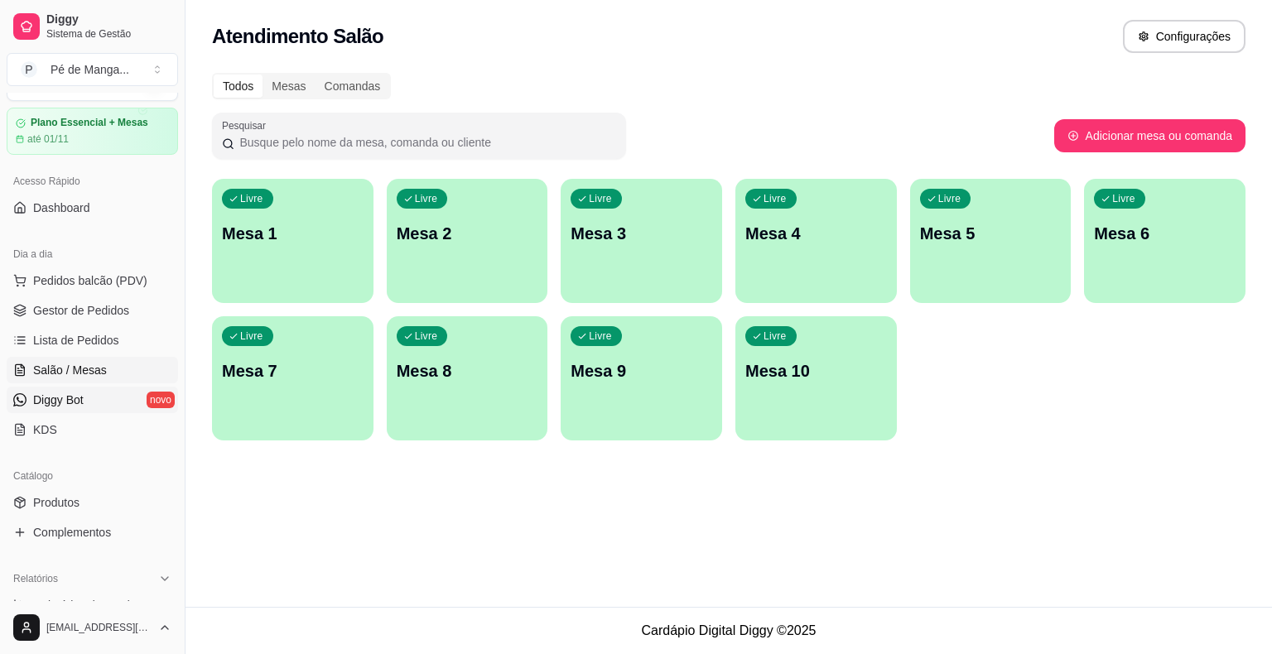
click at [79, 400] on span "Diggy Bot" at bounding box center [58, 400] width 51 height 17
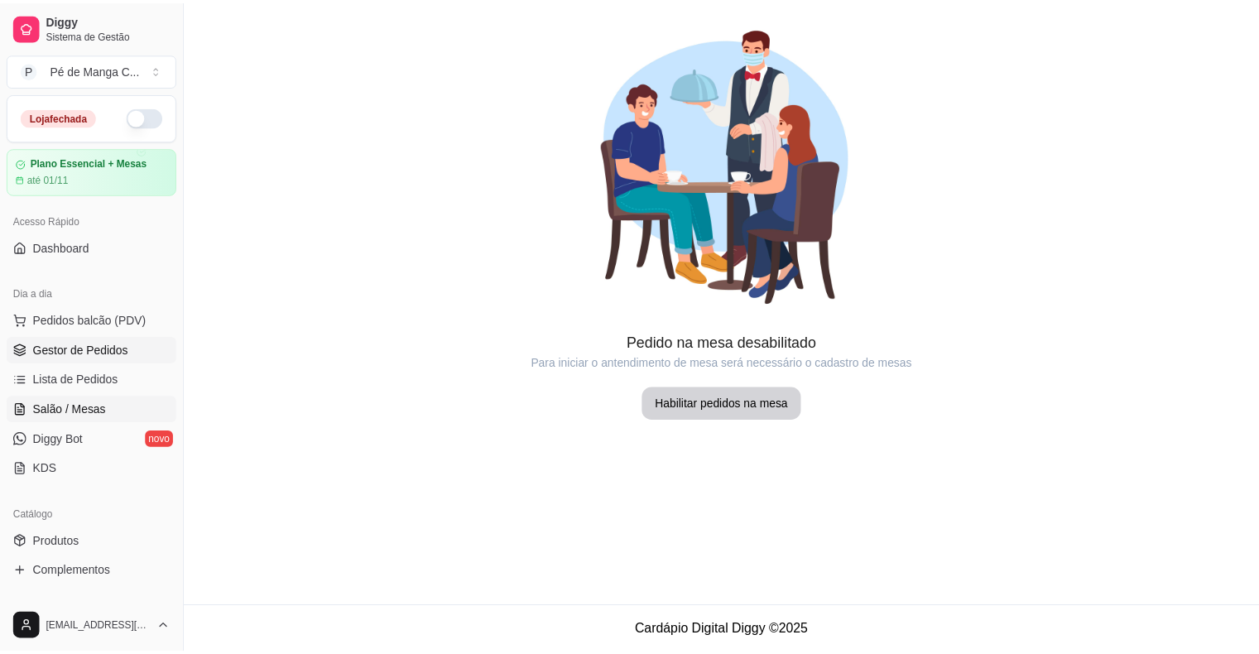
scroll to position [166, 0]
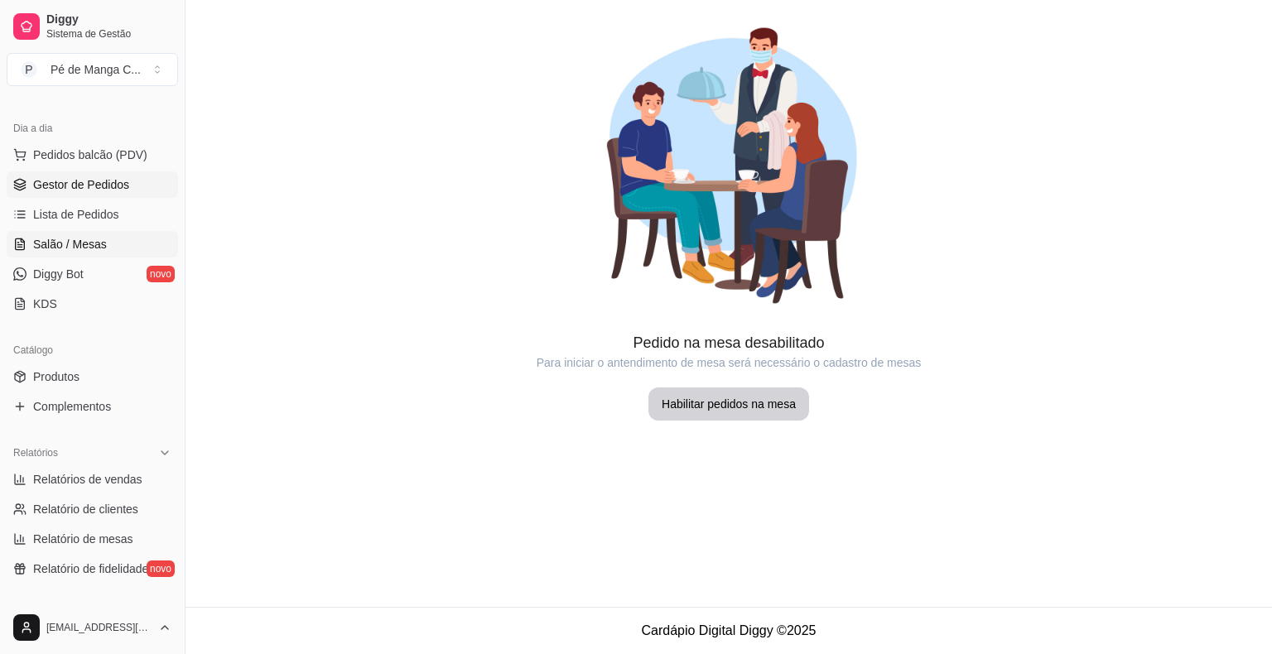
click at [113, 185] on span "Gestor de Pedidos" at bounding box center [81, 184] width 96 height 17
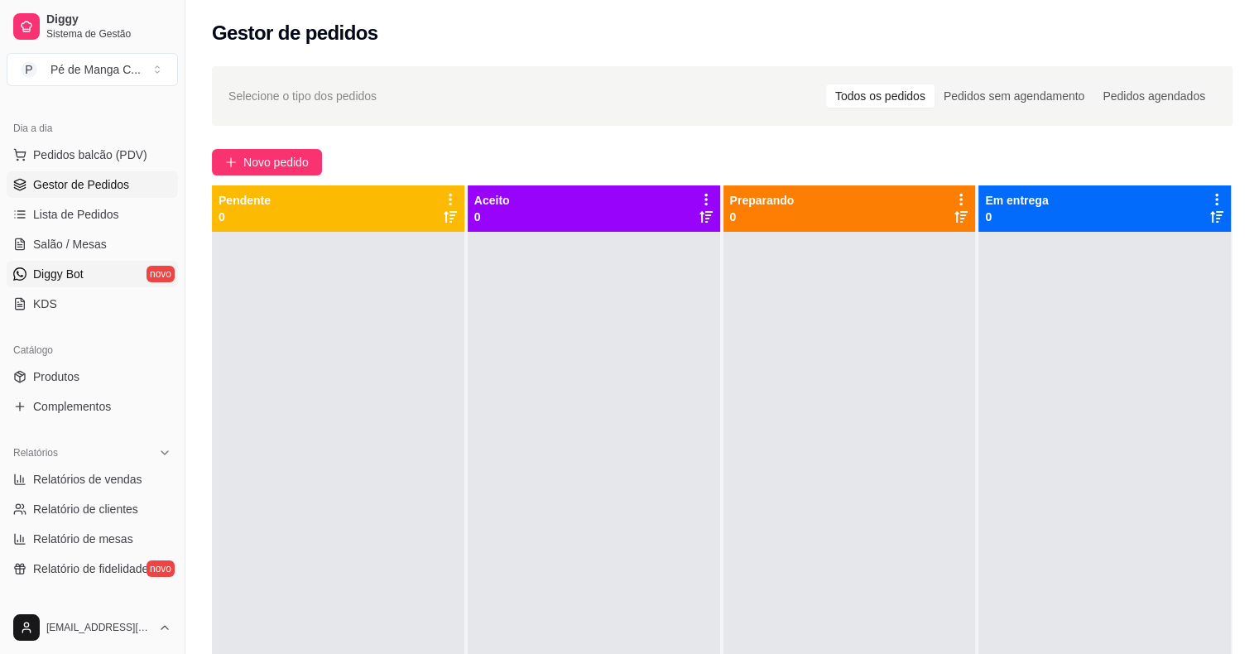
click at [75, 279] on span "Diggy Bot" at bounding box center [58, 274] width 51 height 17
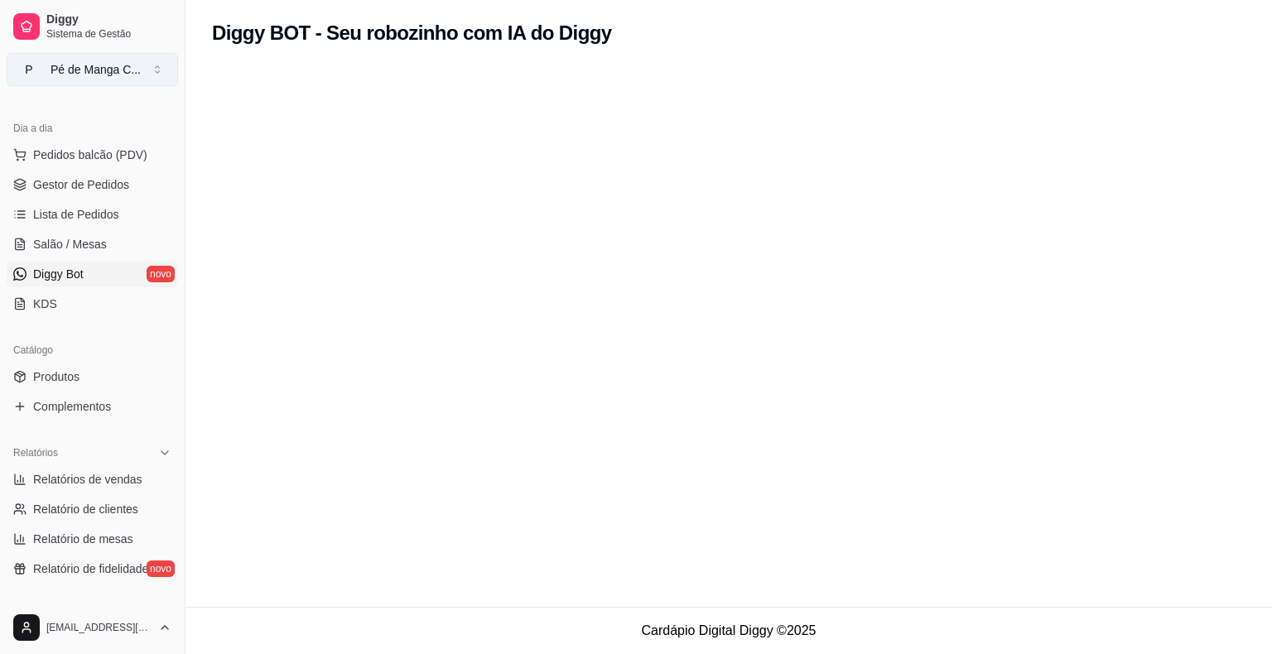
click at [150, 68] on button "P Pé de Manga C ..." at bounding box center [92, 69] width 171 height 33
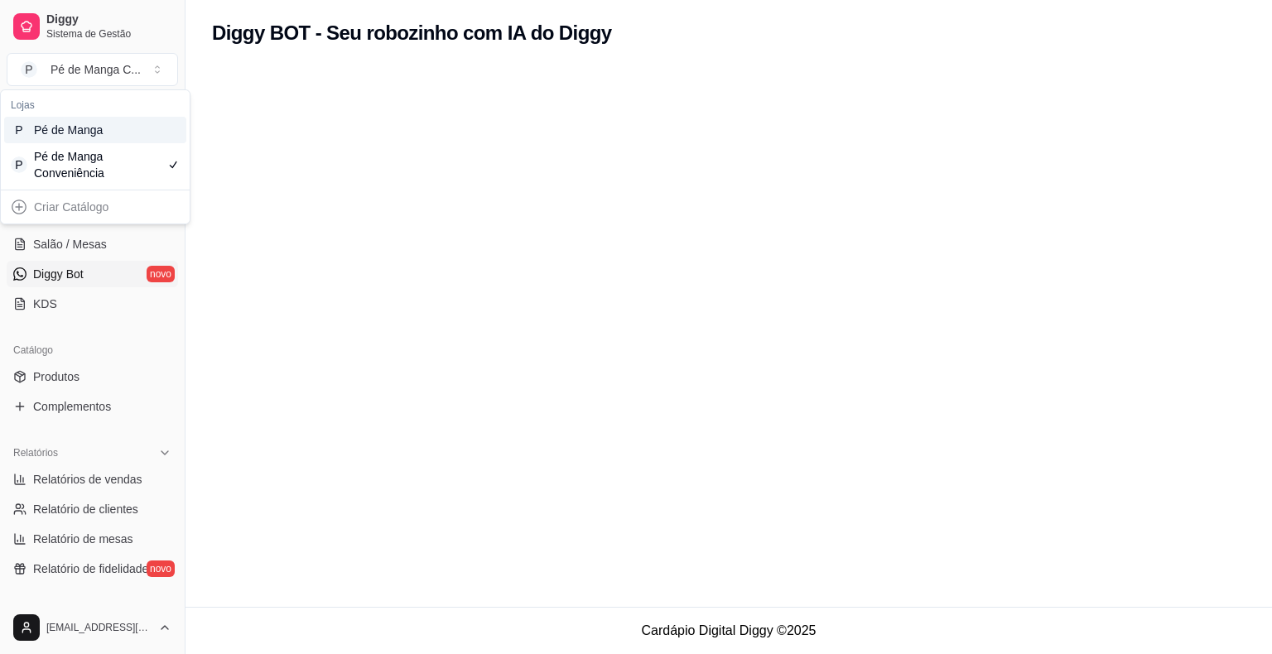
click at [138, 135] on div "P Pé de Manga" at bounding box center [95, 130] width 182 height 26
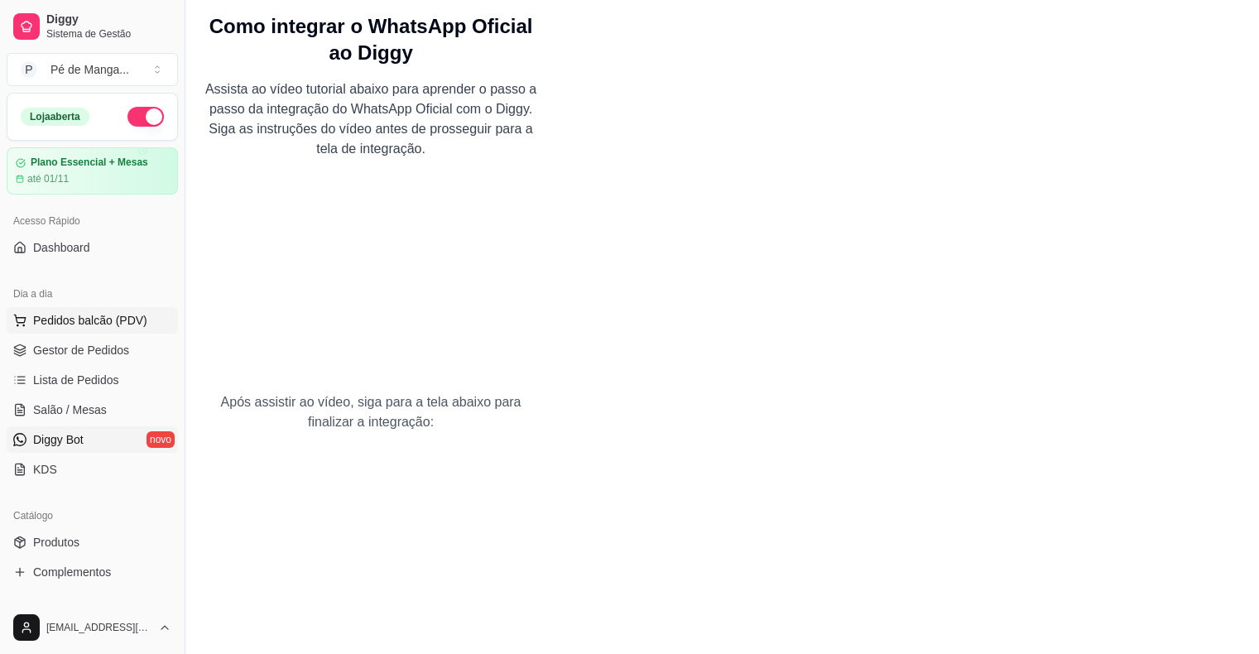
click at [106, 322] on span "Pedidos balcão (PDV)" at bounding box center [90, 320] width 114 height 17
click at [99, 352] on img at bounding box center [114, 313] width 154 height 105
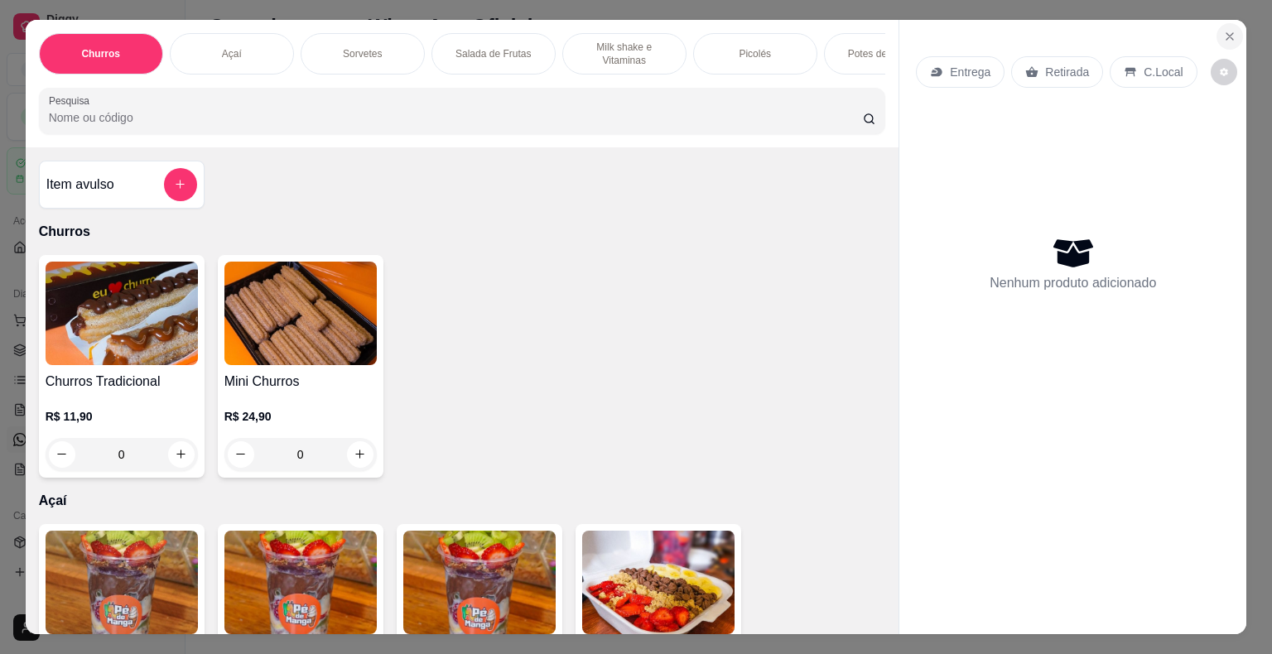
click at [1223, 31] on icon "Close" at bounding box center [1229, 36] width 13 height 13
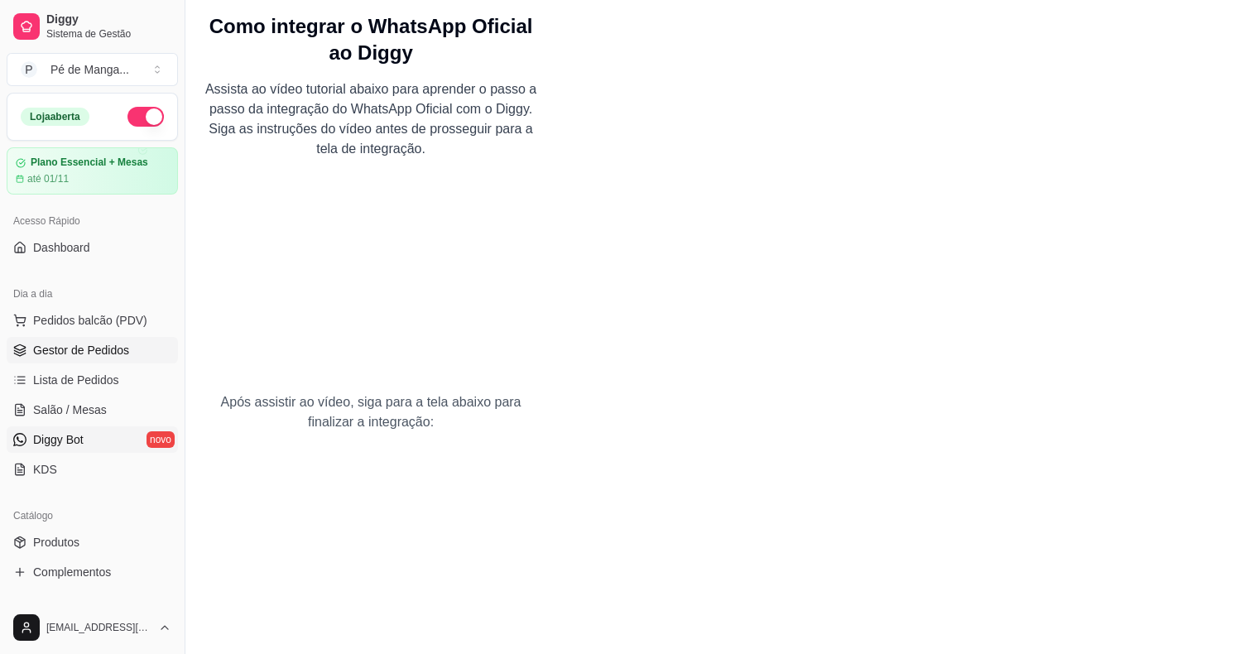
click at [101, 353] on span "Gestor de Pedidos" at bounding box center [81, 350] width 96 height 17
